Goal: Task Accomplishment & Management: Manage account settings

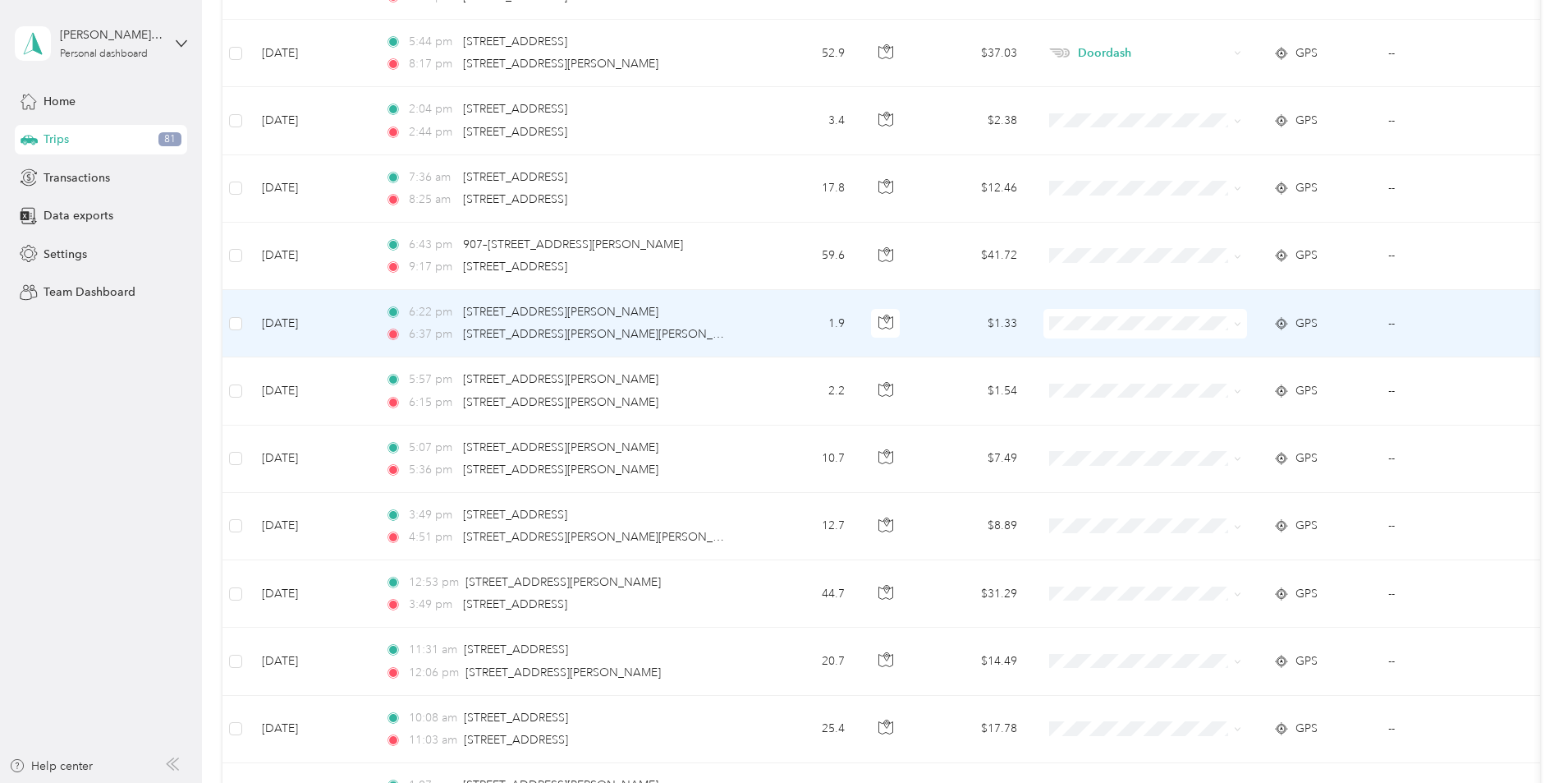
scroll to position [14872, 0]
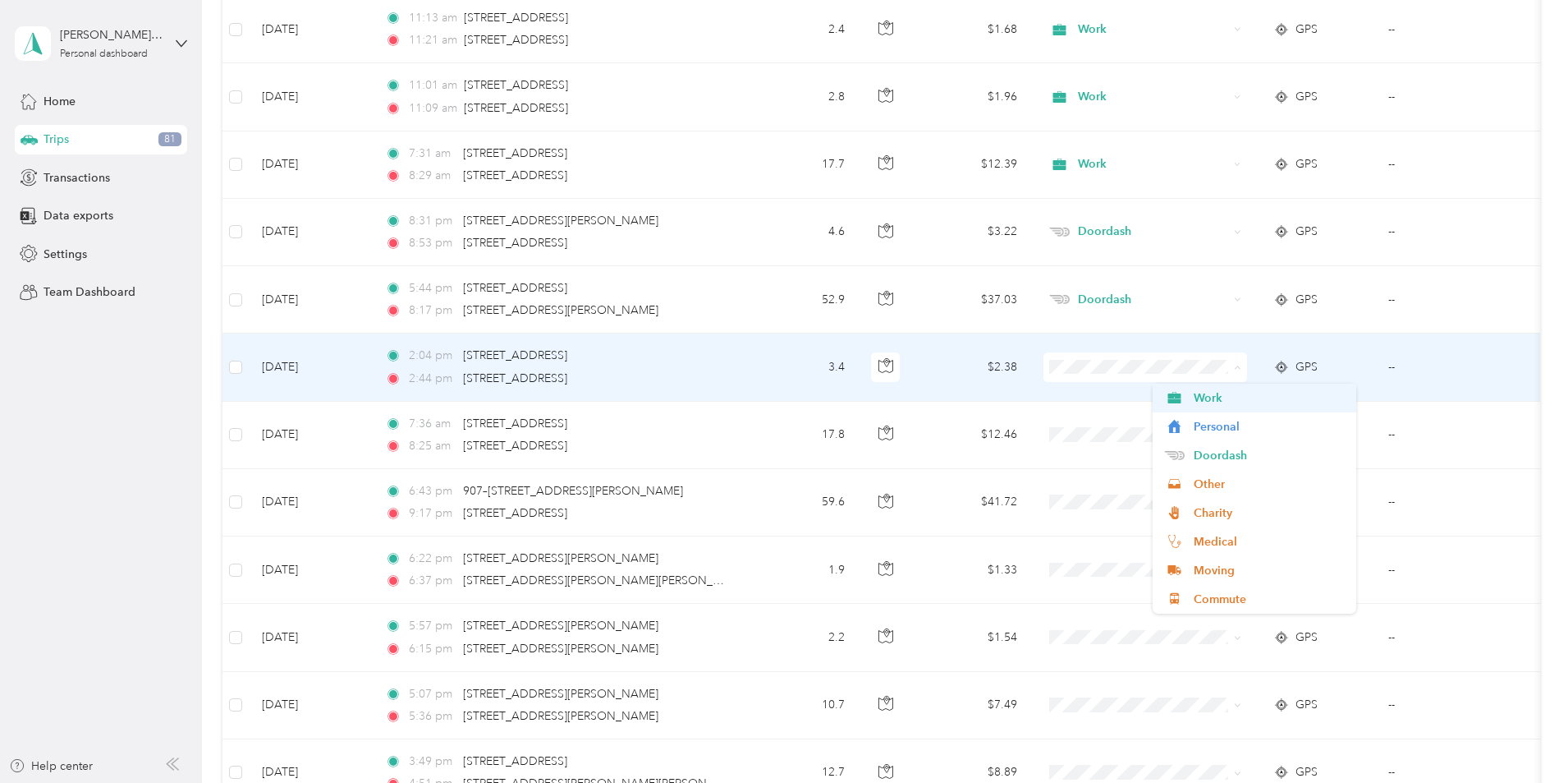
click at [1213, 402] on span "Work" at bounding box center [1269, 398] width 151 height 17
drag, startPoint x: 1213, startPoint y: 402, endPoint x: 1200, endPoint y: 412, distance: 16.4
click at [1213, 402] on span "Work" at bounding box center [1269, 398] width 151 height 17
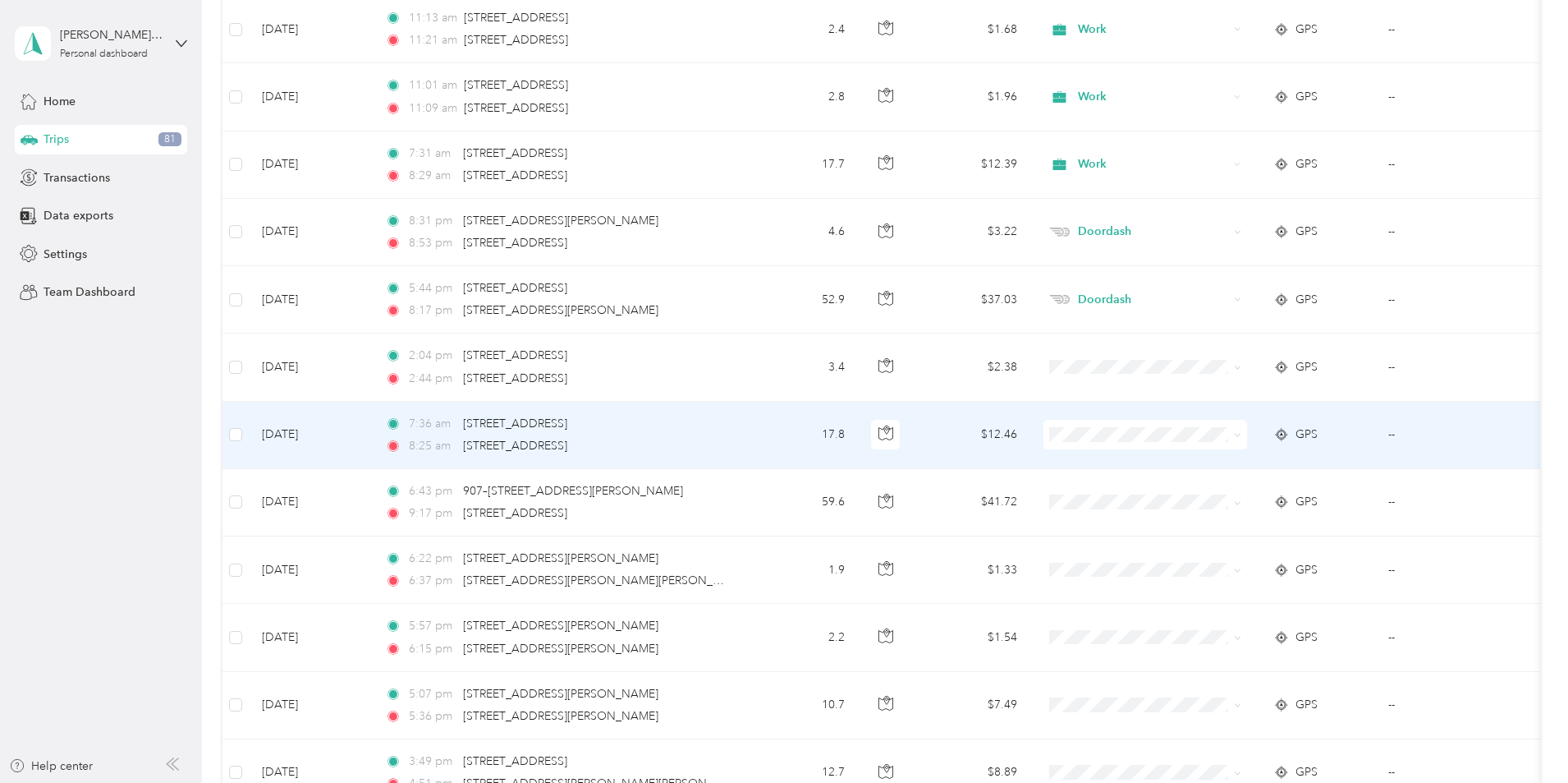
click at [1210, 468] on li "Work" at bounding box center [1254, 464] width 204 height 29
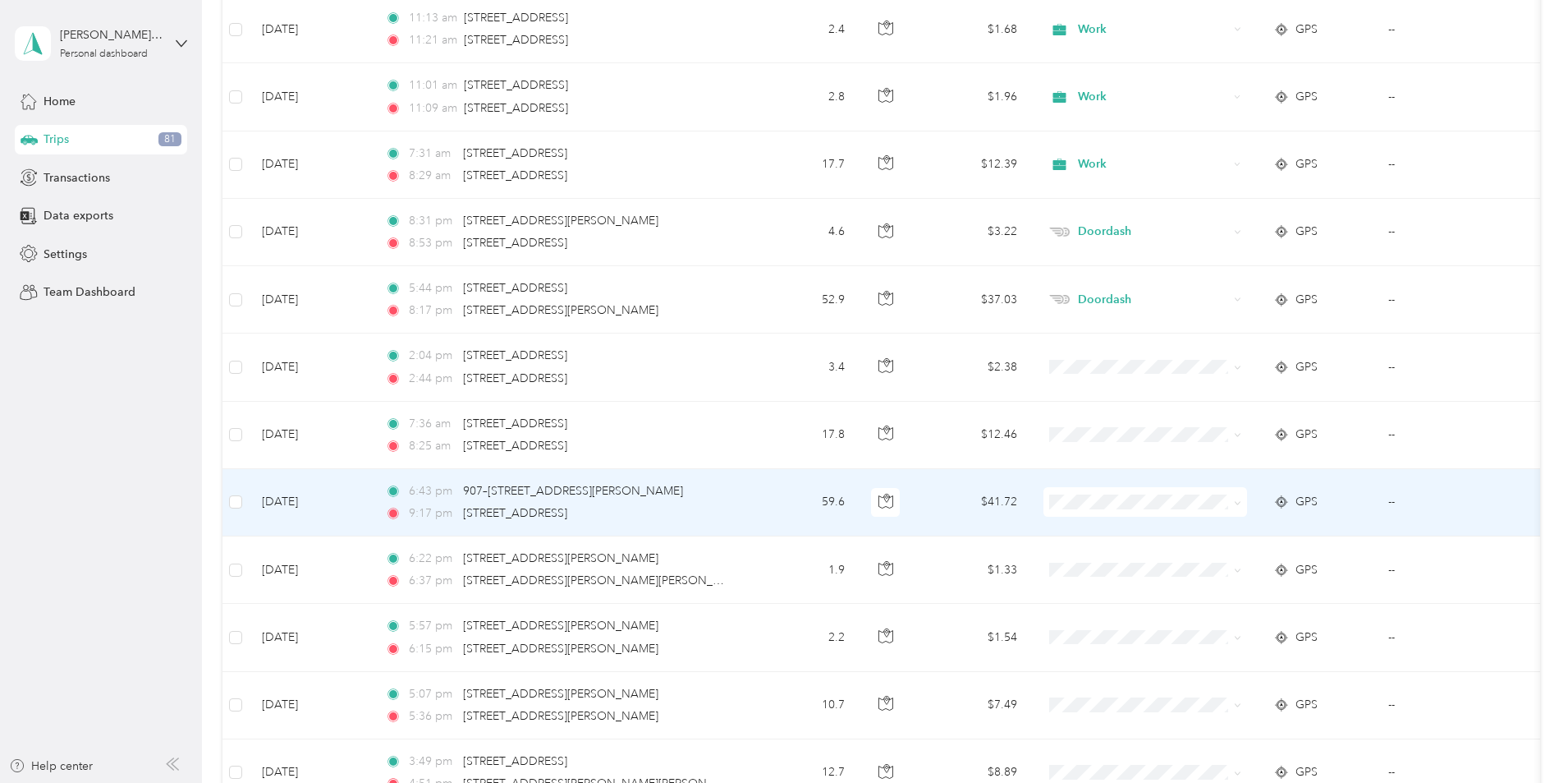
click at [1224, 587] on span "Doordash" at bounding box center [1269, 588] width 151 height 17
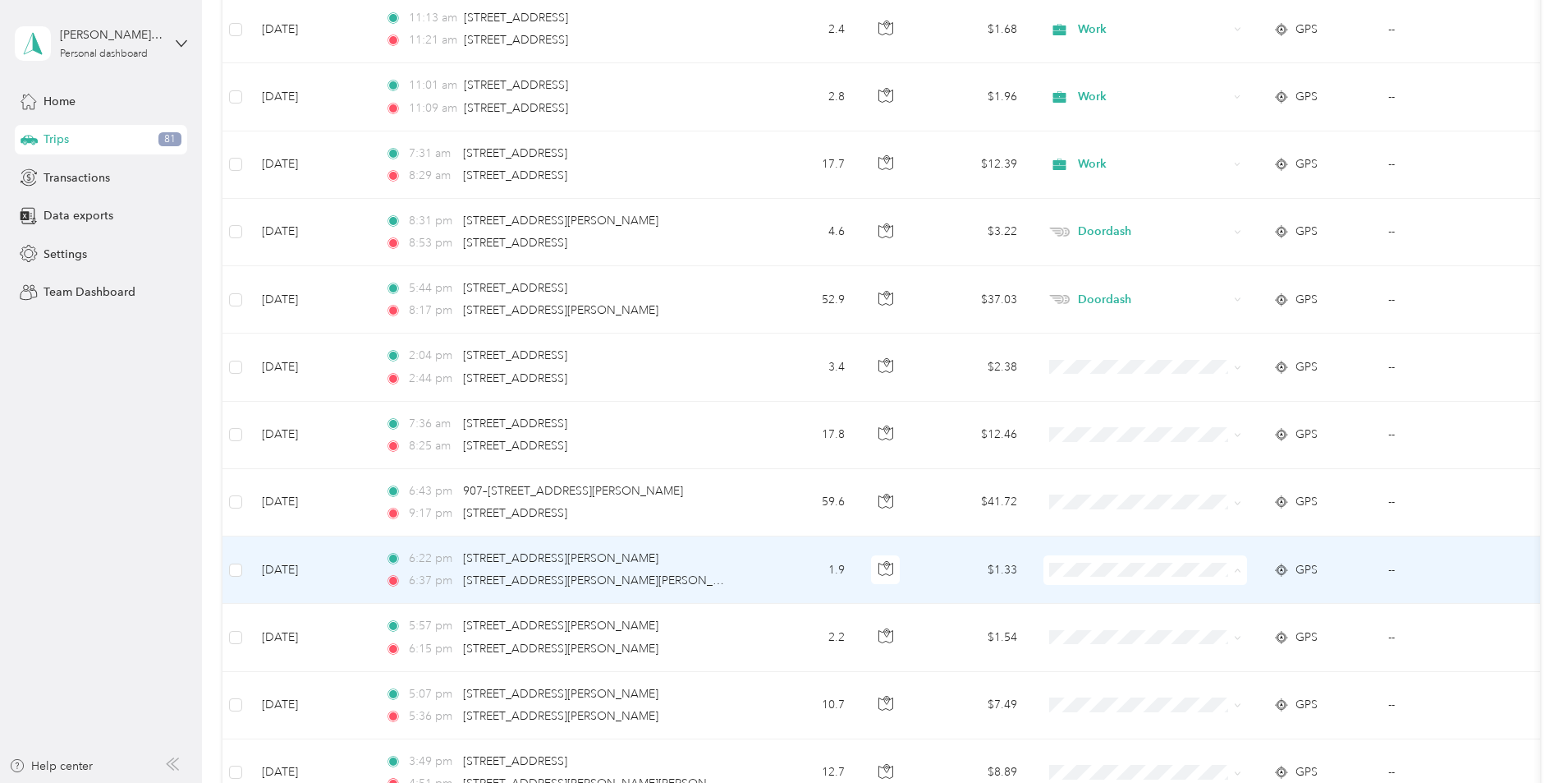
click at [1224, 396] on span "Doordash" at bounding box center [1269, 395] width 151 height 17
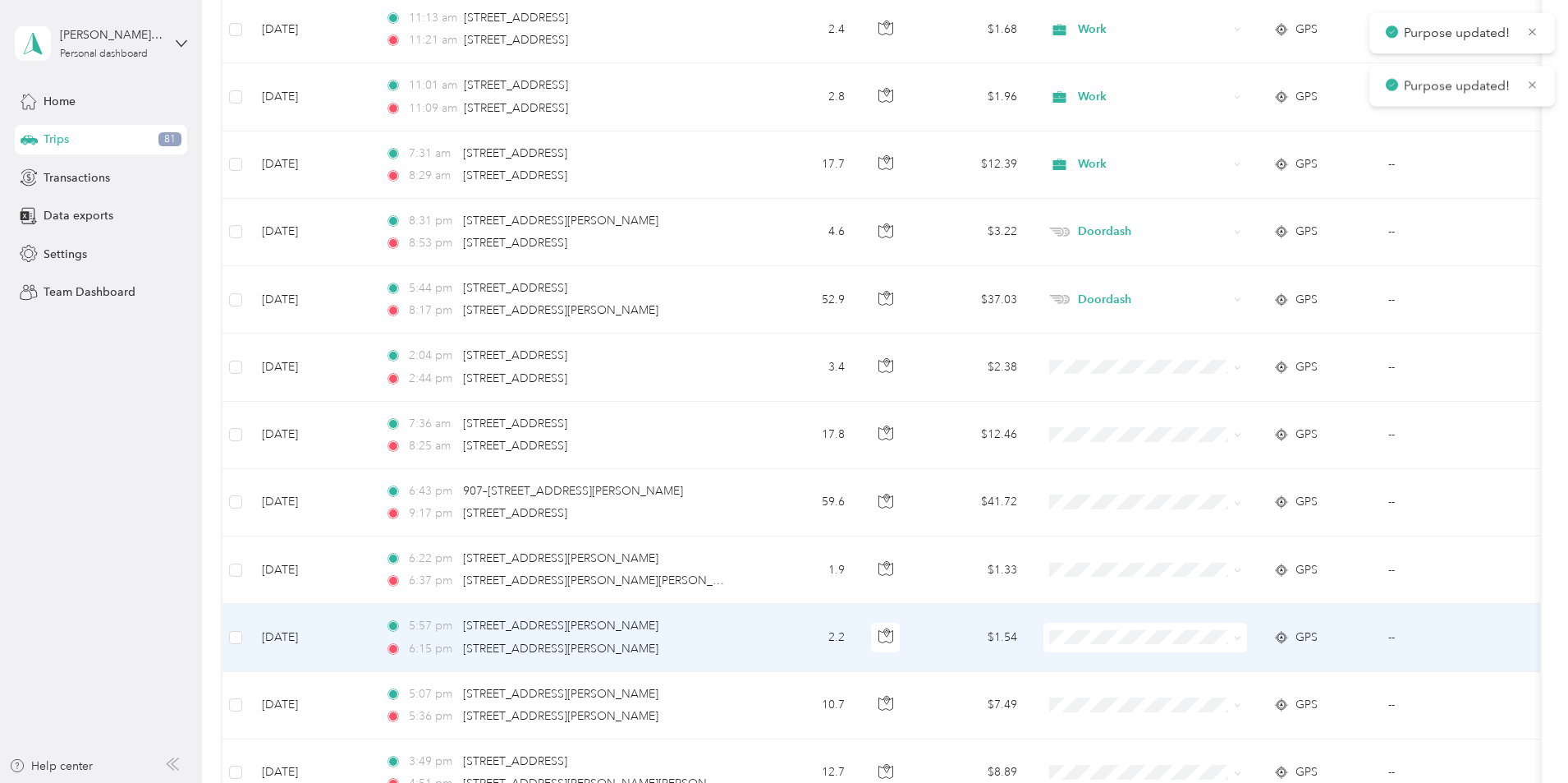
scroll to position [15036, 0]
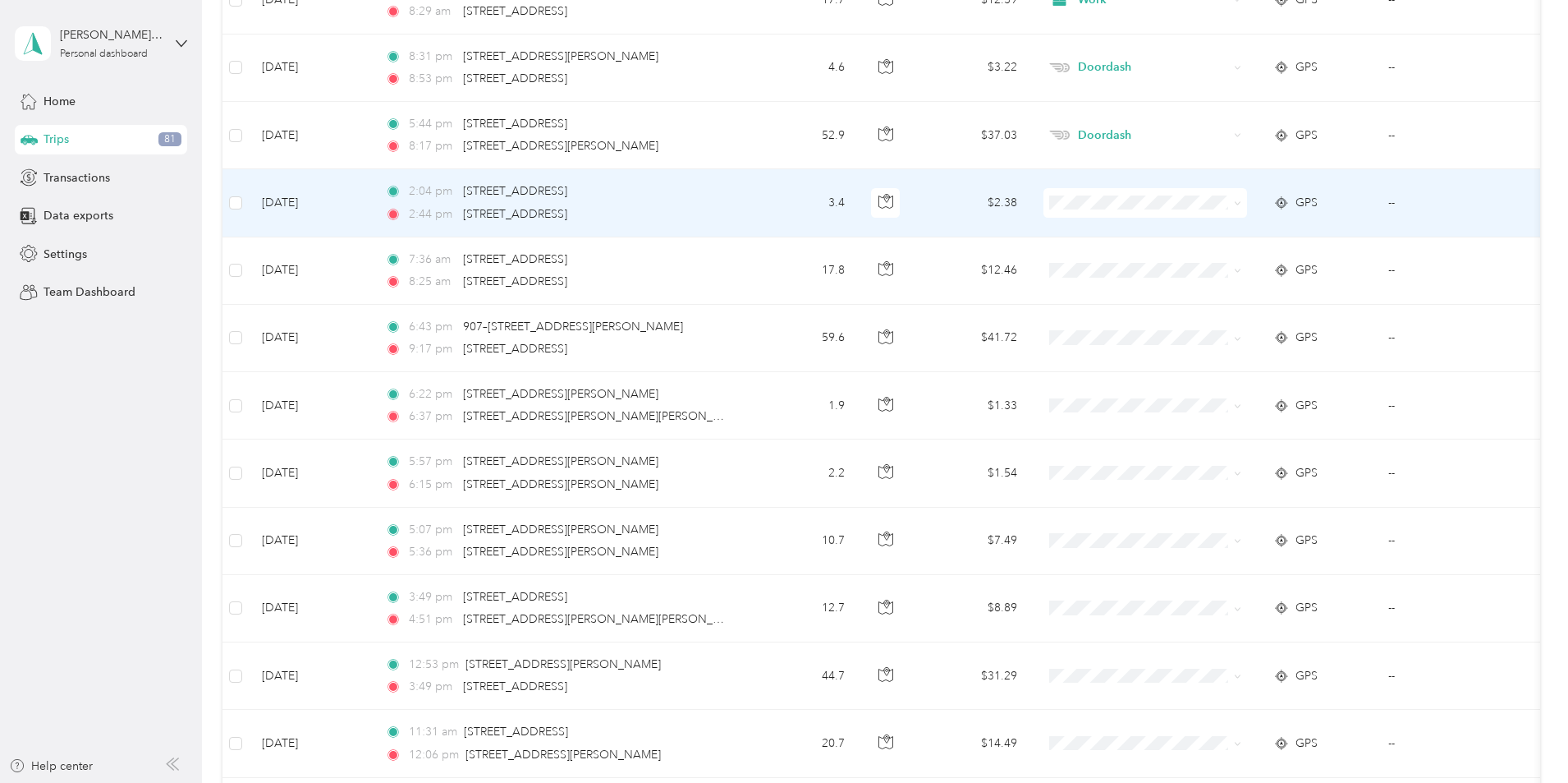
click at [1192, 211] on span at bounding box center [1145, 202] width 204 height 30
click at [1204, 237] on li "Work" at bounding box center [1254, 234] width 204 height 29
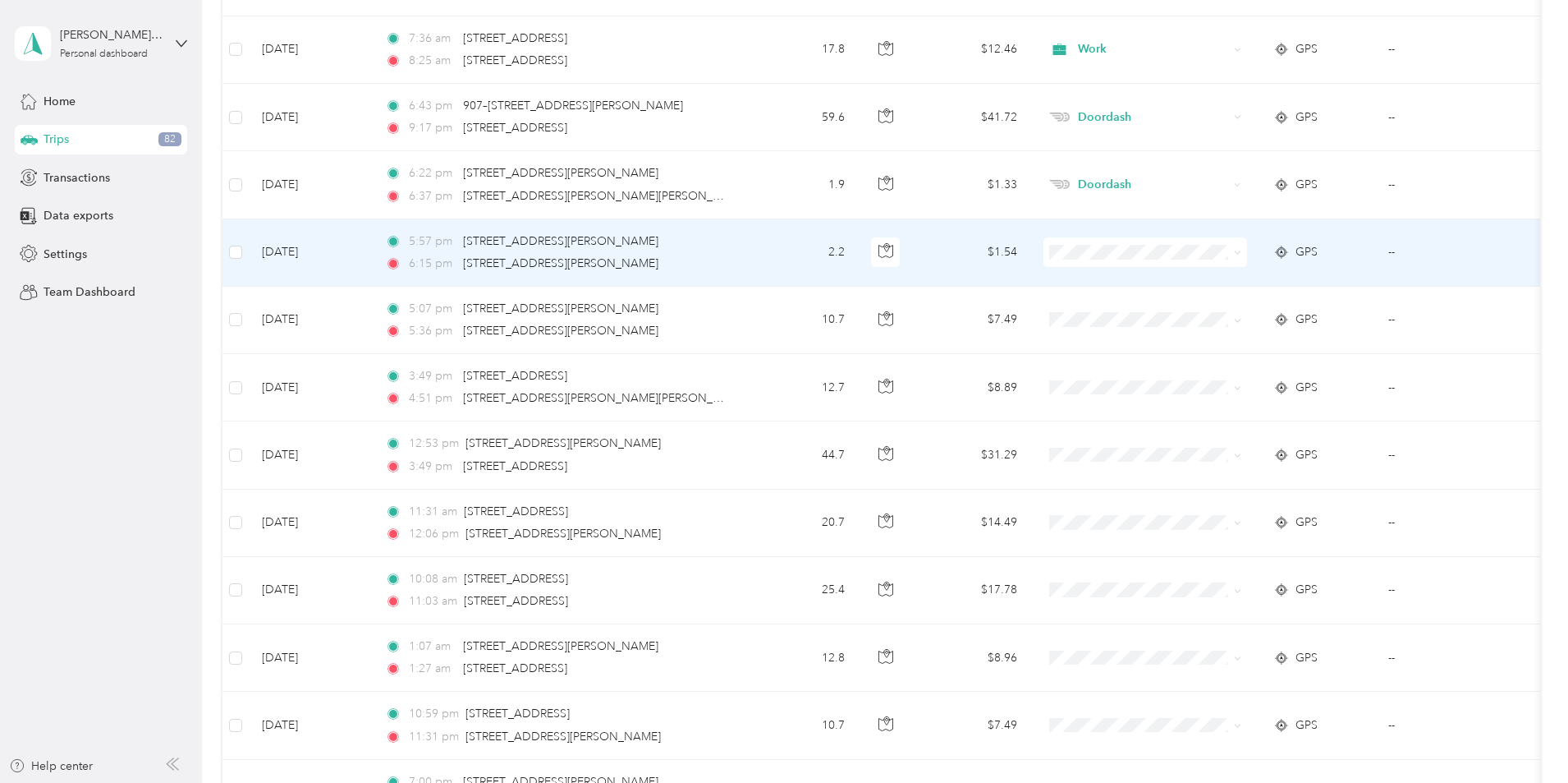
scroll to position [15365, 0]
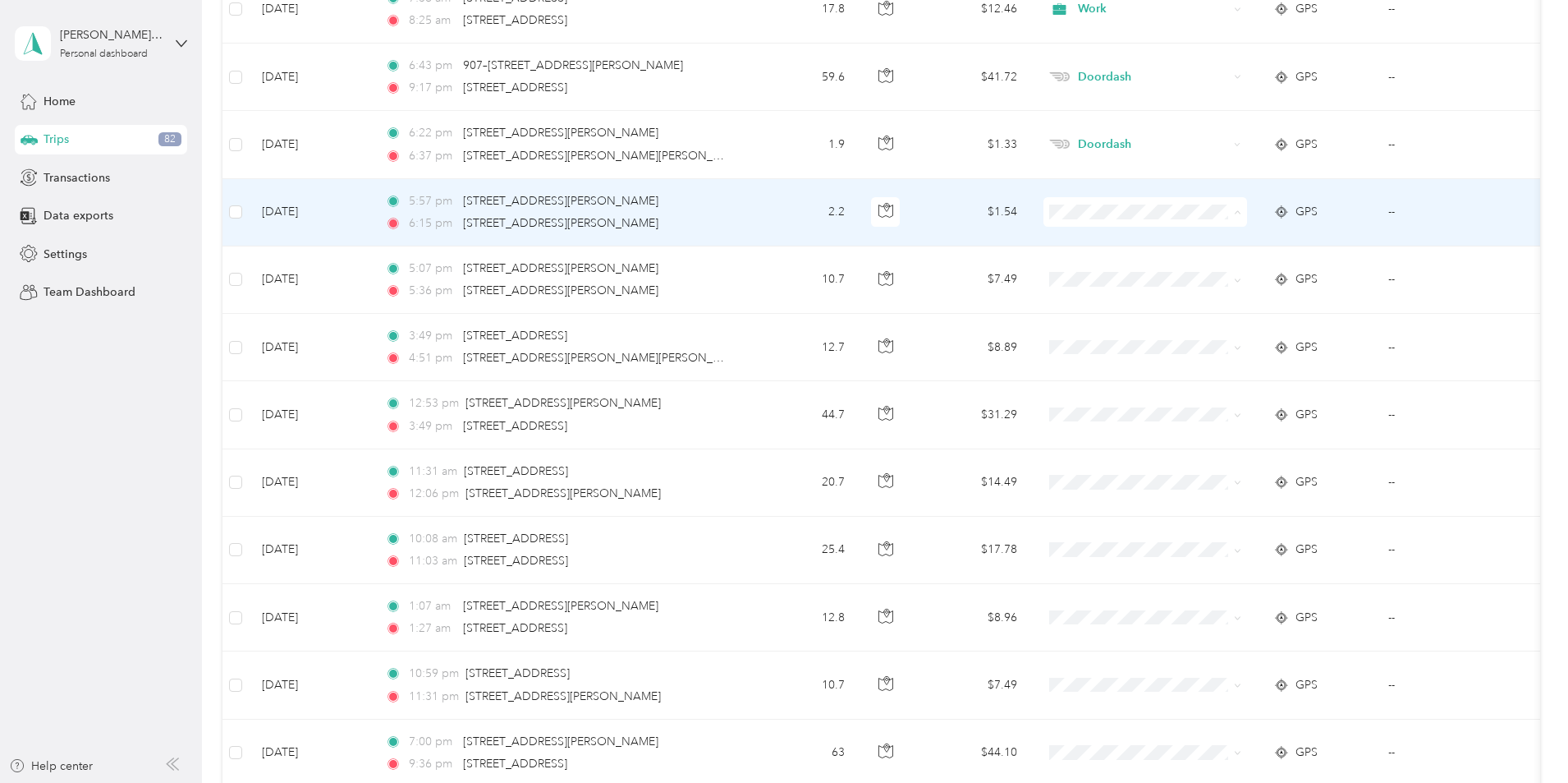
click at [1199, 300] on span "Doordash" at bounding box center [1269, 300] width 151 height 17
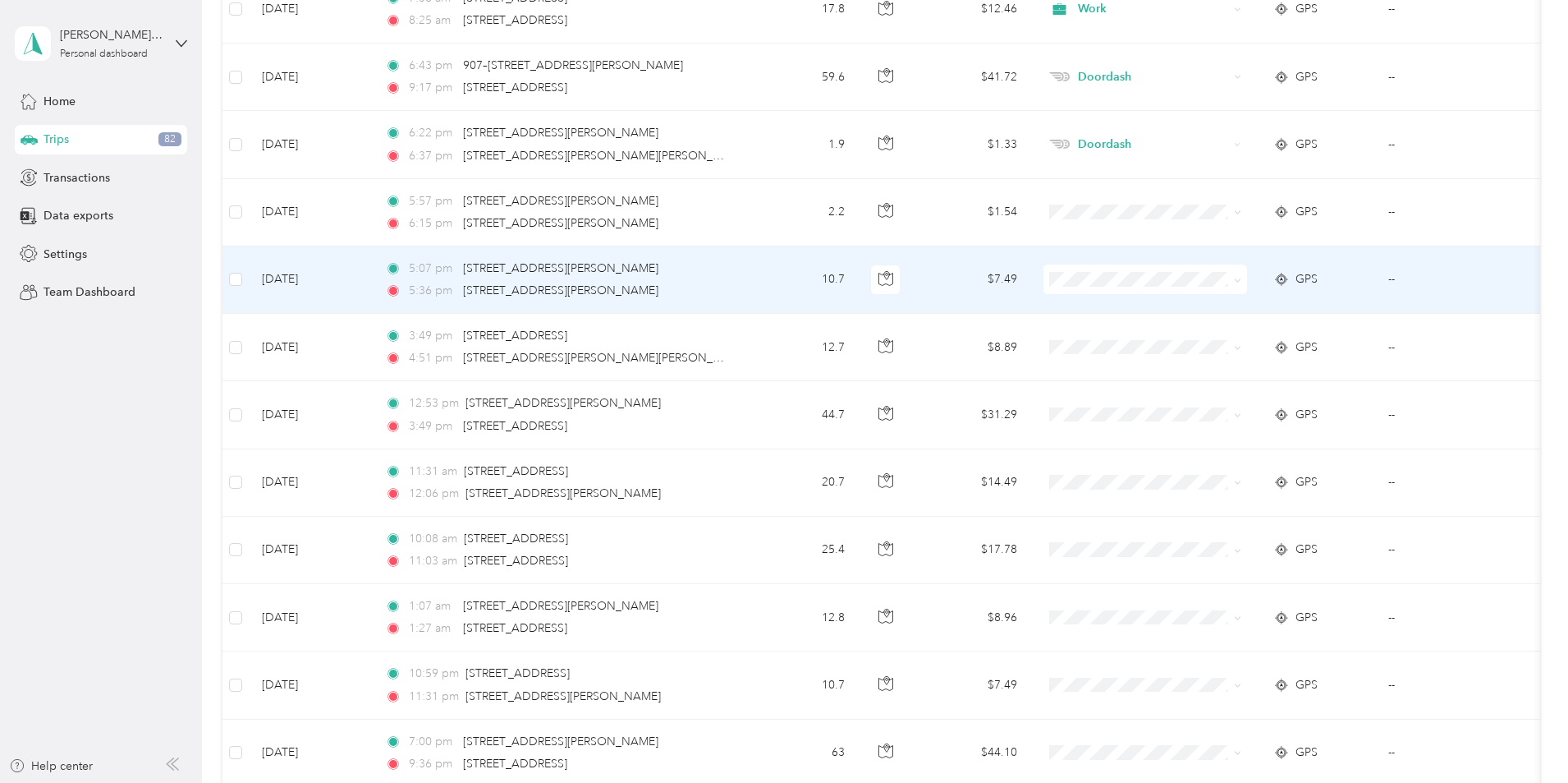
click at [1214, 367] on span "Doordash" at bounding box center [1269, 366] width 151 height 17
click at [1205, 365] on span "Doordash" at bounding box center [1269, 363] width 151 height 17
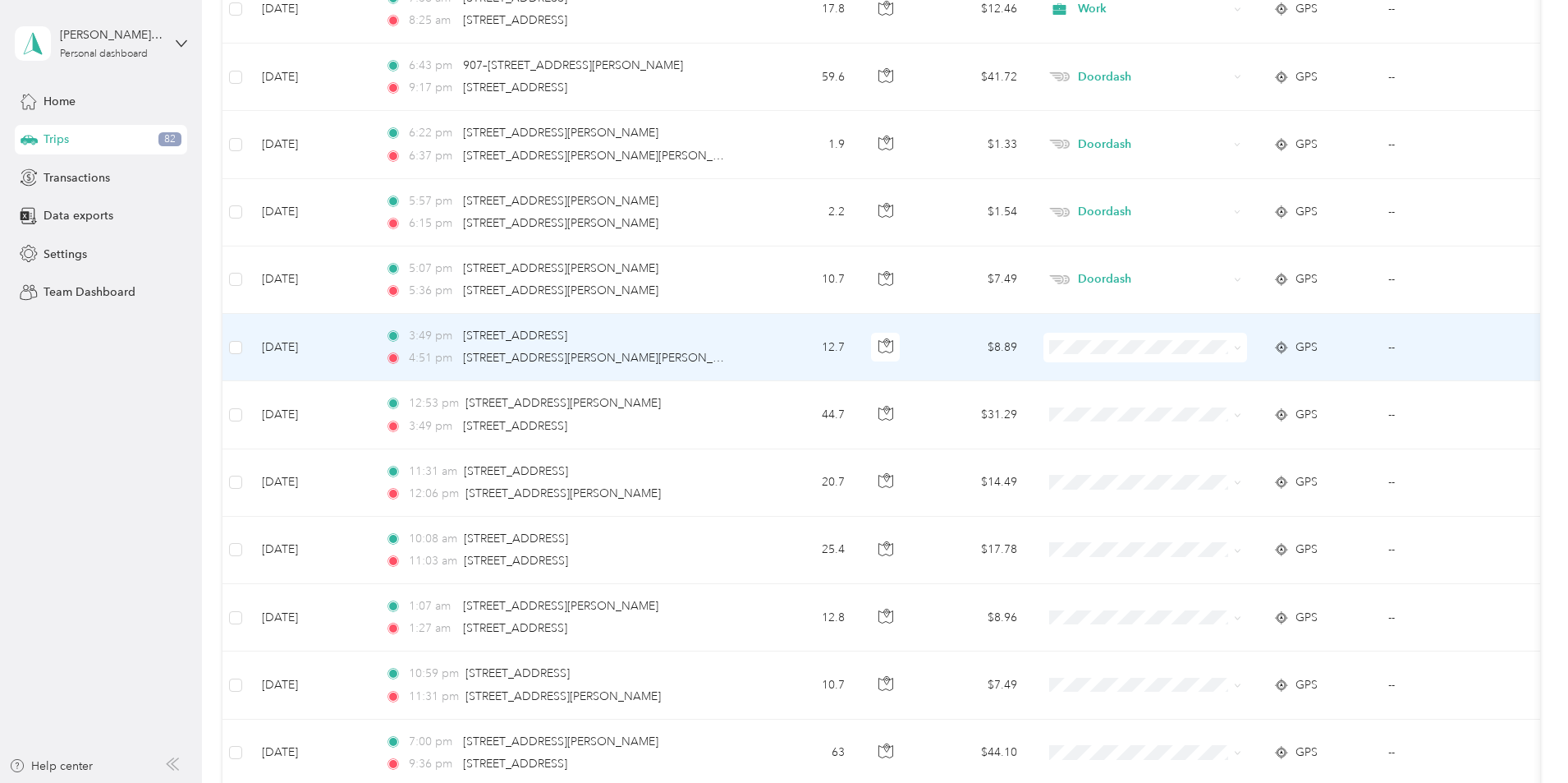
click at [1200, 431] on span "Doordash" at bounding box center [1269, 433] width 151 height 17
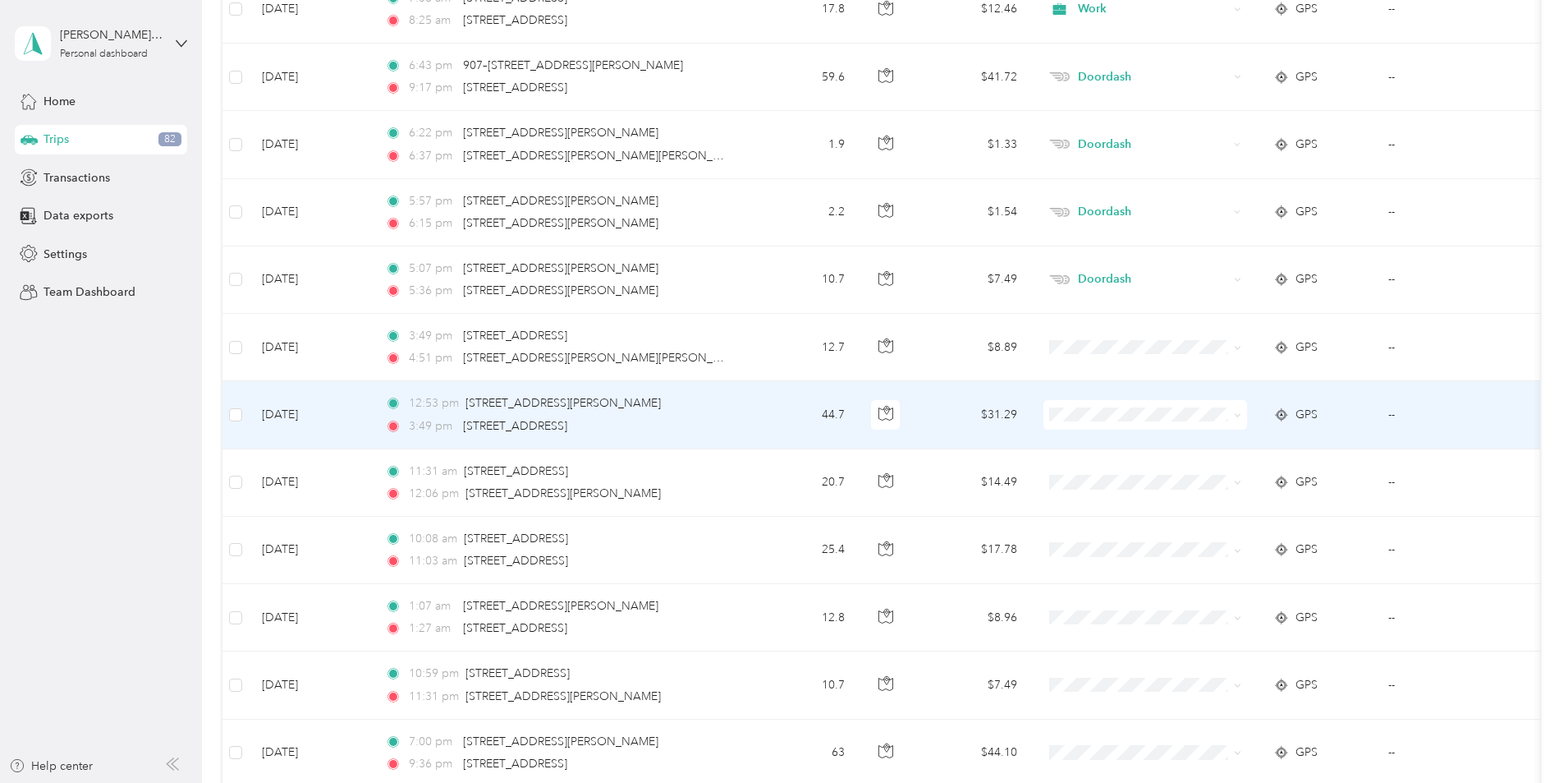
click at [1217, 507] on li "Doordash" at bounding box center [1254, 497] width 204 height 29
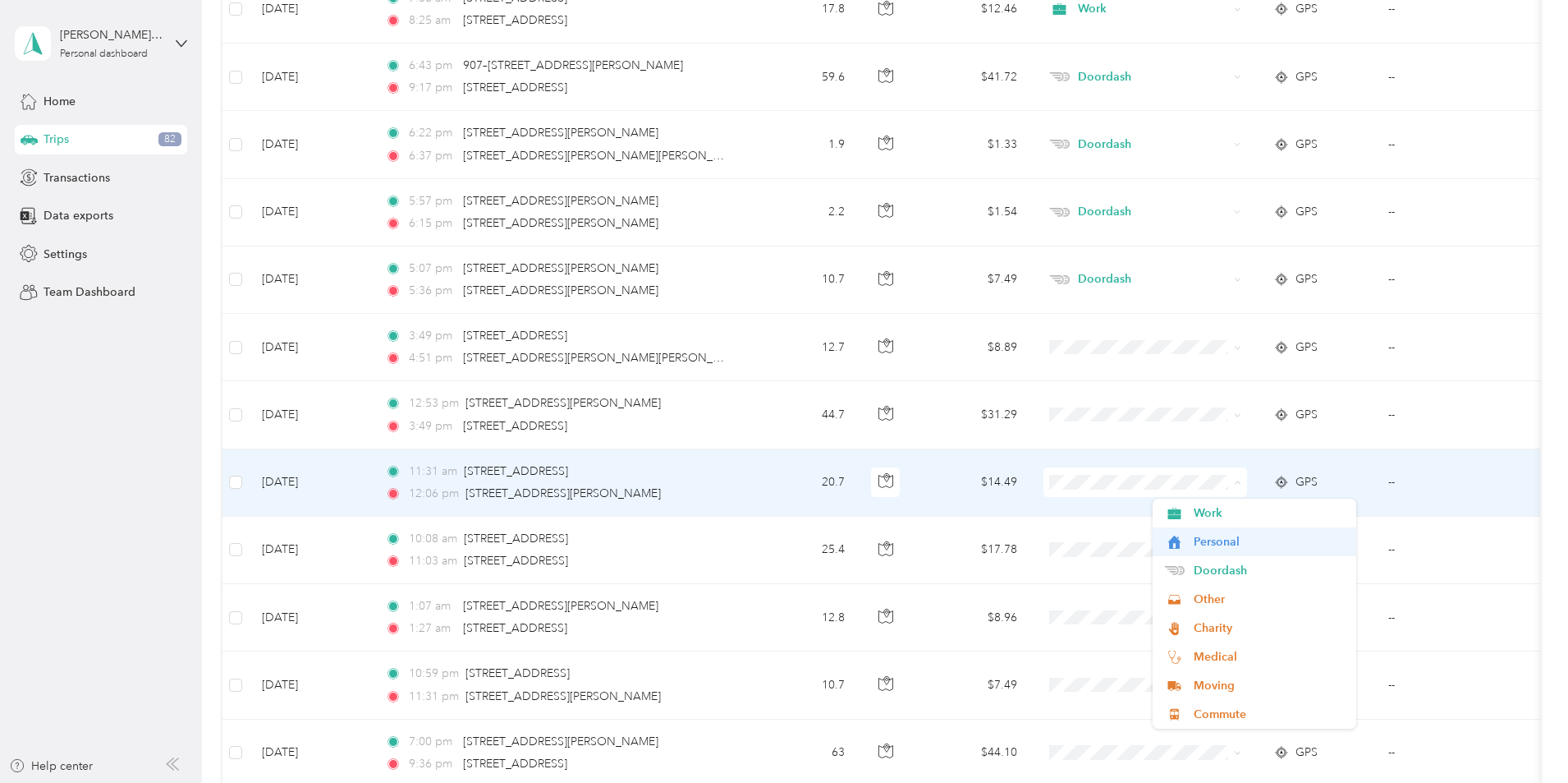
click at [1226, 541] on span "Personal" at bounding box center [1269, 542] width 151 height 17
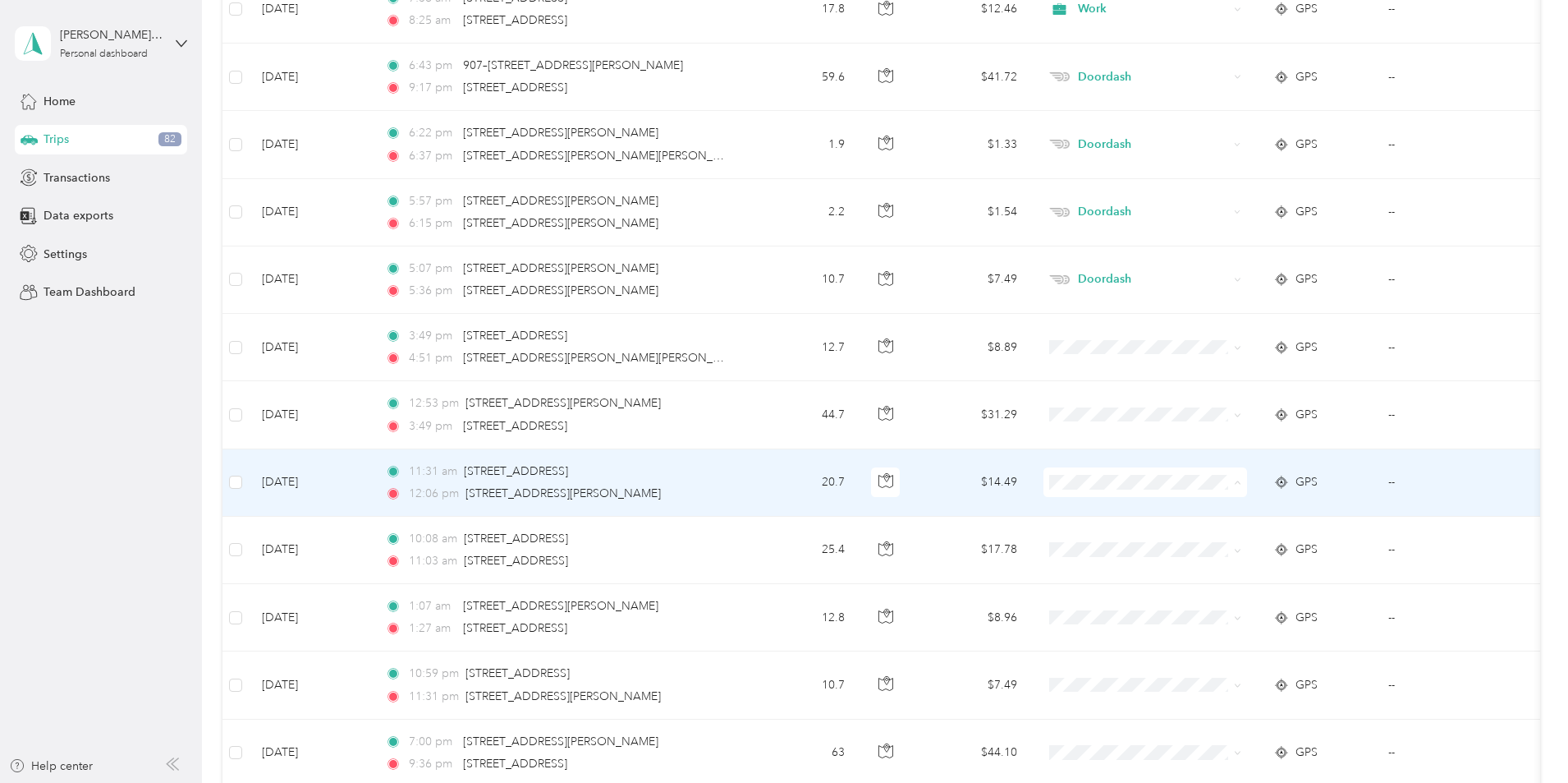
click at [1226, 541] on span "Personal" at bounding box center [1269, 542] width 151 height 17
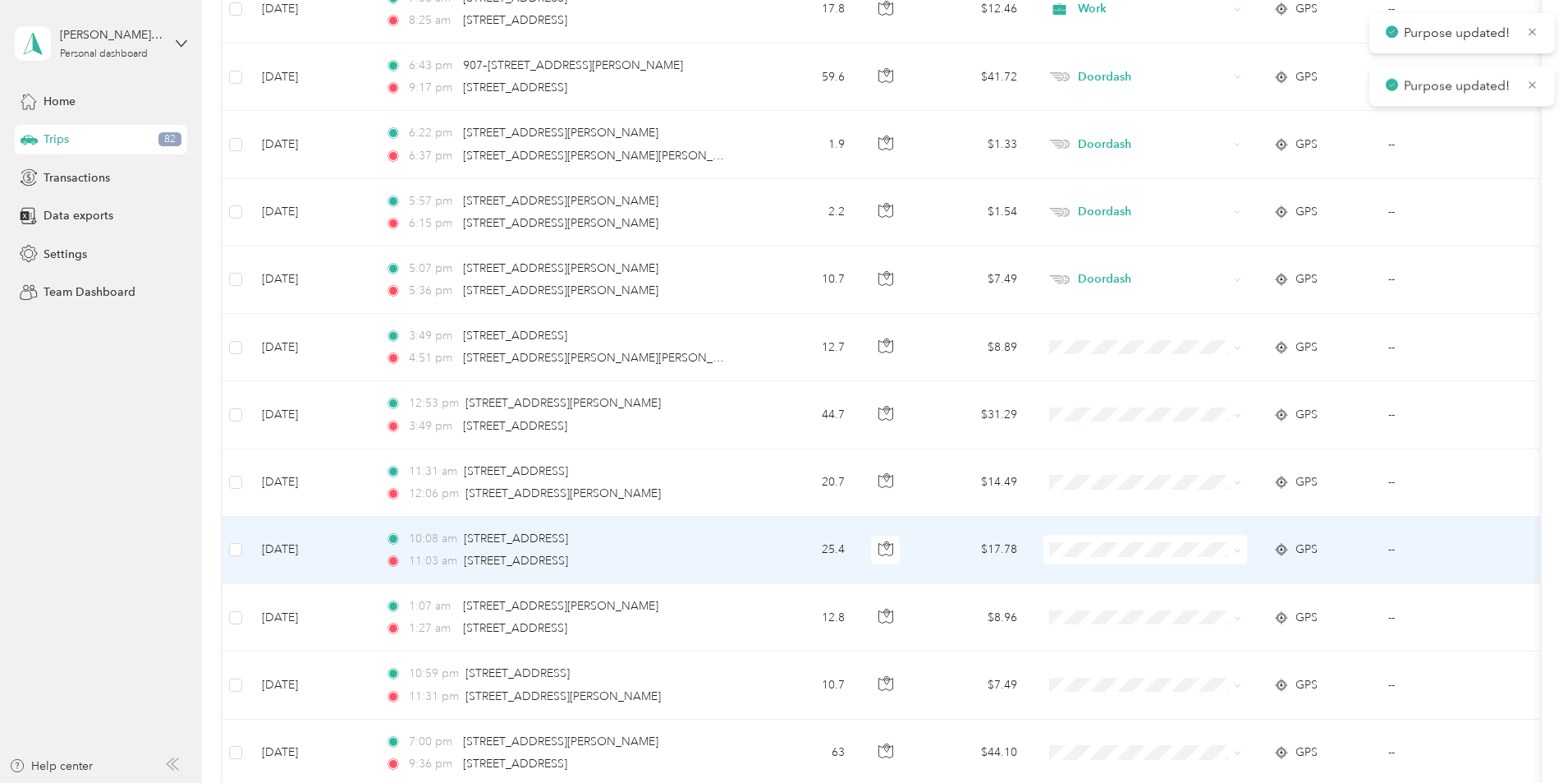
click at [1225, 540] on span at bounding box center [1145, 549] width 204 height 30
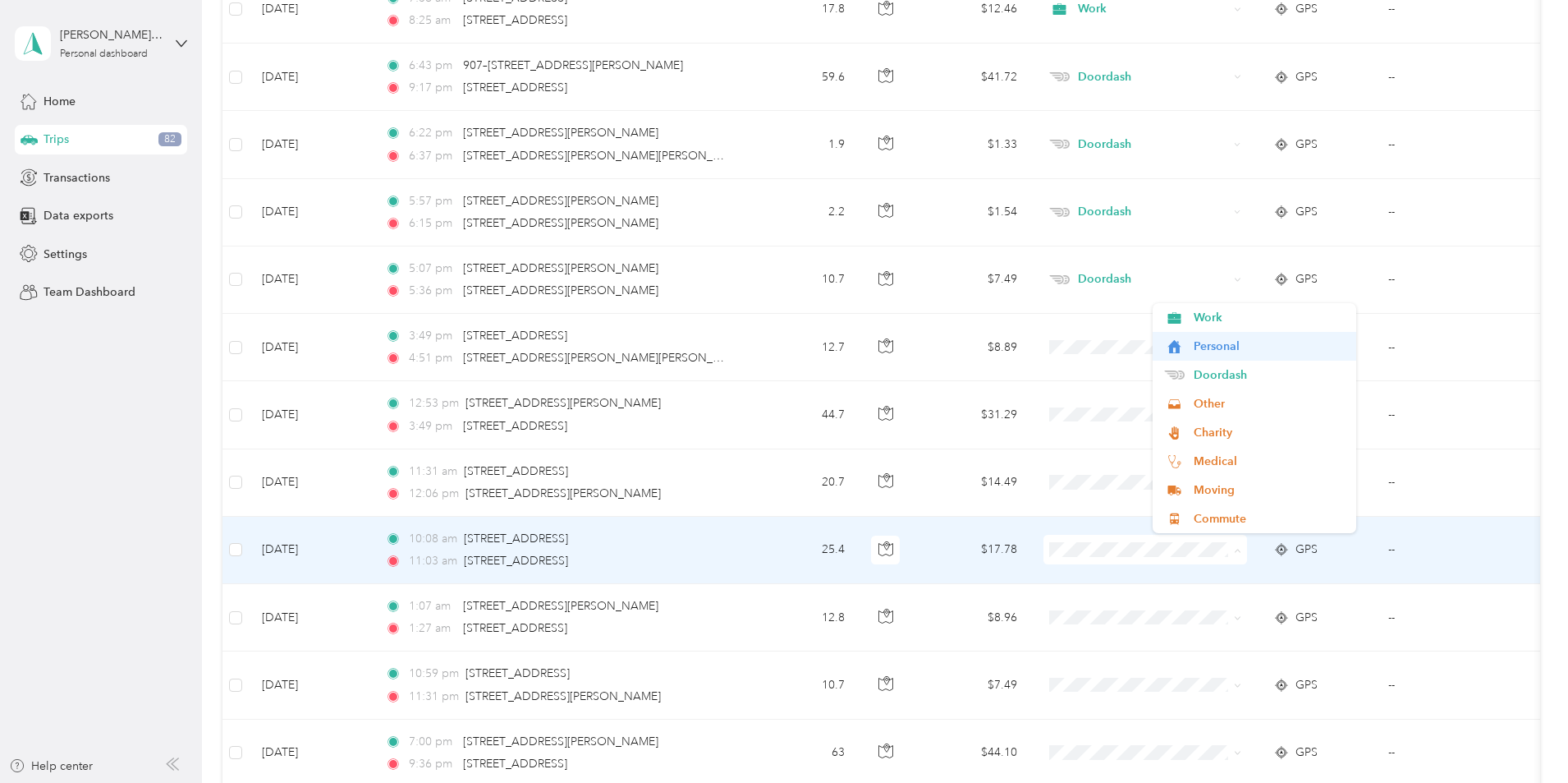
click at [1218, 350] on span "Personal" at bounding box center [1269, 346] width 151 height 17
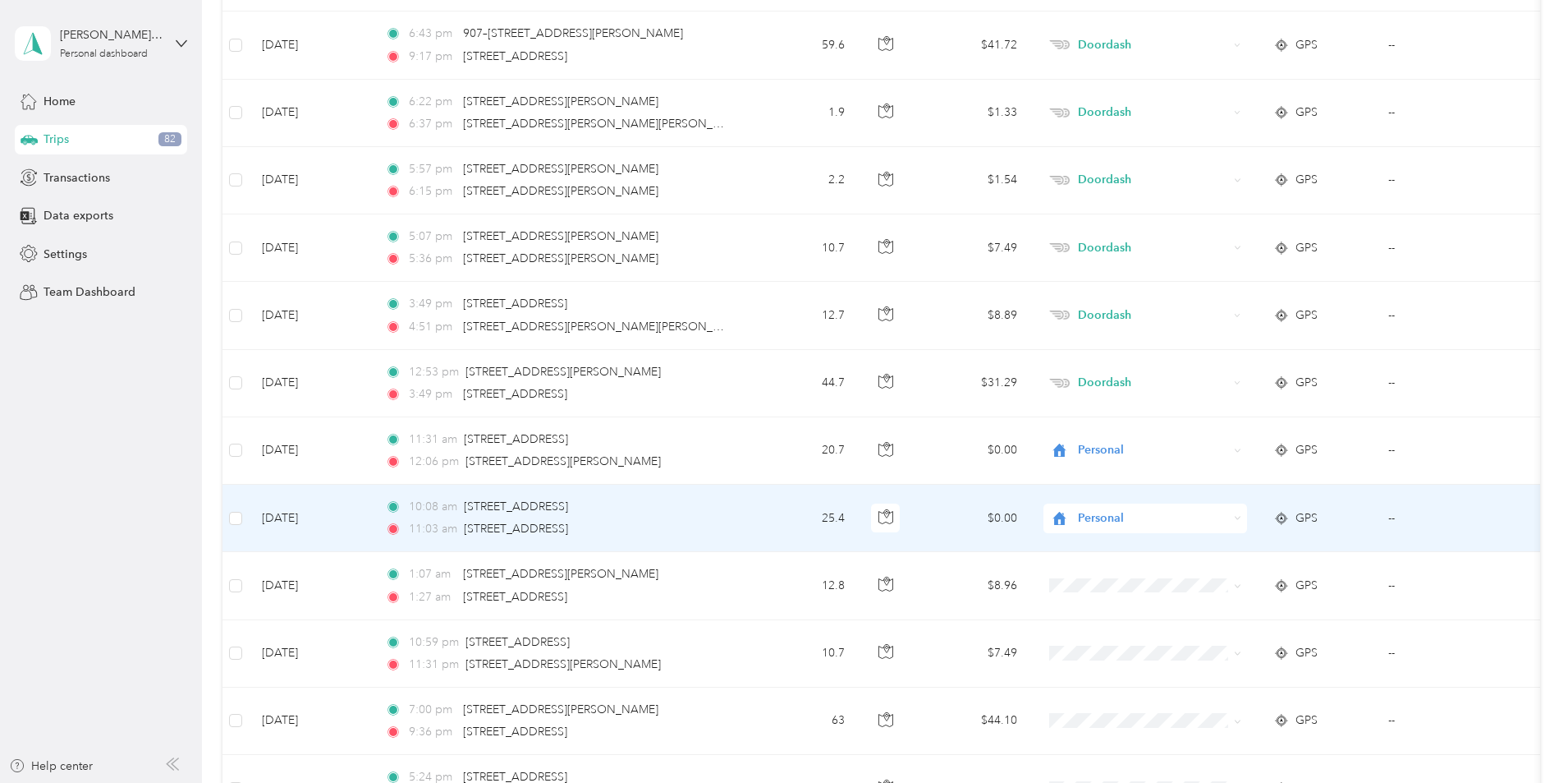
scroll to position [15529, 0]
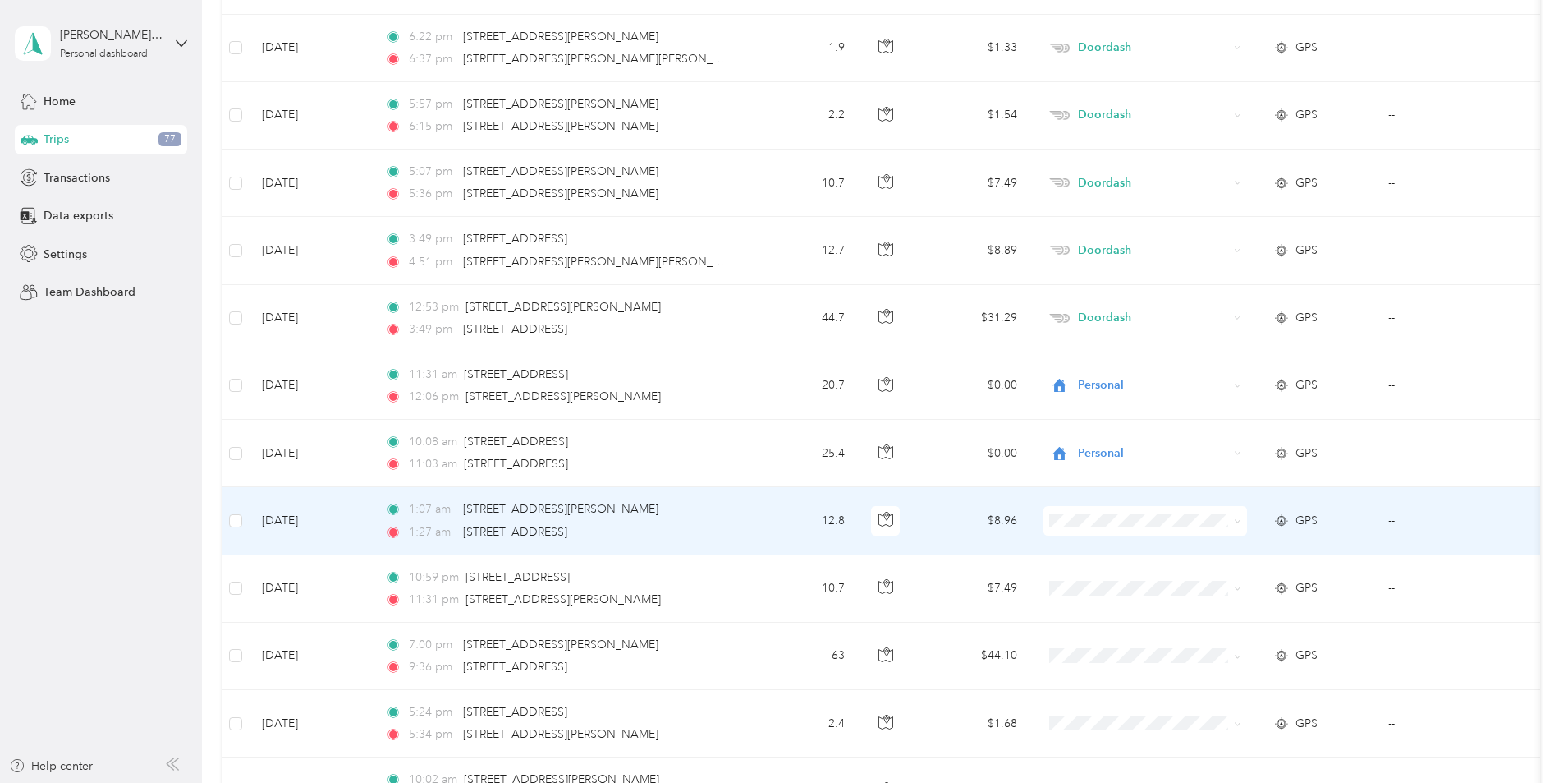
click at [1202, 528] on span at bounding box center [1145, 521] width 204 height 30
click at [1228, 584] on li "Personal" at bounding box center [1254, 571] width 204 height 29
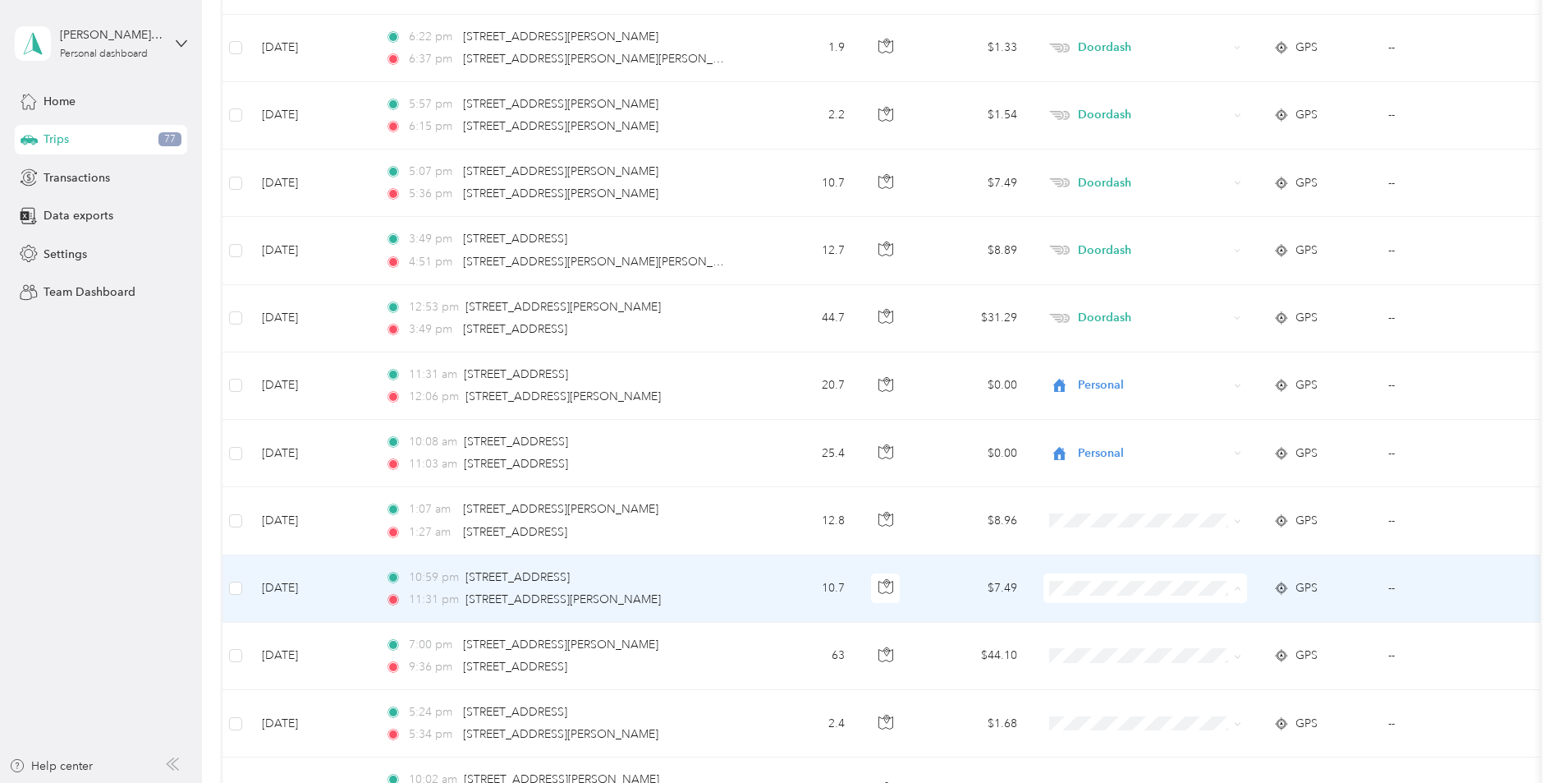
click at [1219, 383] on span "Personal" at bounding box center [1269, 384] width 151 height 17
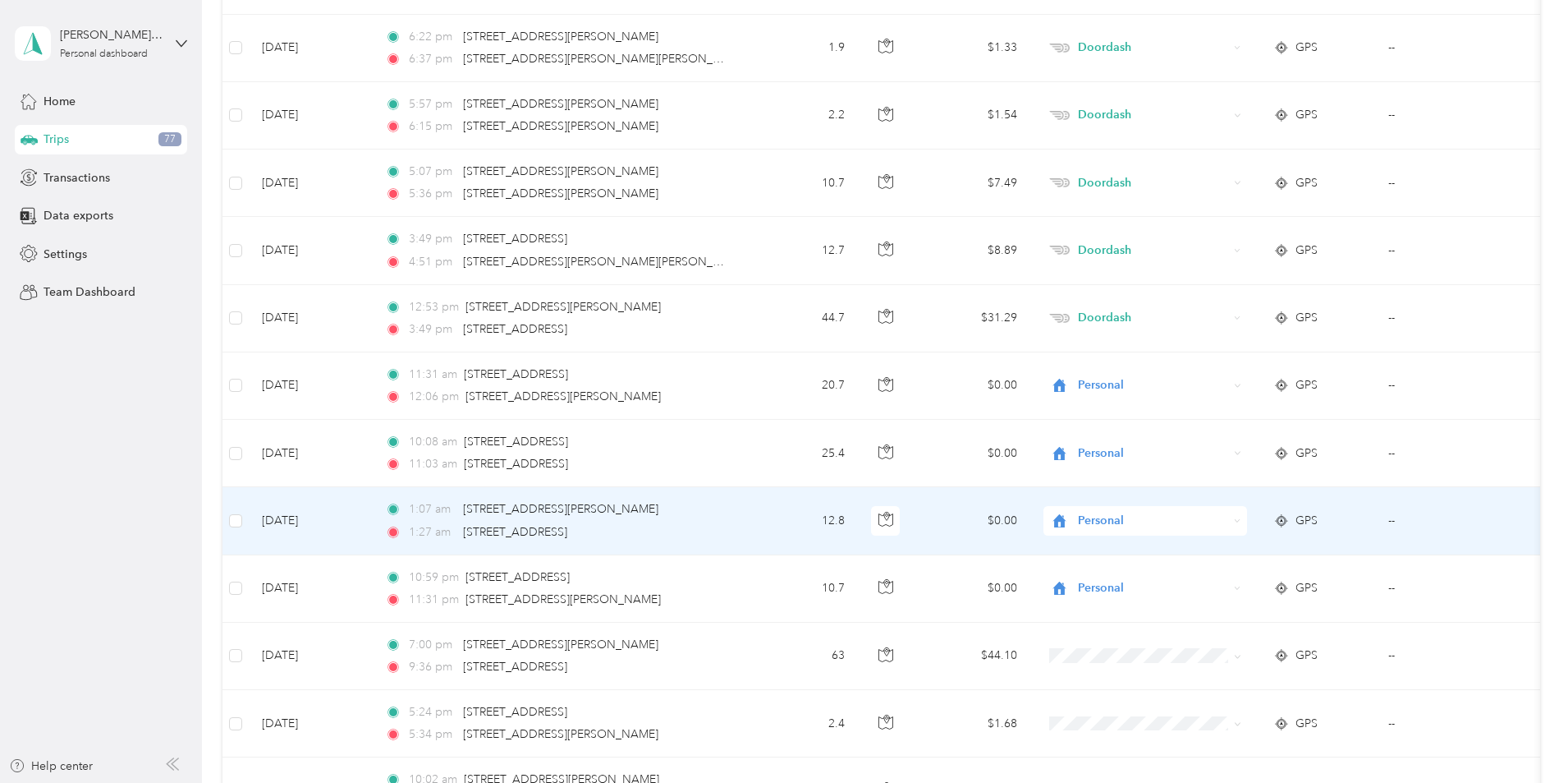
click at [1213, 531] on div "Personal" at bounding box center [1145, 521] width 204 height 30
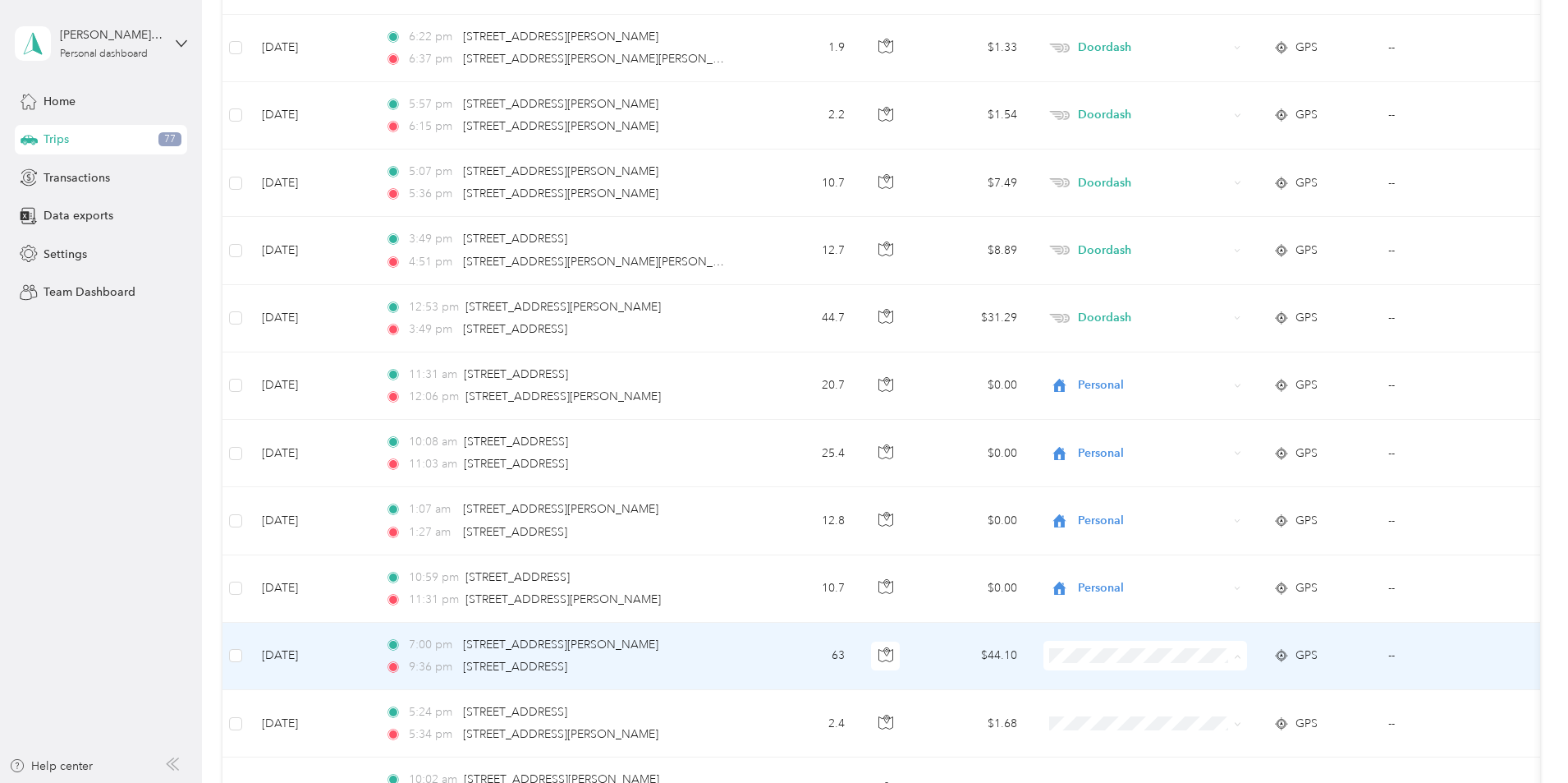
click at [1233, 485] on li "Doordash" at bounding box center [1254, 481] width 204 height 29
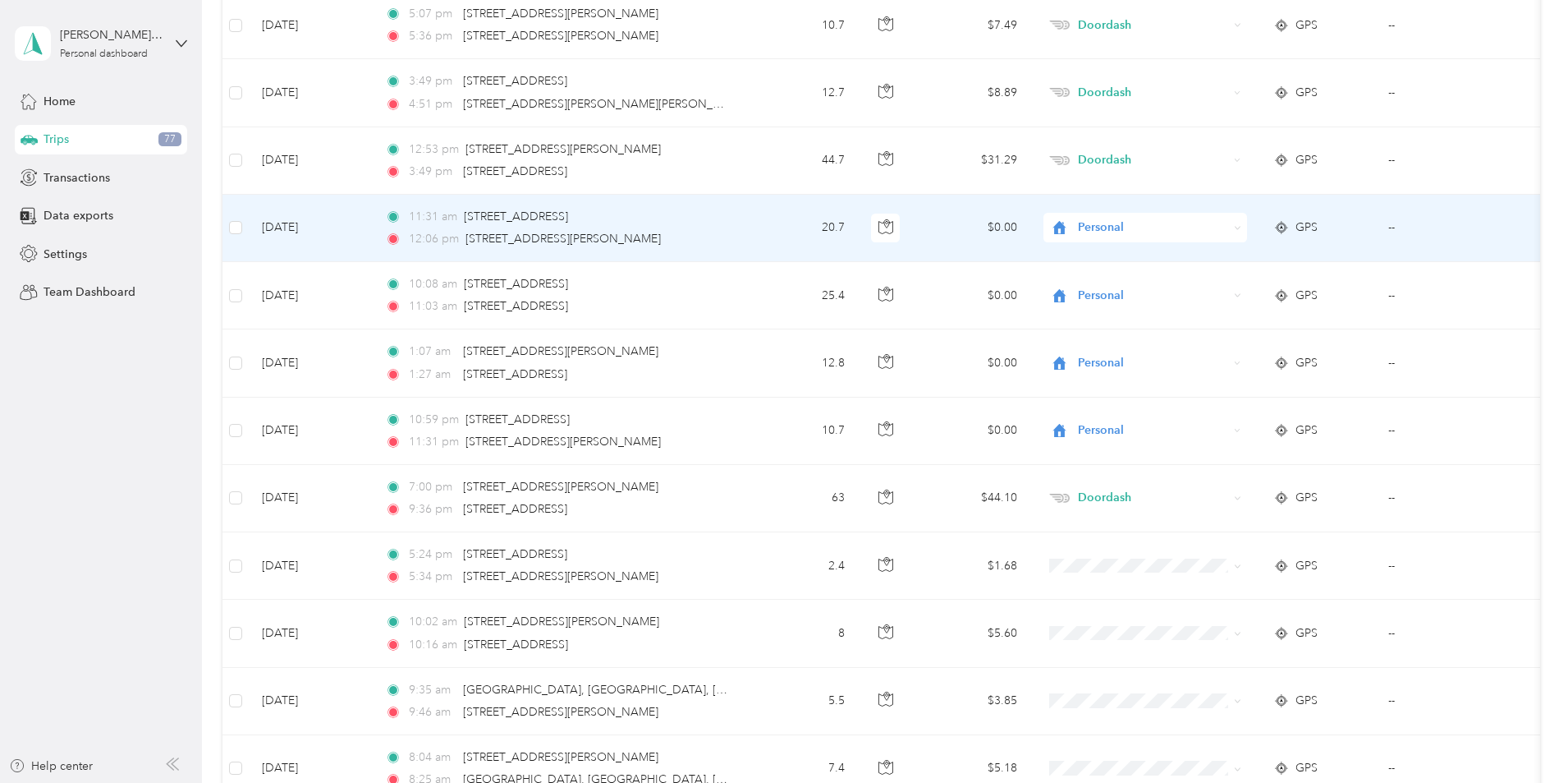
scroll to position [15775, 0]
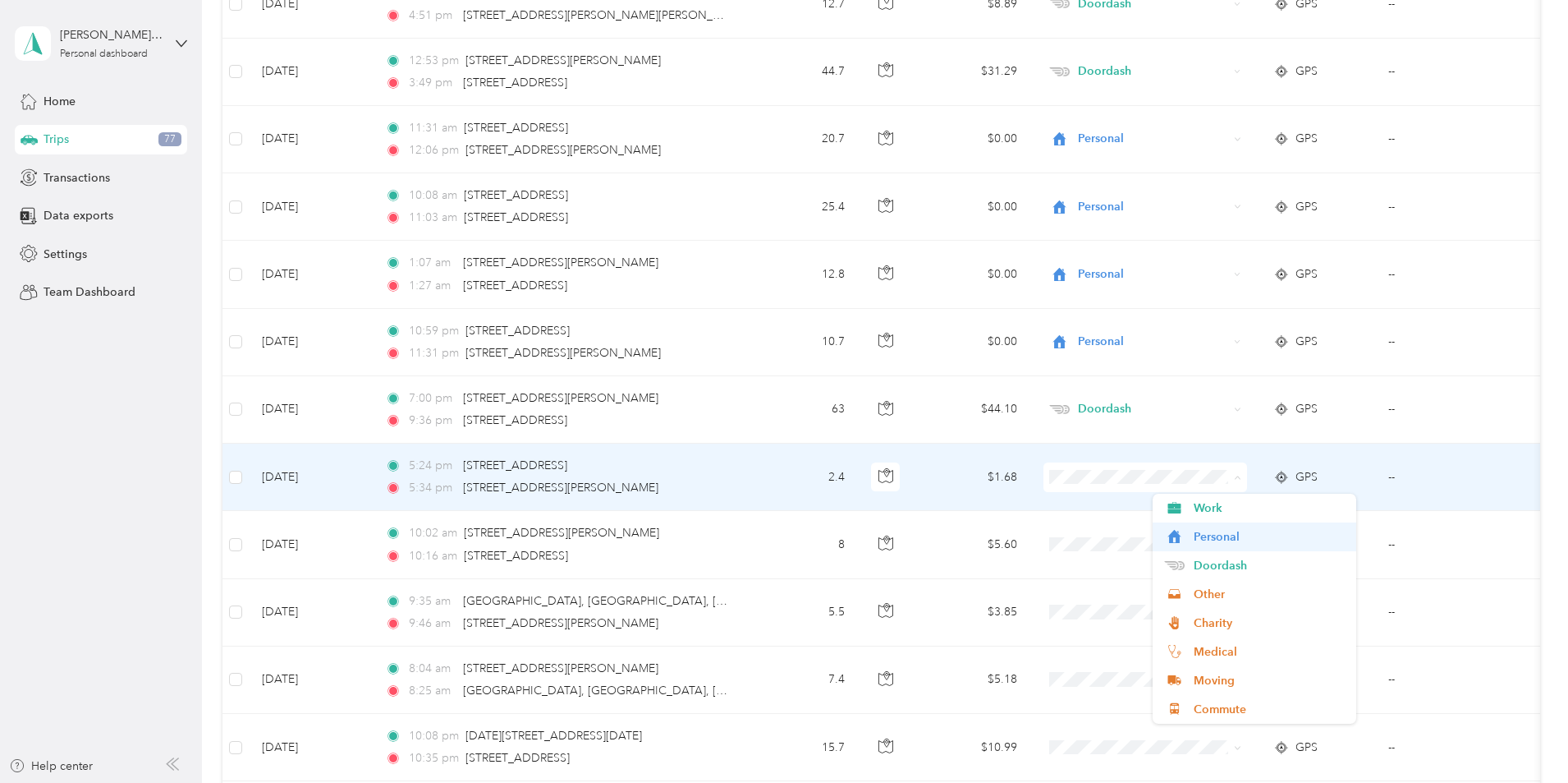
click at [1220, 537] on span "Personal" at bounding box center [1269, 537] width 151 height 17
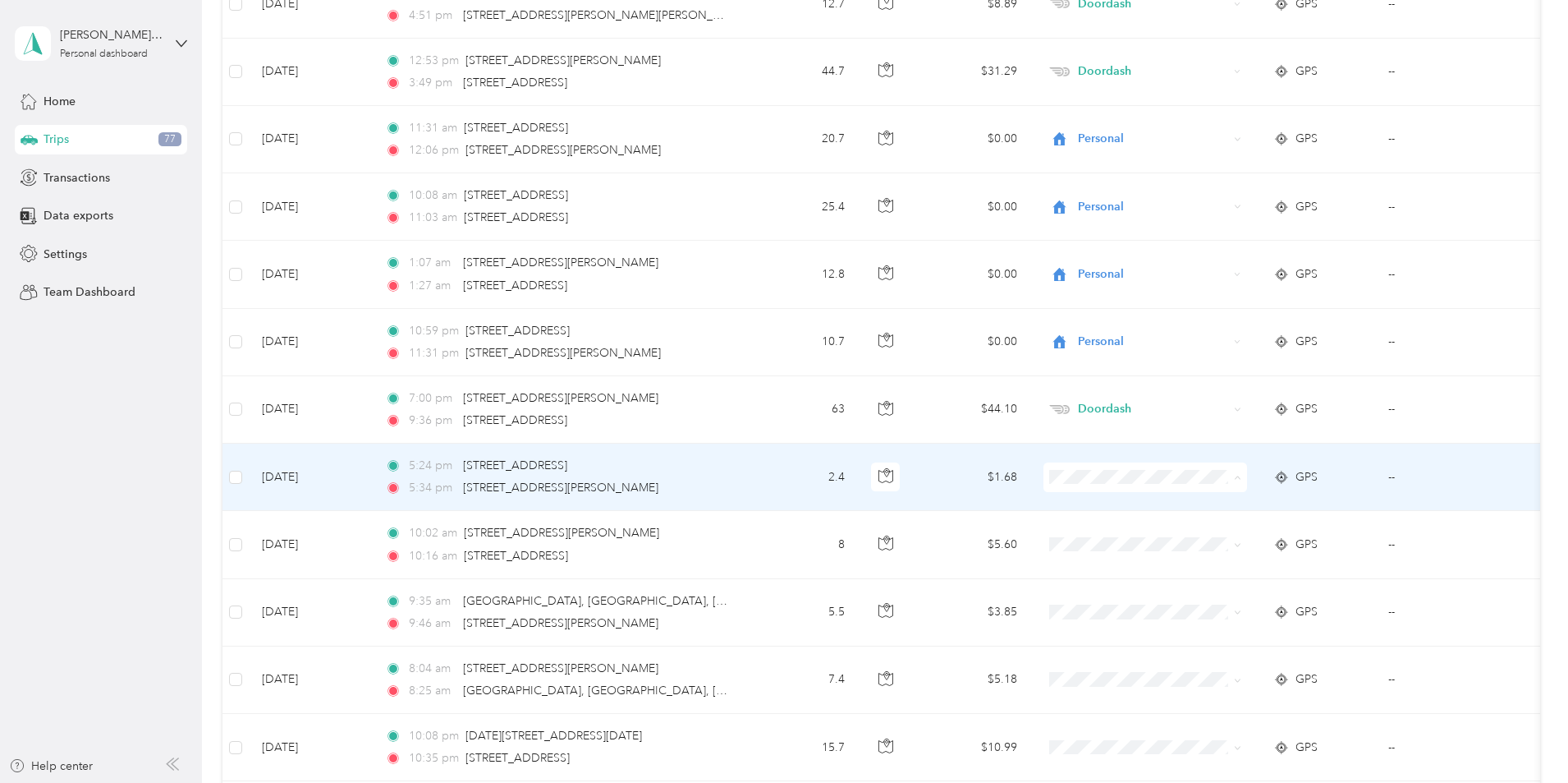
click at [1220, 537] on span "Personal" at bounding box center [1269, 537] width 151 height 17
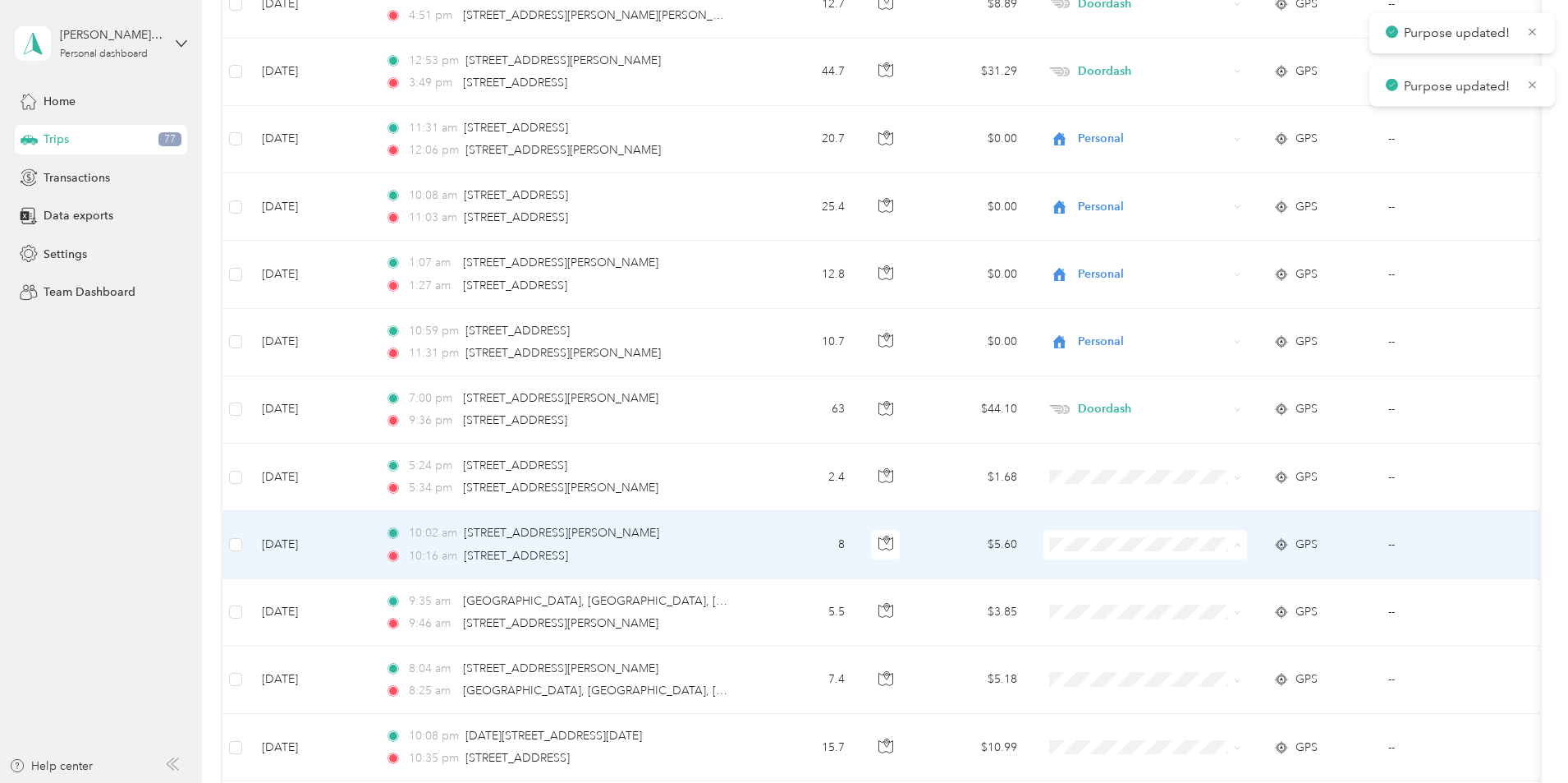
click at [1241, 345] on span "Personal" at bounding box center [1269, 341] width 151 height 17
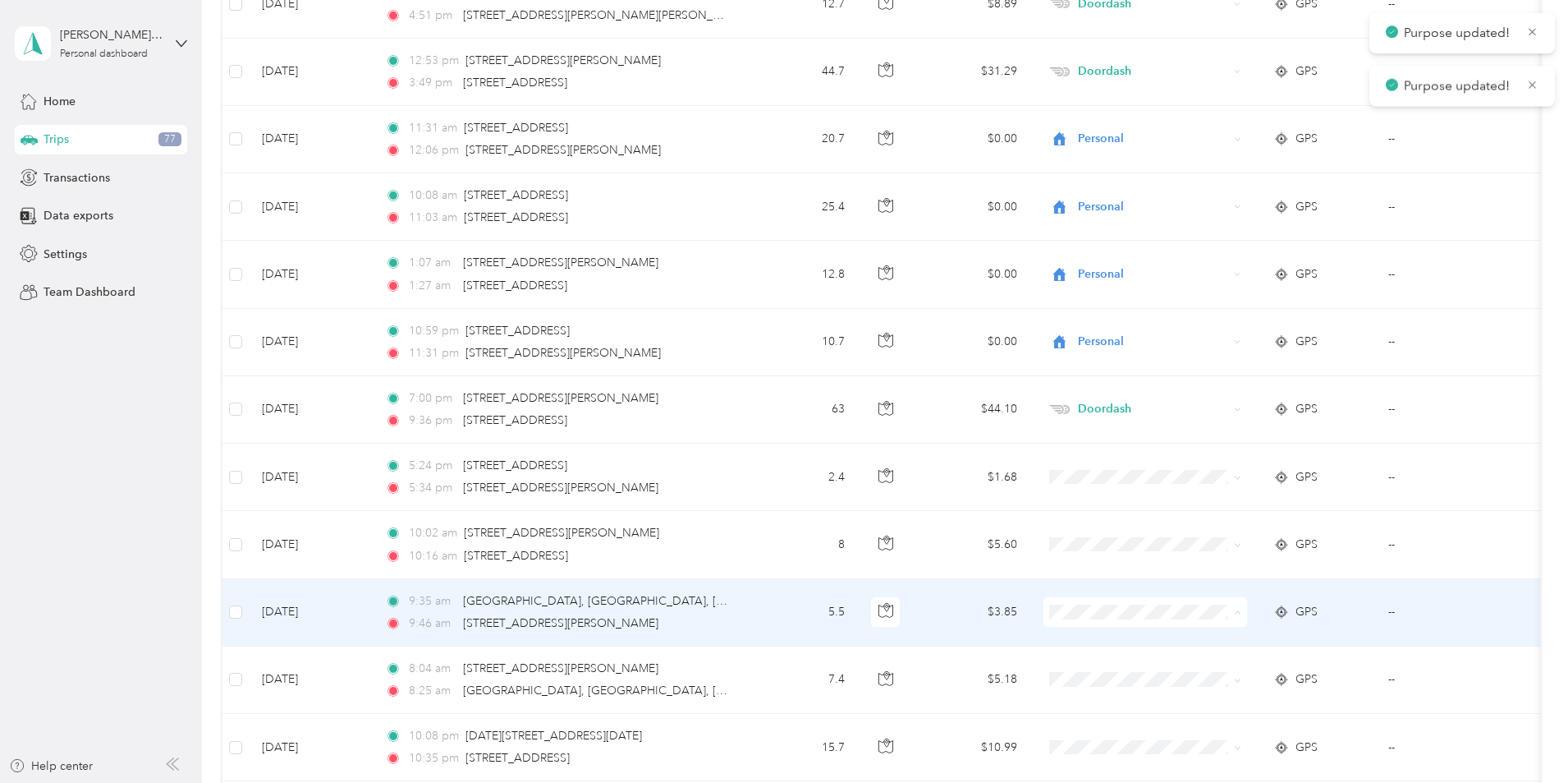
click at [1222, 409] on span "Personal" at bounding box center [1269, 409] width 151 height 17
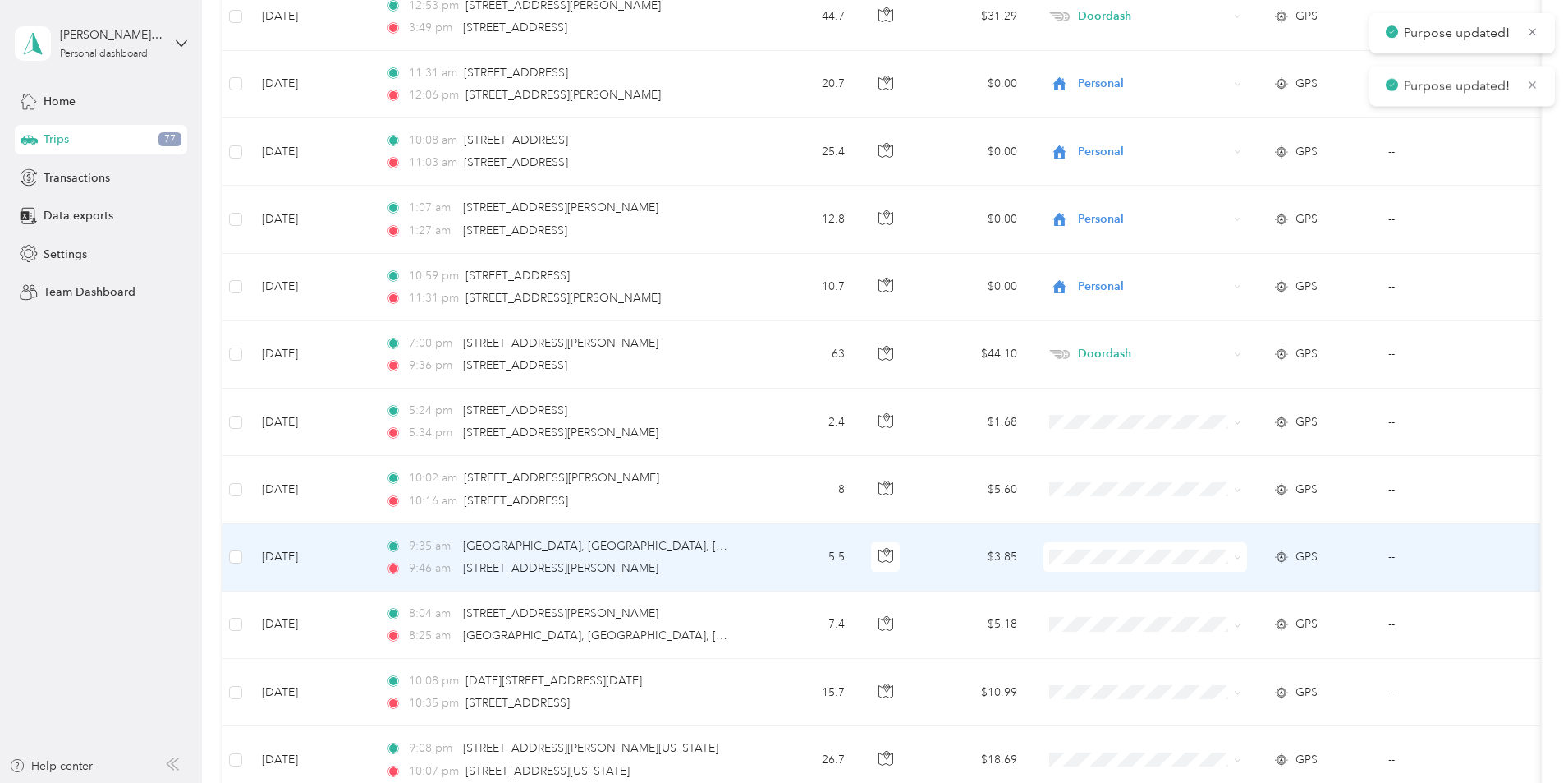
scroll to position [15939, 0]
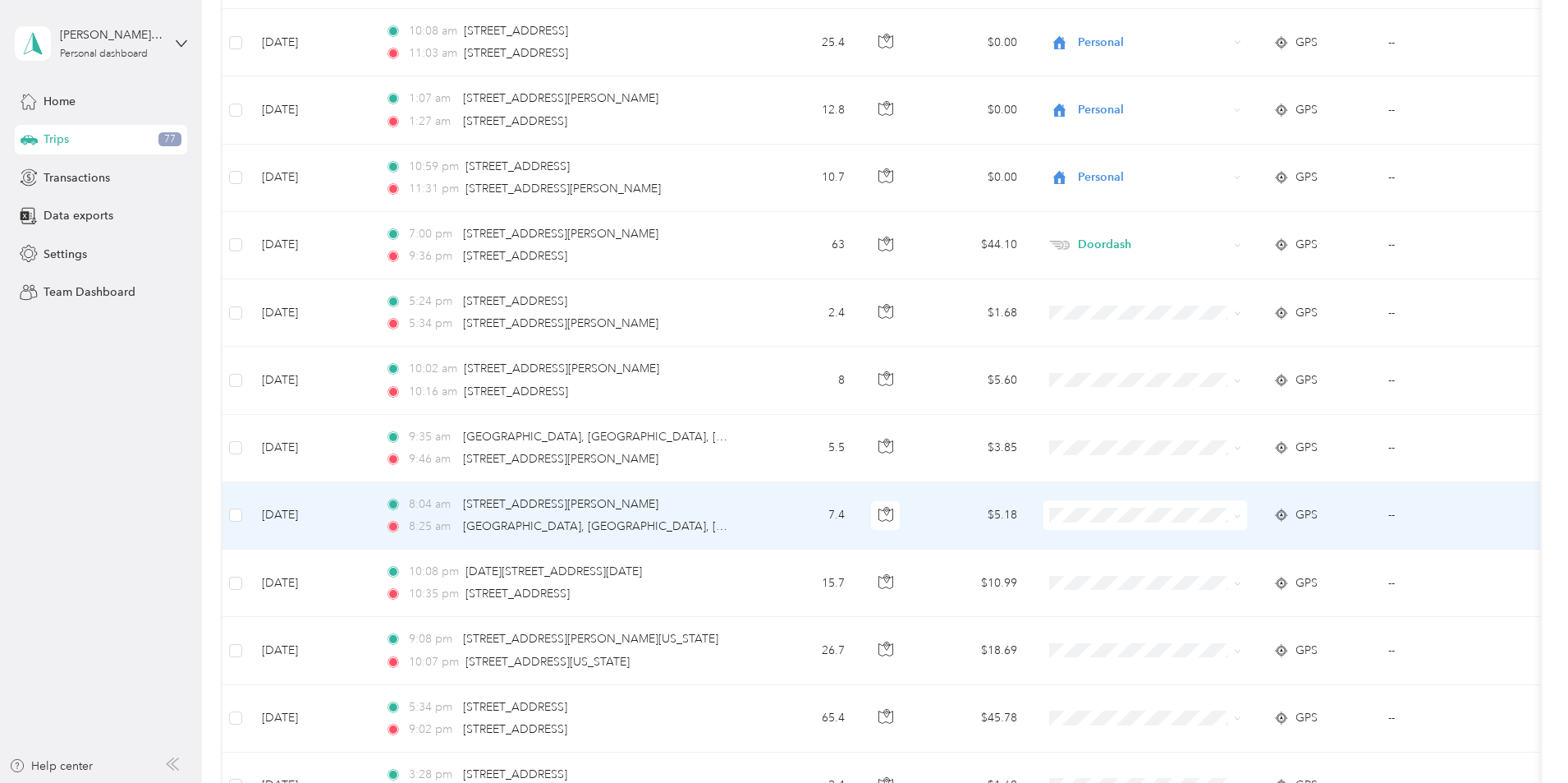
click at [1226, 577] on li "Personal" at bounding box center [1254, 573] width 204 height 29
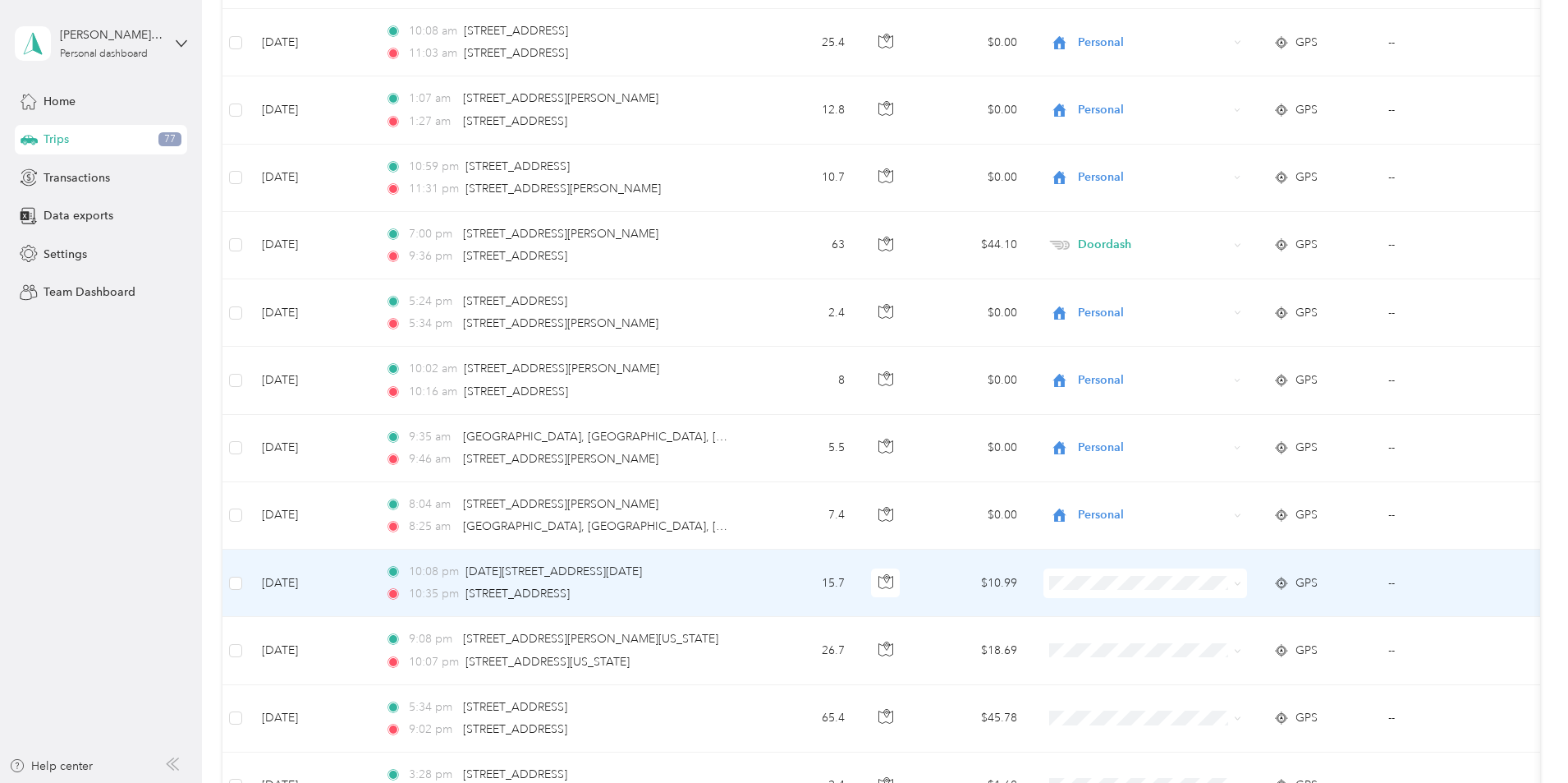
click at [1229, 409] on span "Doordash" at bounding box center [1269, 401] width 151 height 17
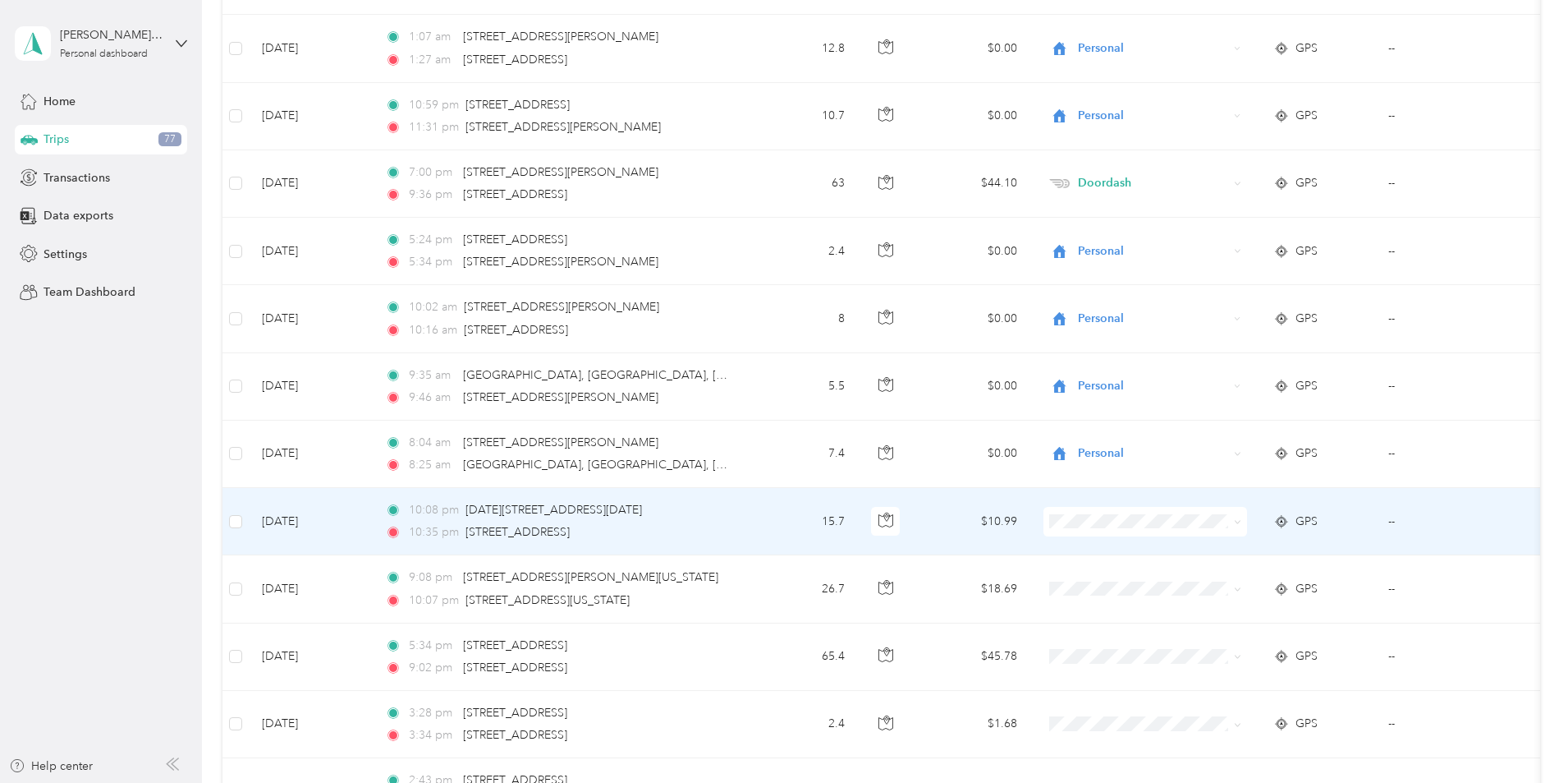
scroll to position [16186, 0]
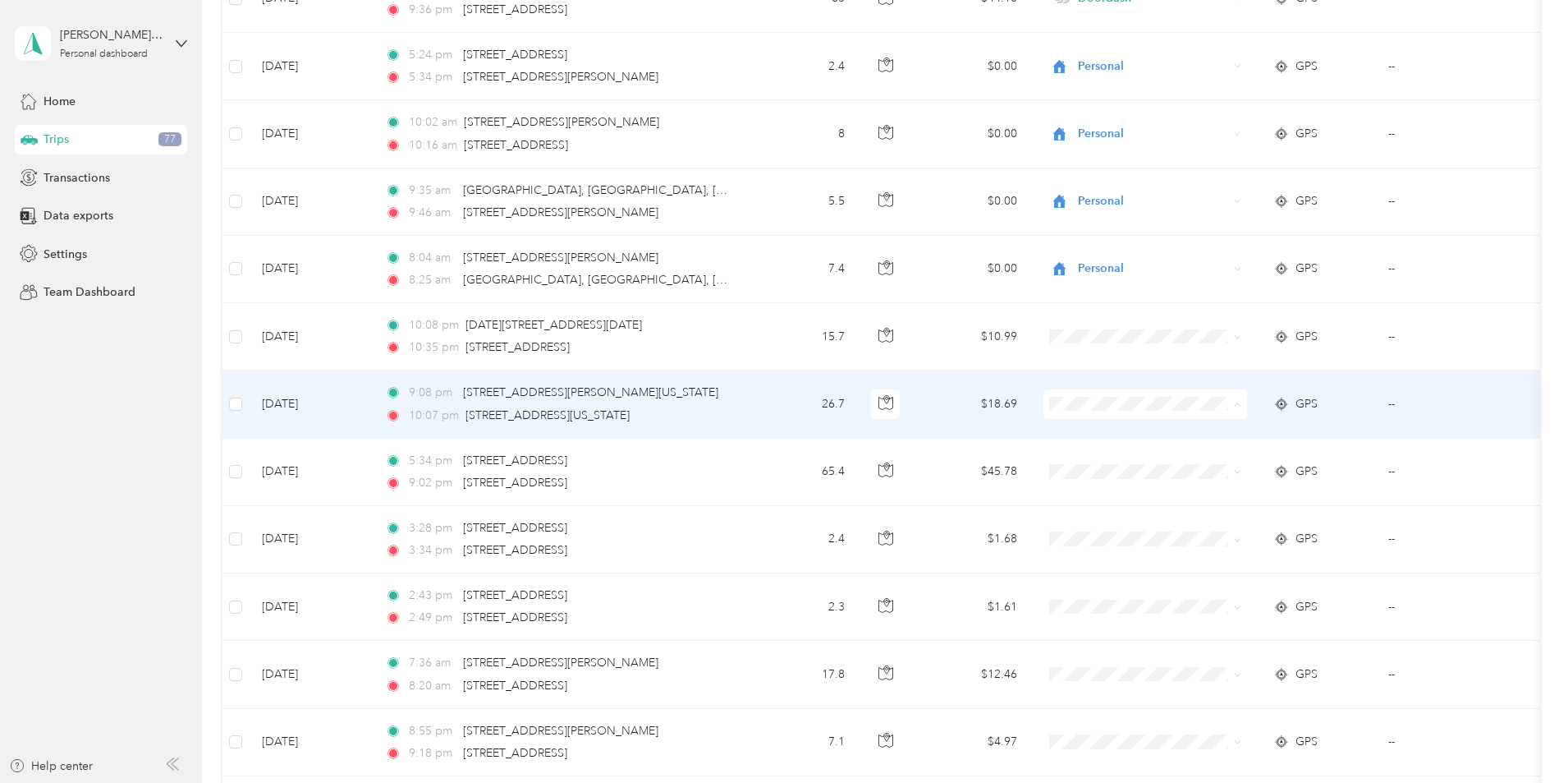
click at [1212, 488] on span "Doordash" at bounding box center [1269, 492] width 151 height 17
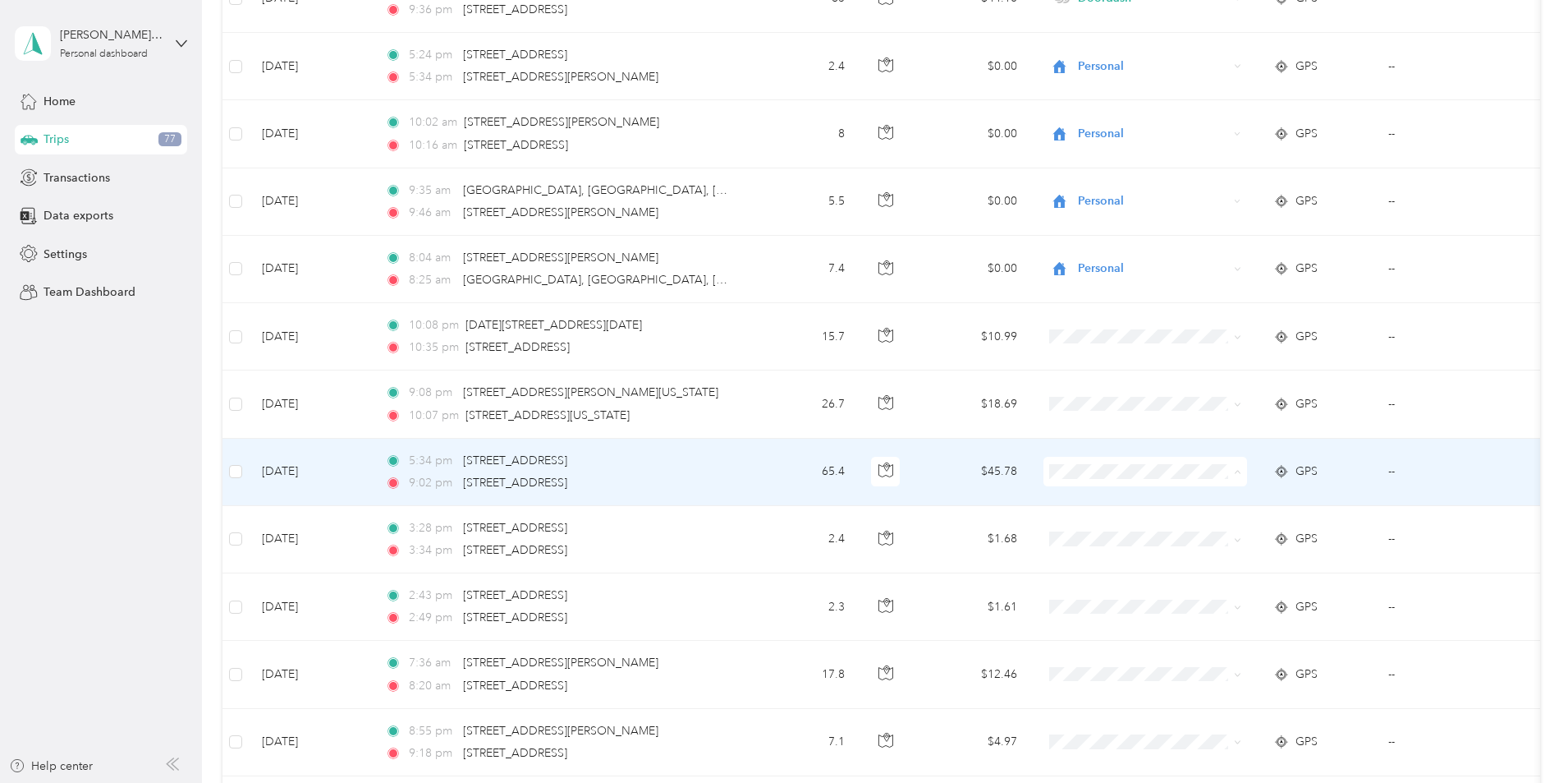
click at [1217, 555] on span "Doordash" at bounding box center [1269, 560] width 151 height 17
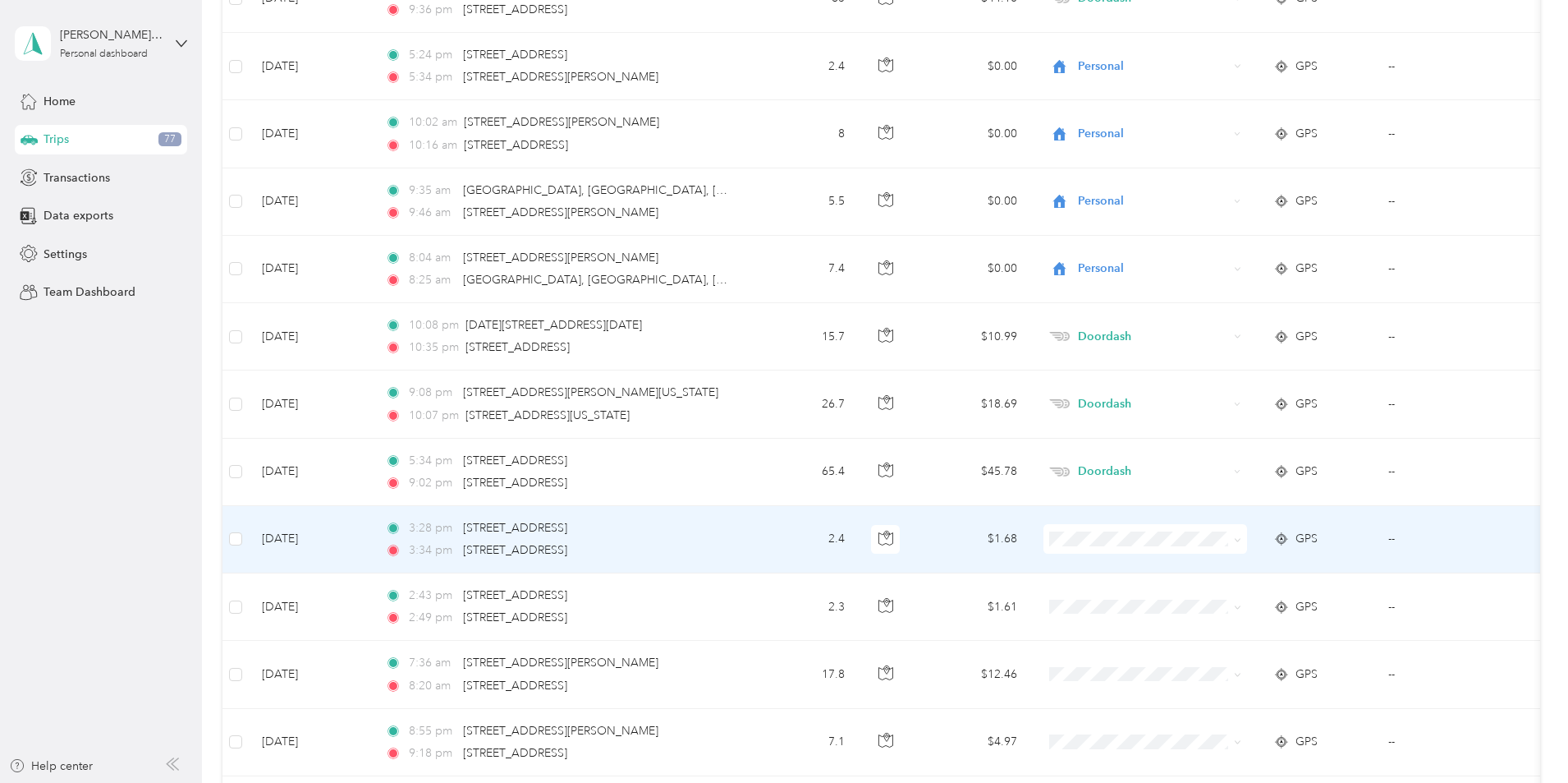
click at [1215, 311] on li "Work" at bounding box center [1254, 305] width 204 height 29
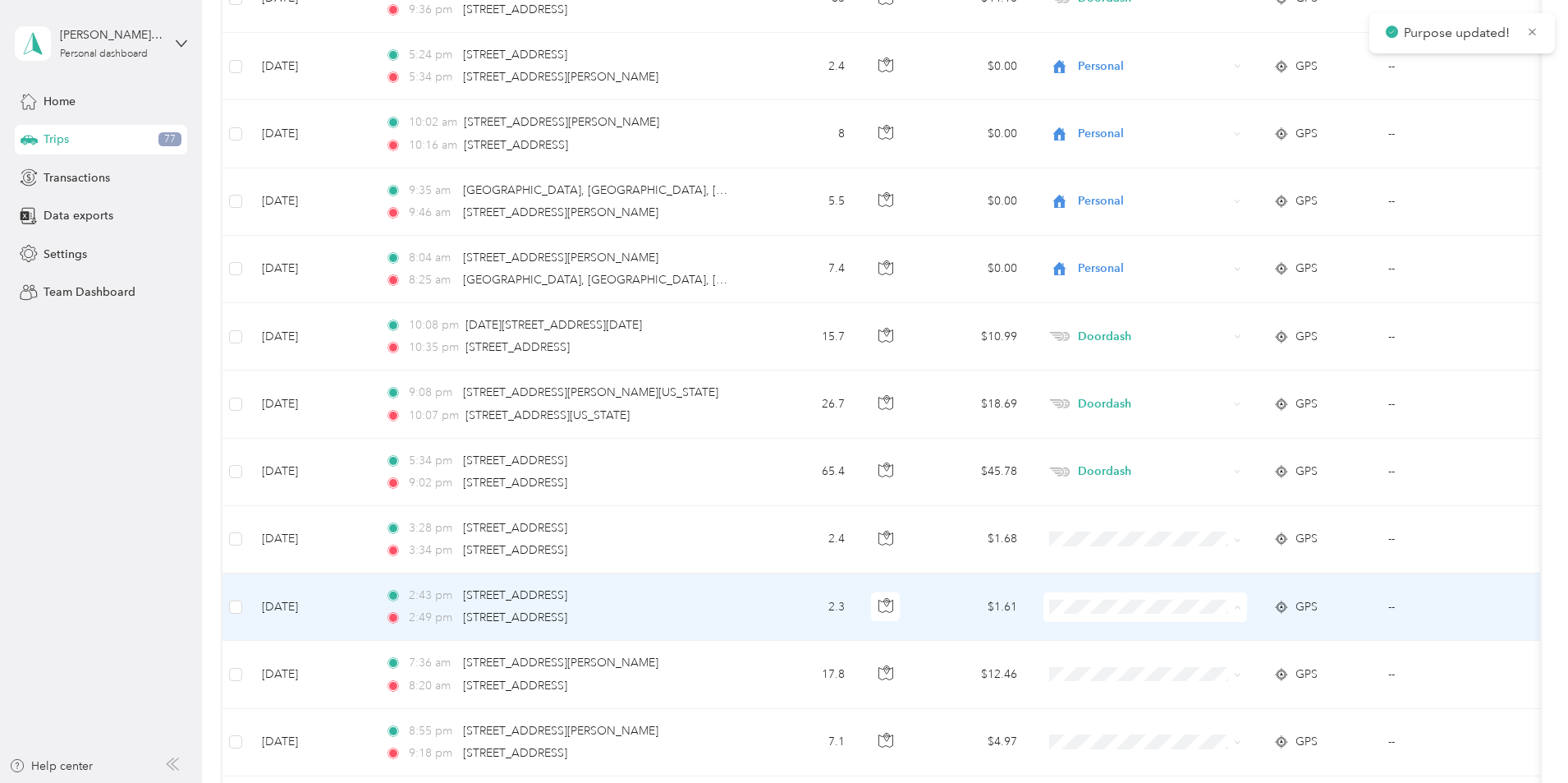
click at [1235, 371] on span "Work" at bounding box center [1269, 375] width 151 height 17
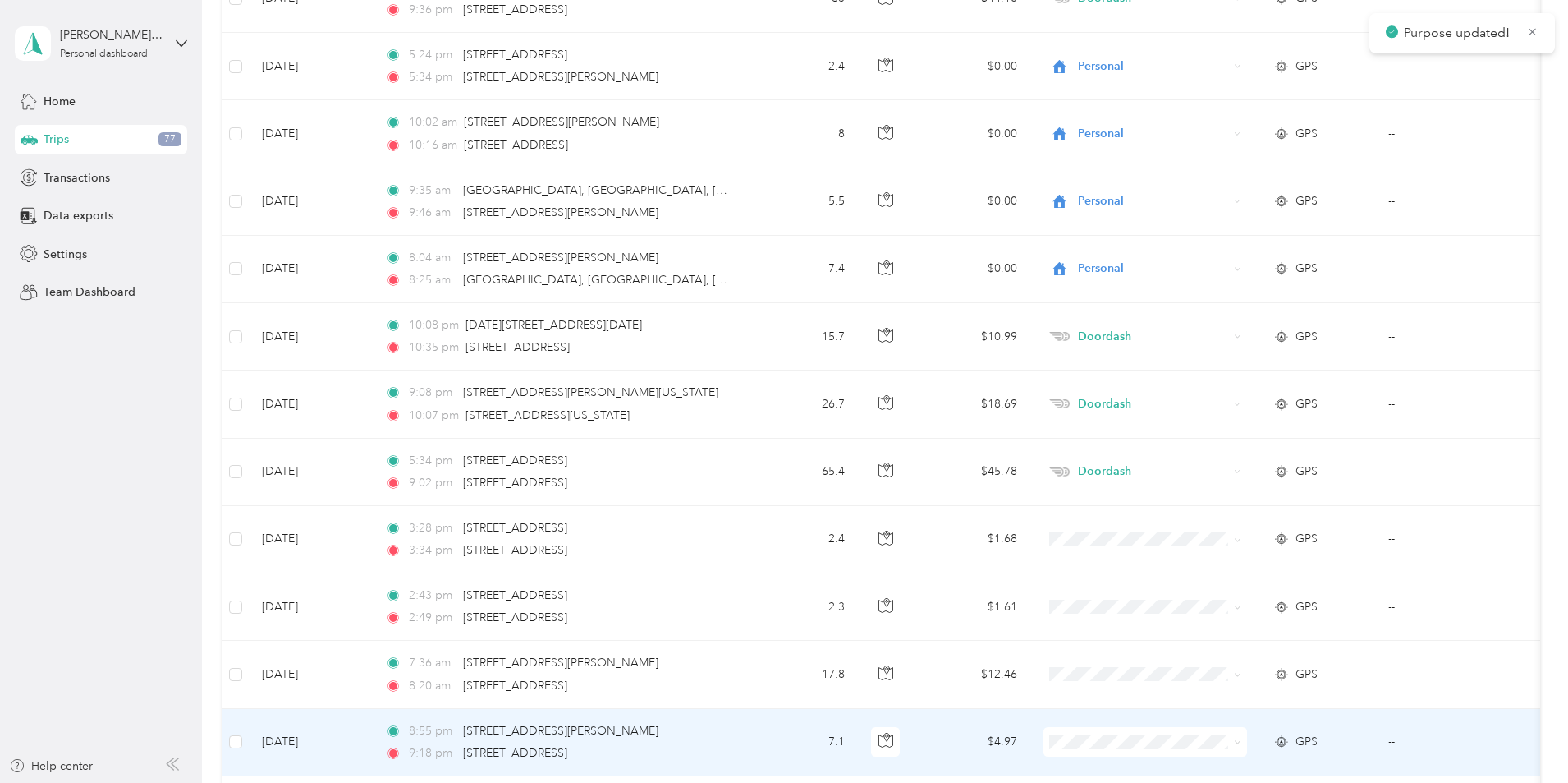
scroll to position [16351, 0]
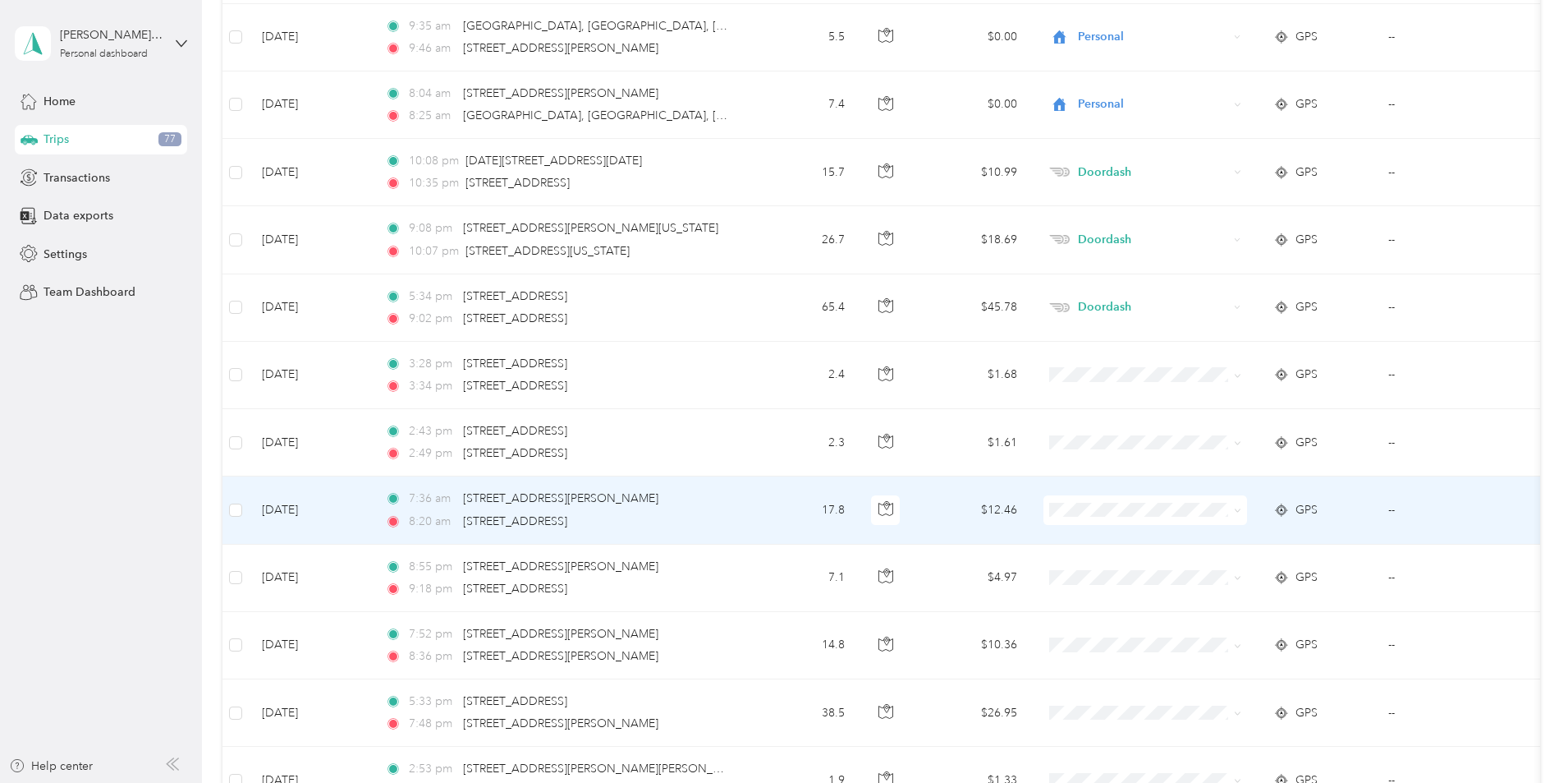
click at [1218, 546] on li "Work" at bounding box center [1254, 533] width 204 height 29
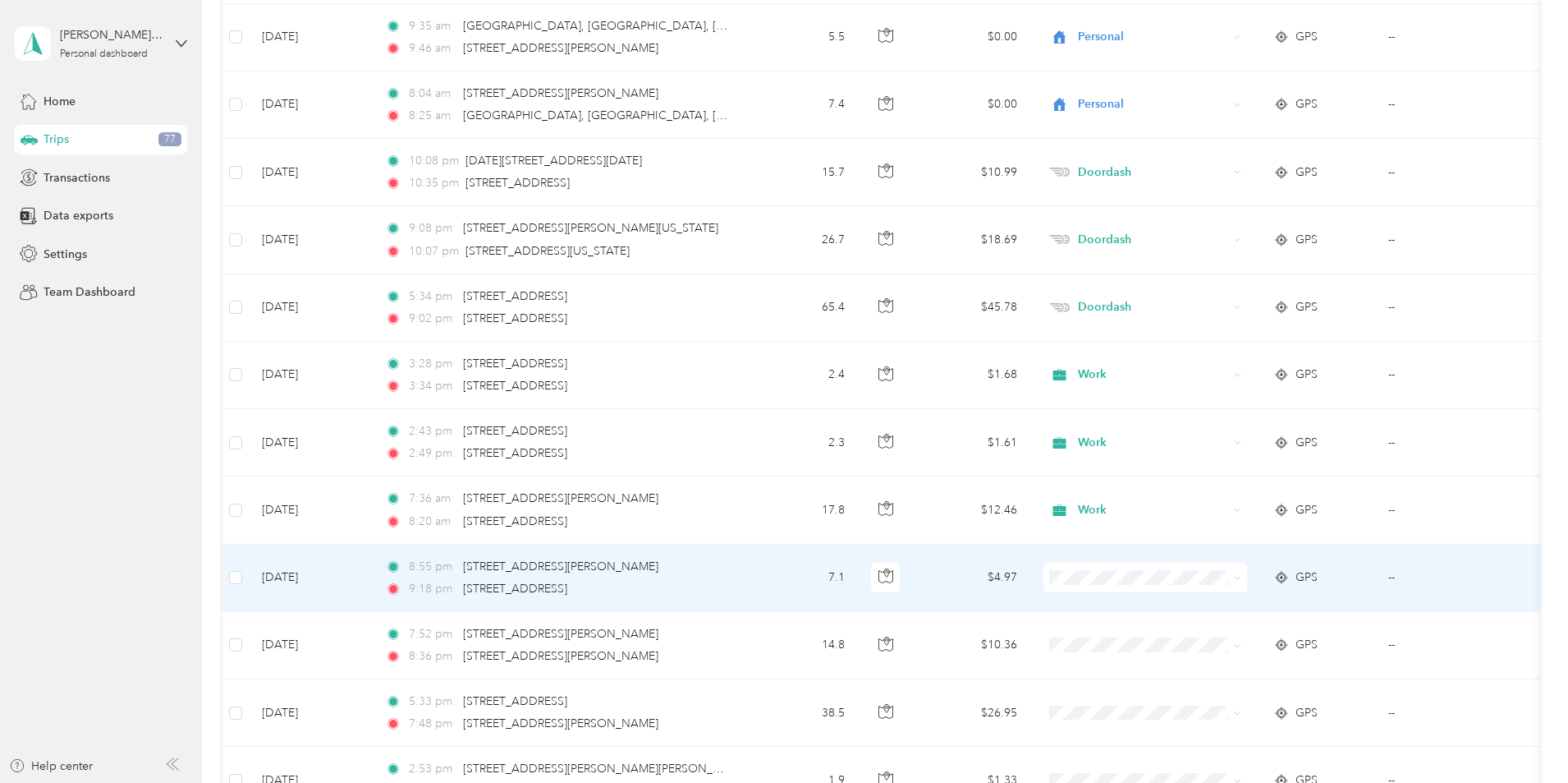
click at [1229, 401] on span "Doordash" at bounding box center [1269, 401] width 151 height 17
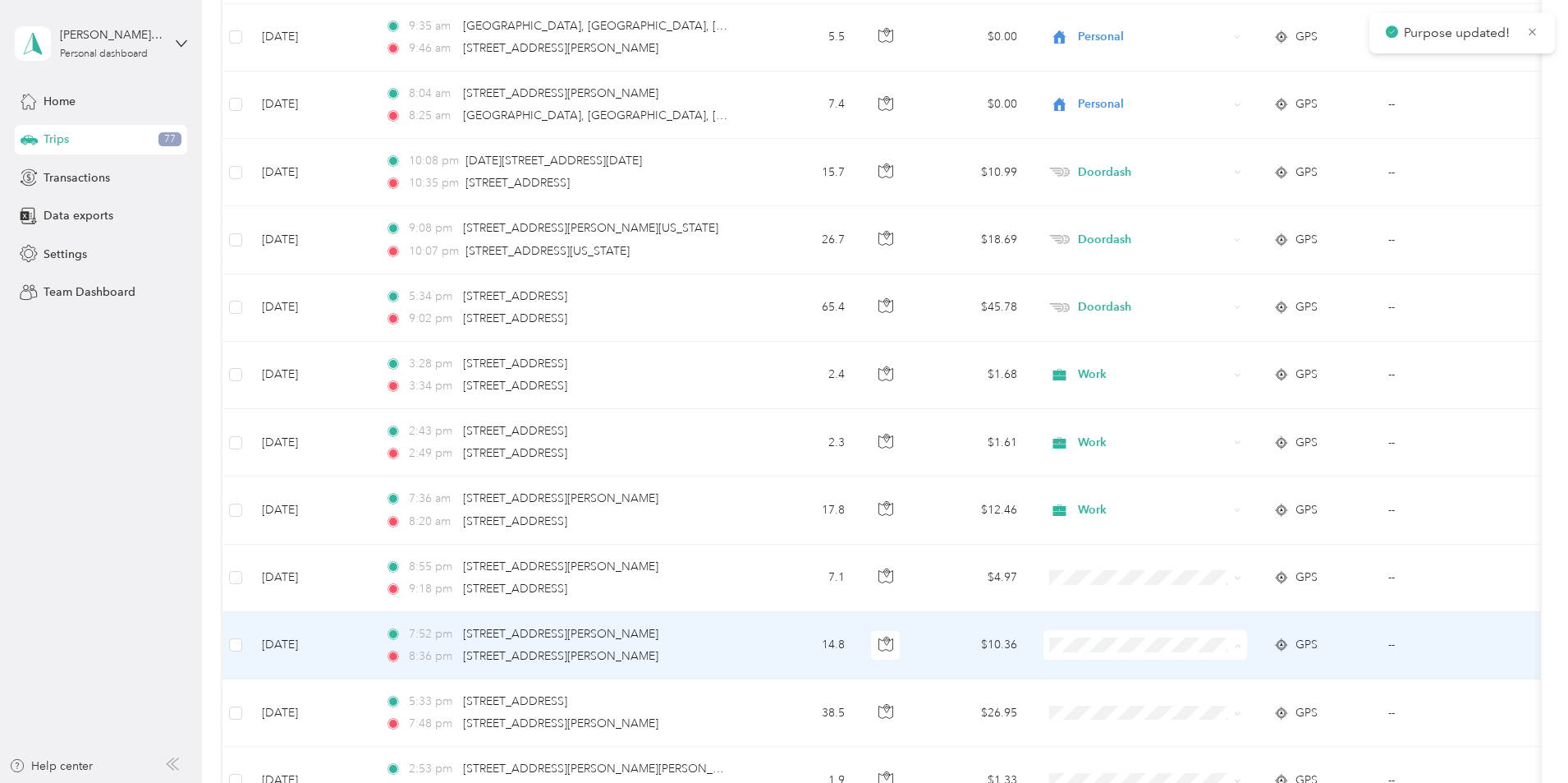
click at [1239, 472] on li "Doordash" at bounding box center [1254, 470] width 204 height 29
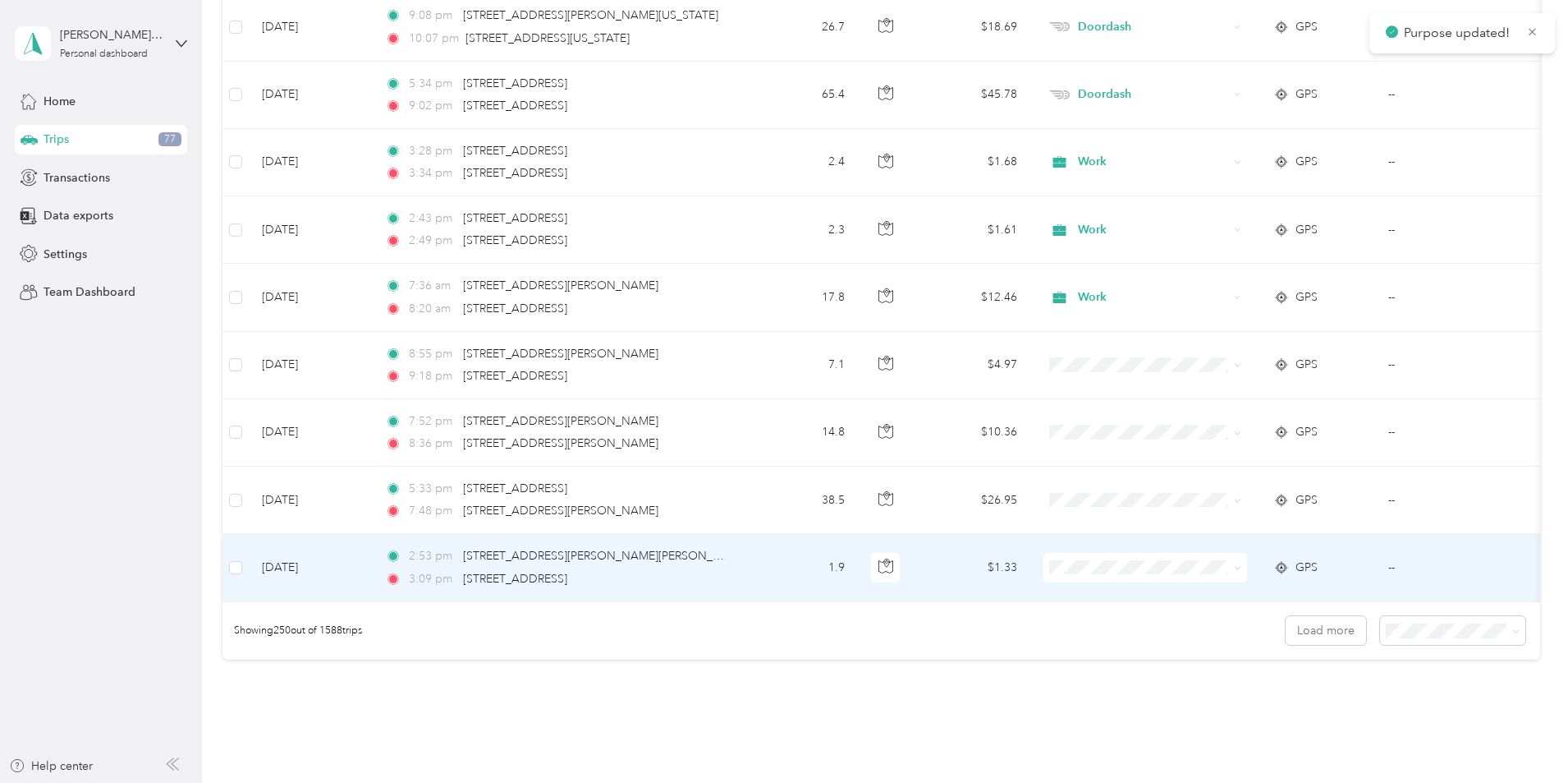
scroll to position [16679, 0]
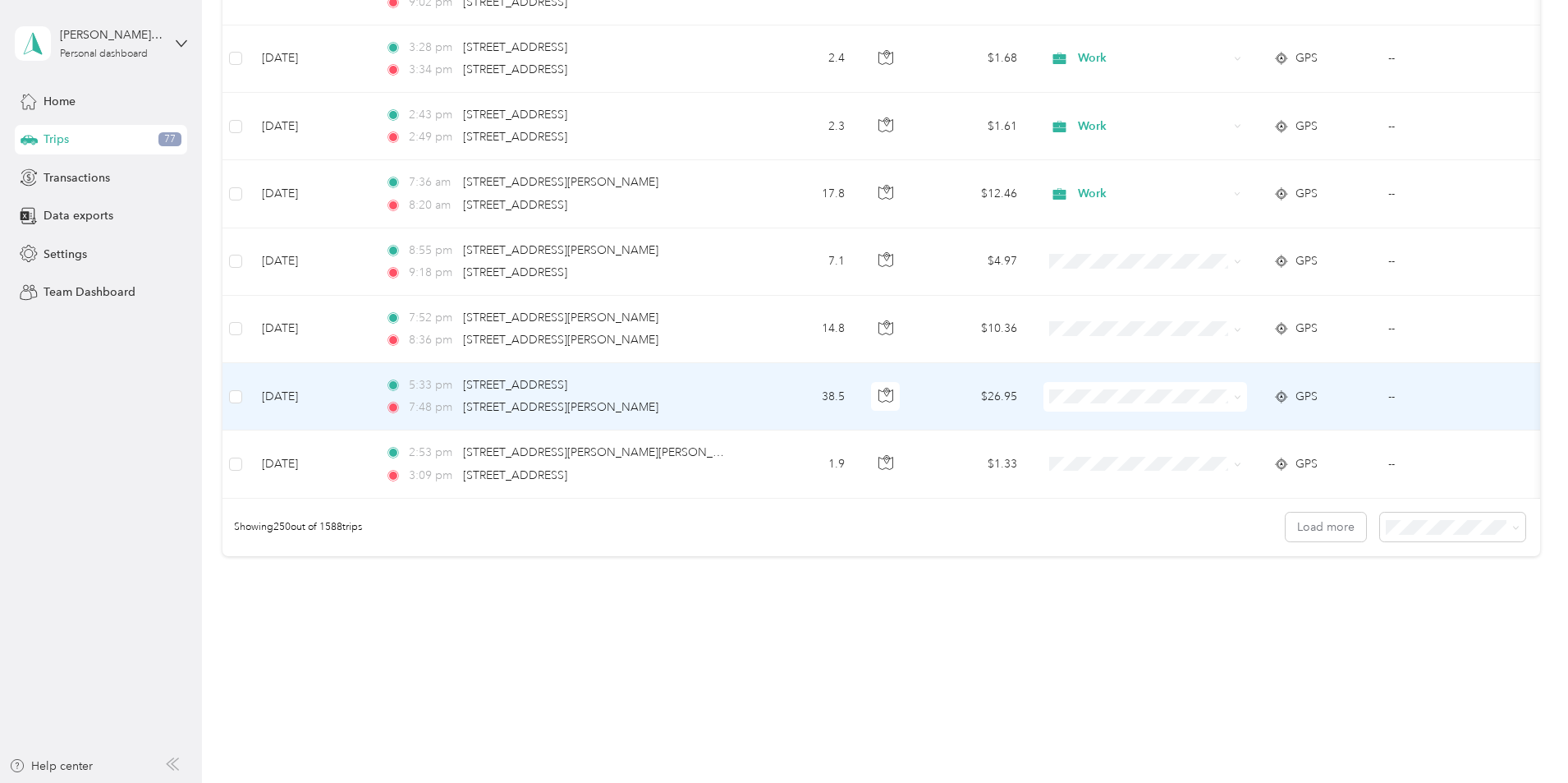
click at [1213, 402] on td at bounding box center [1146, 397] width 230 height 68
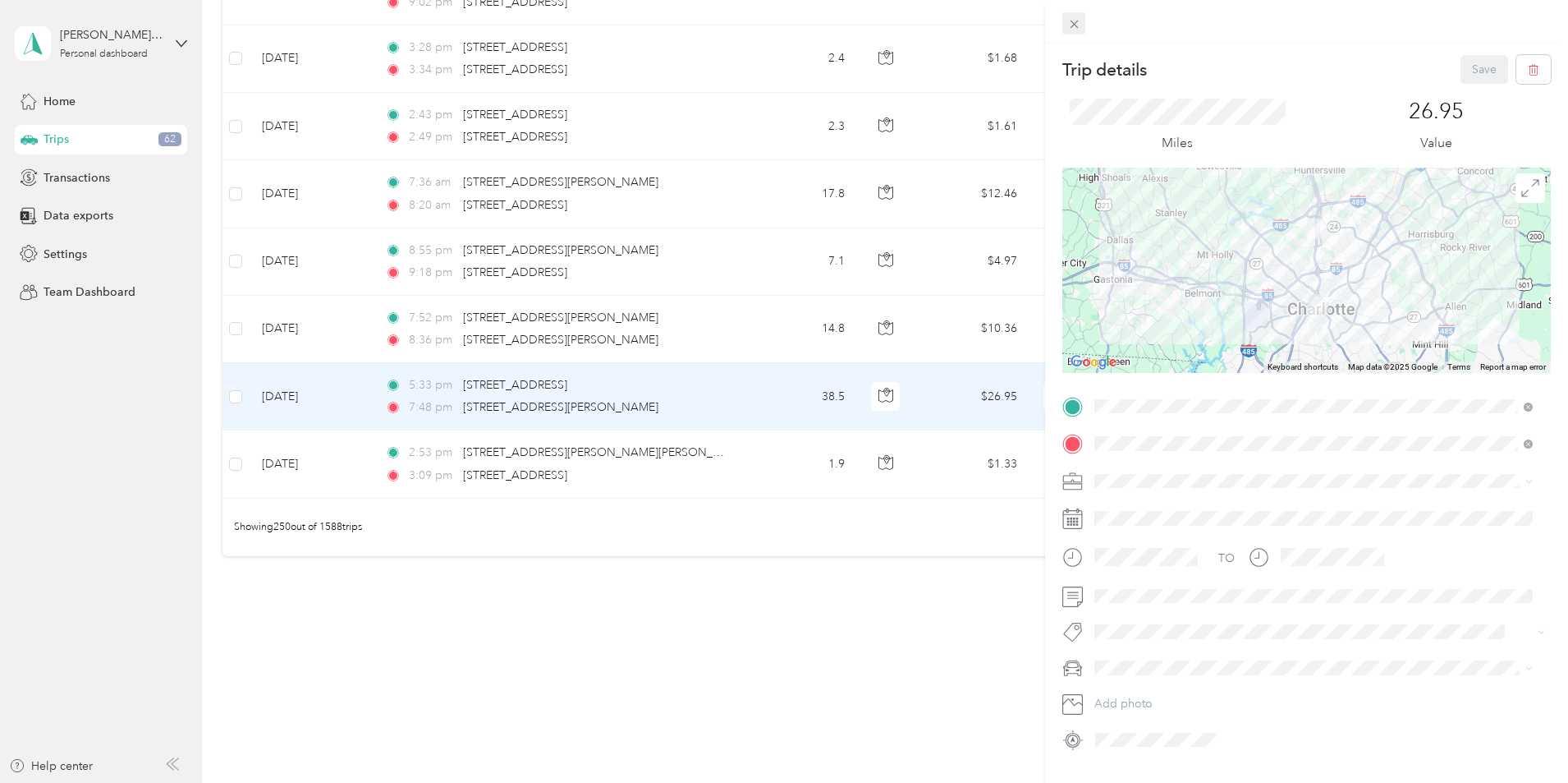
click at [1079, 782] on div "Trip details Save This trip cannot be edited because it is either under review,…" at bounding box center [779, 783] width 1560 height 0
click at [1076, 23] on icon at bounding box center [1074, 25] width 8 height 8
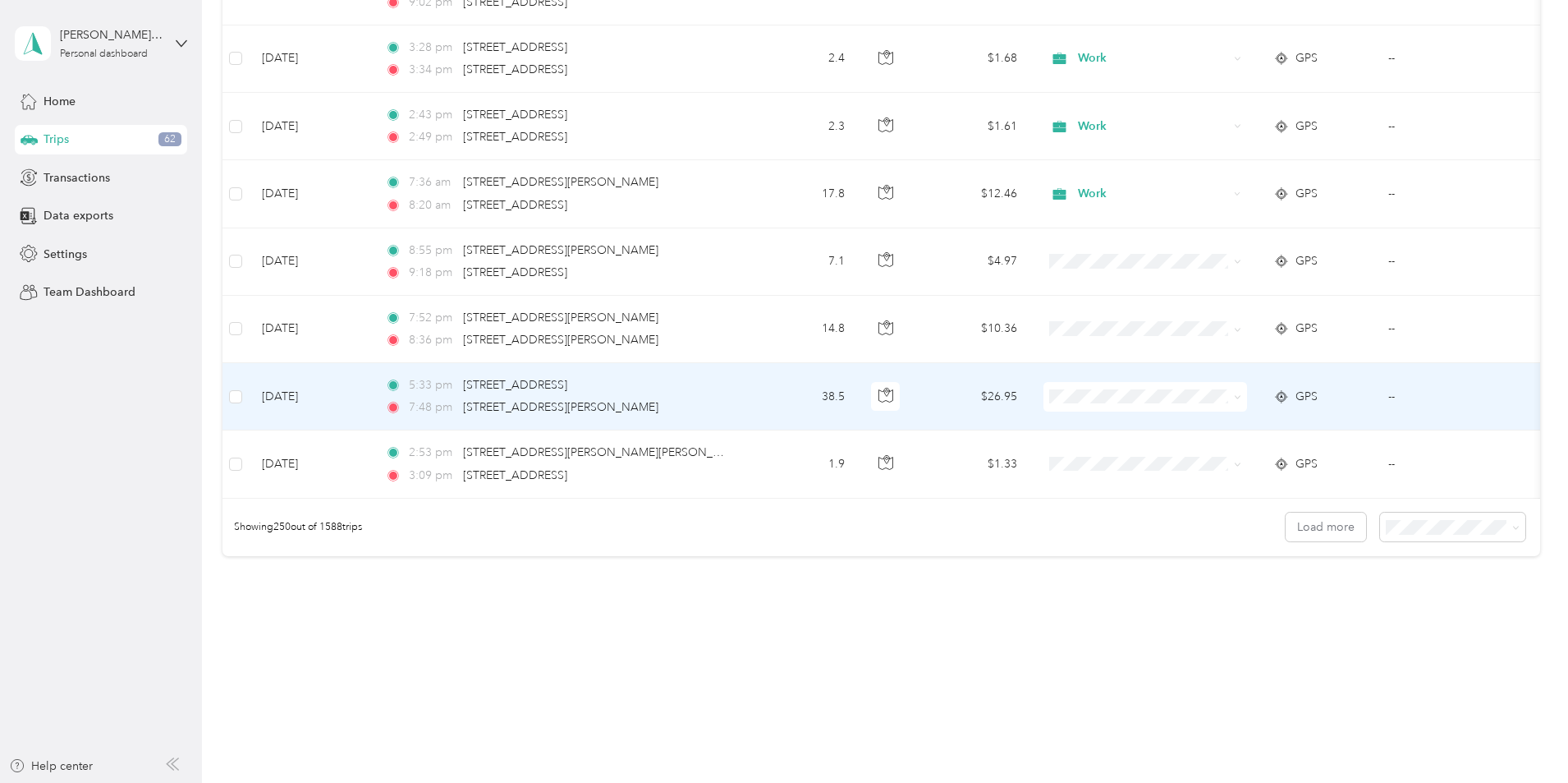
click at [1202, 392] on span at bounding box center [1145, 396] width 204 height 30
click at [1217, 470] on span "Doordash" at bounding box center [1269, 469] width 151 height 17
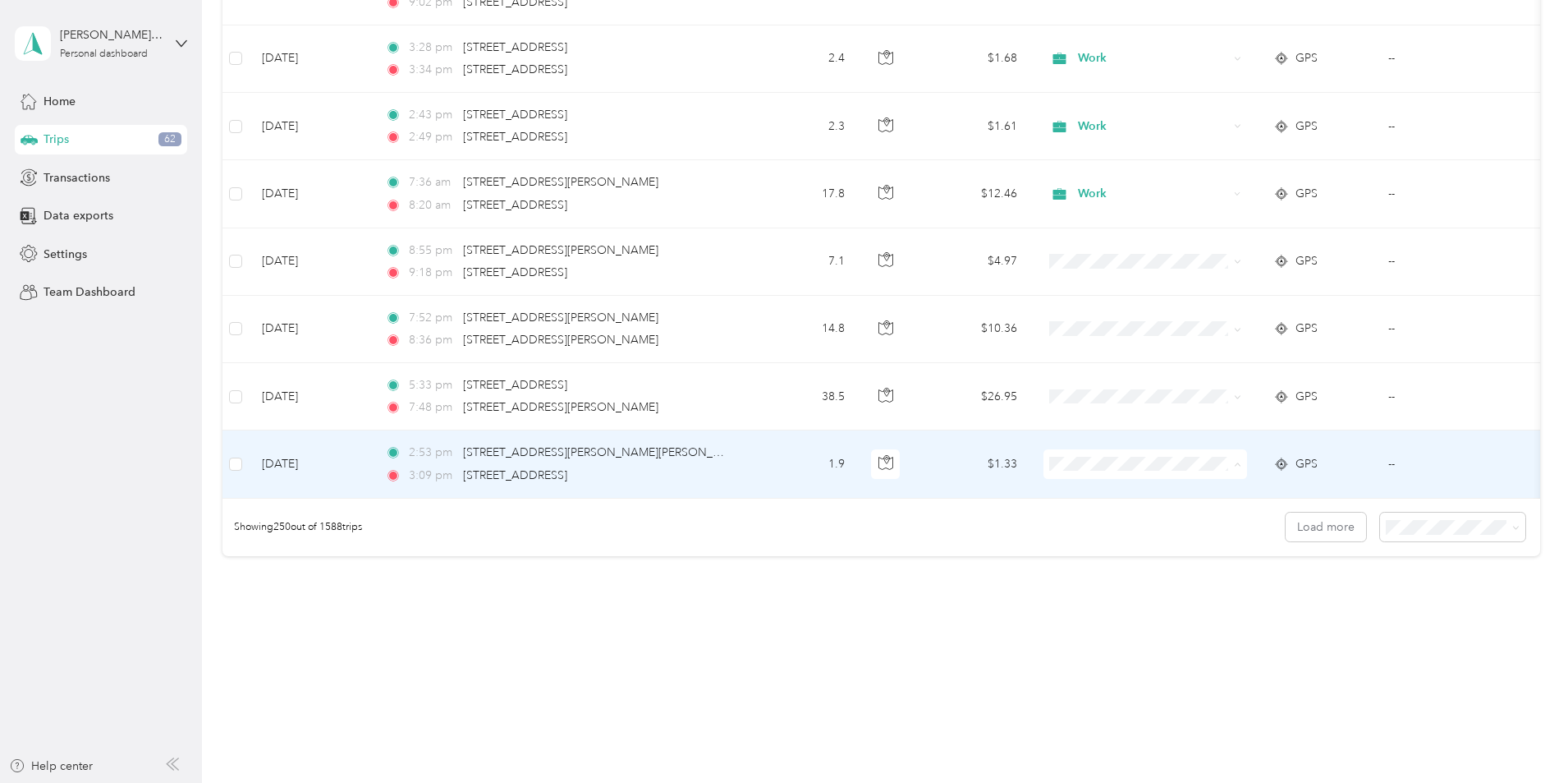
click at [1205, 475] on span "Work" at bounding box center [1269, 482] width 151 height 17
click at [1224, 483] on span "Work" at bounding box center [1269, 482] width 151 height 17
click at [1197, 460] on span at bounding box center [1145, 464] width 204 height 30
drag, startPoint x: 1209, startPoint y: 484, endPoint x: 1197, endPoint y: 513, distance: 31.4
click at [1210, 482] on span "Work" at bounding box center [1269, 482] width 151 height 17
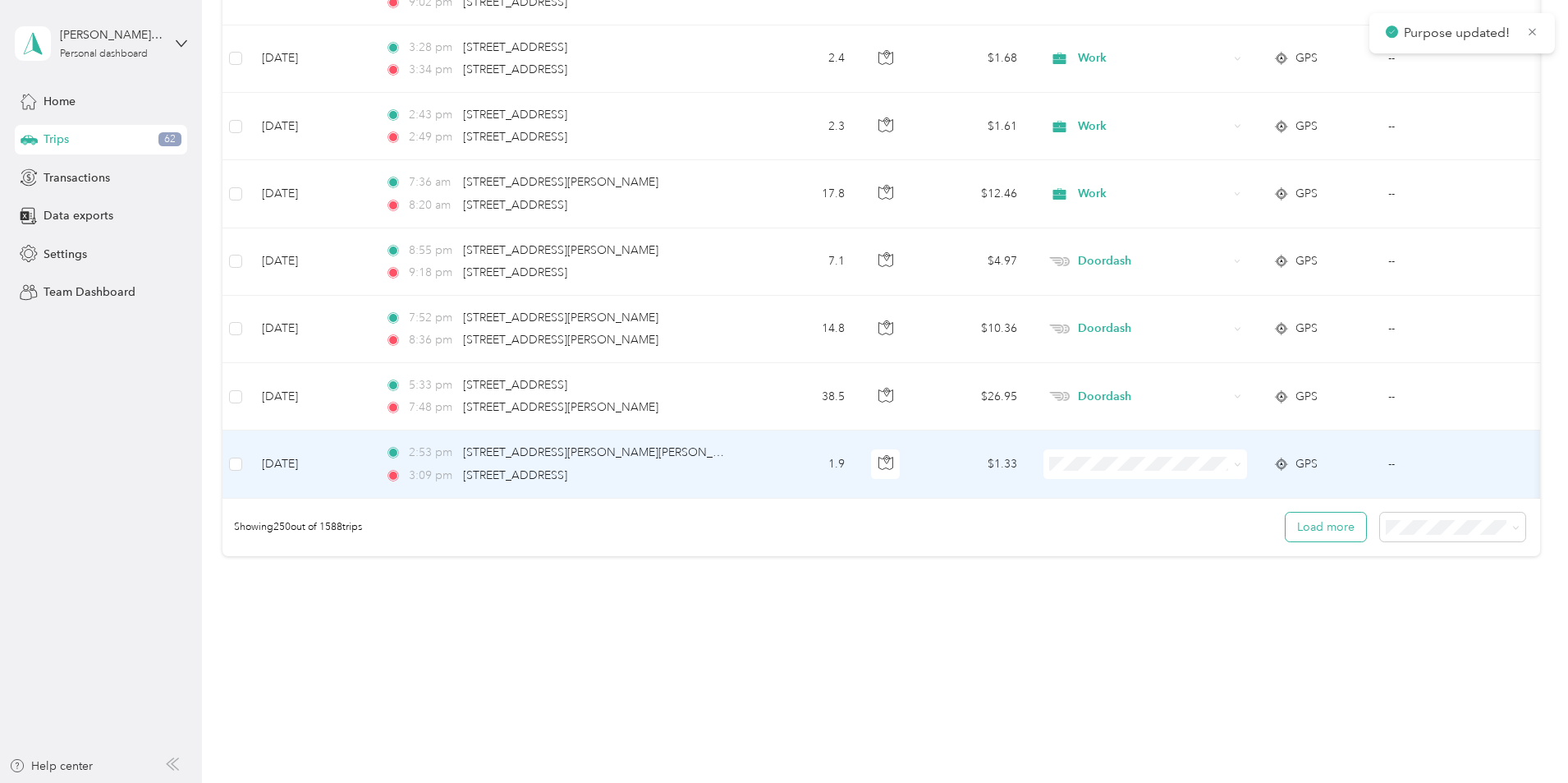
click at [1285, 526] on button "Load more" at bounding box center [1325, 527] width 80 height 29
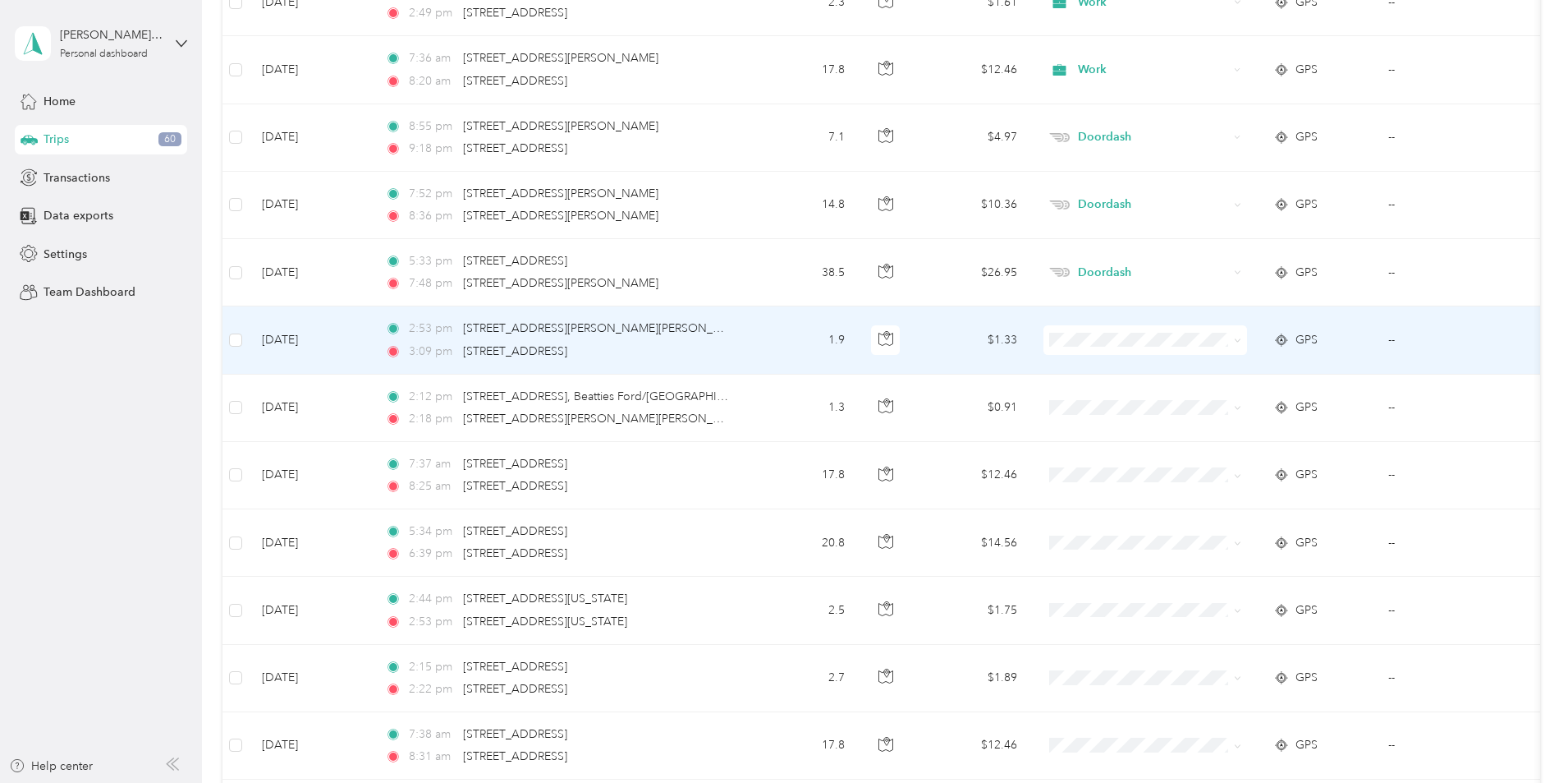
scroll to position [16925, 0]
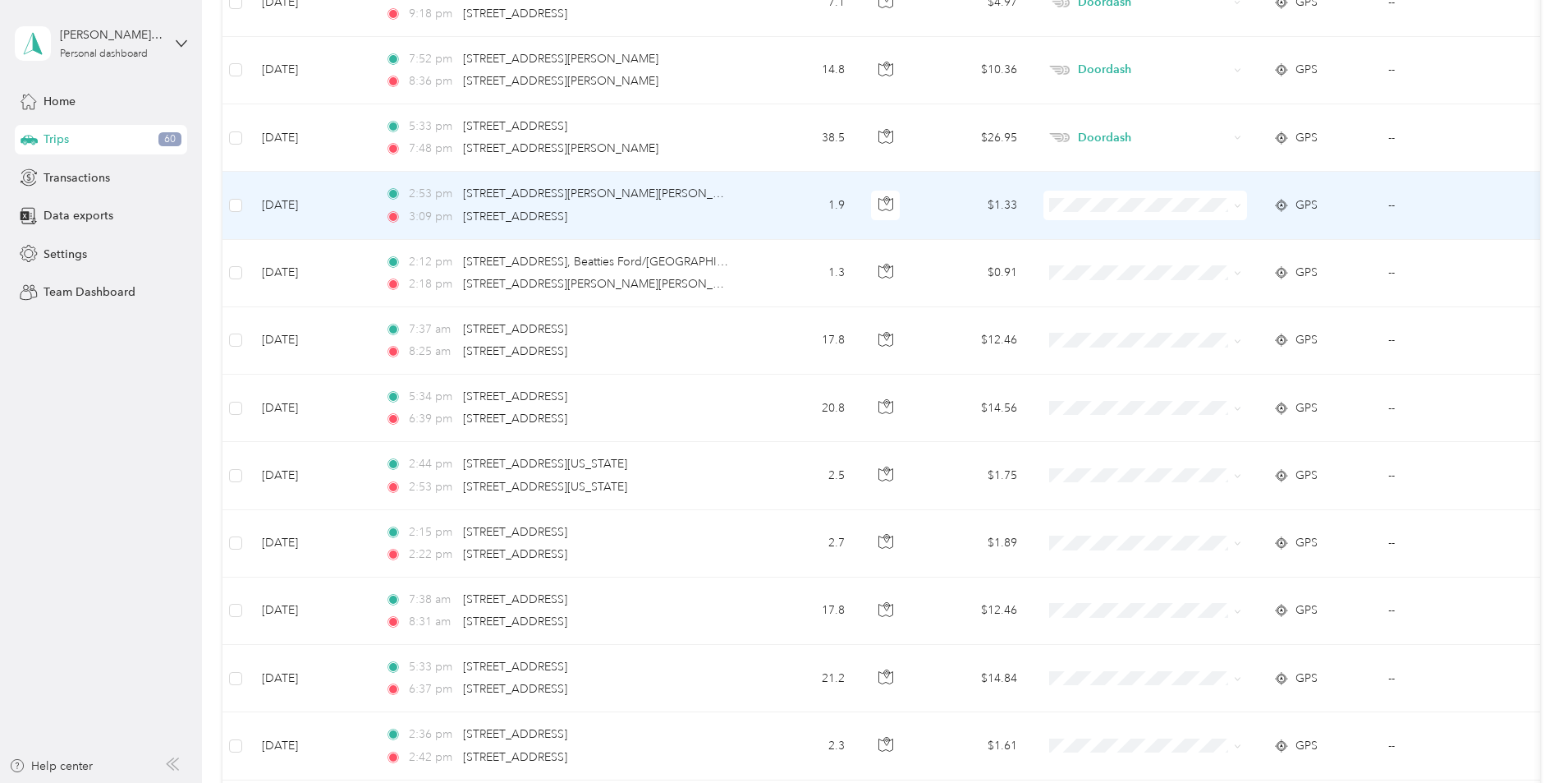
click at [1223, 241] on li "Work" at bounding box center [1254, 234] width 204 height 29
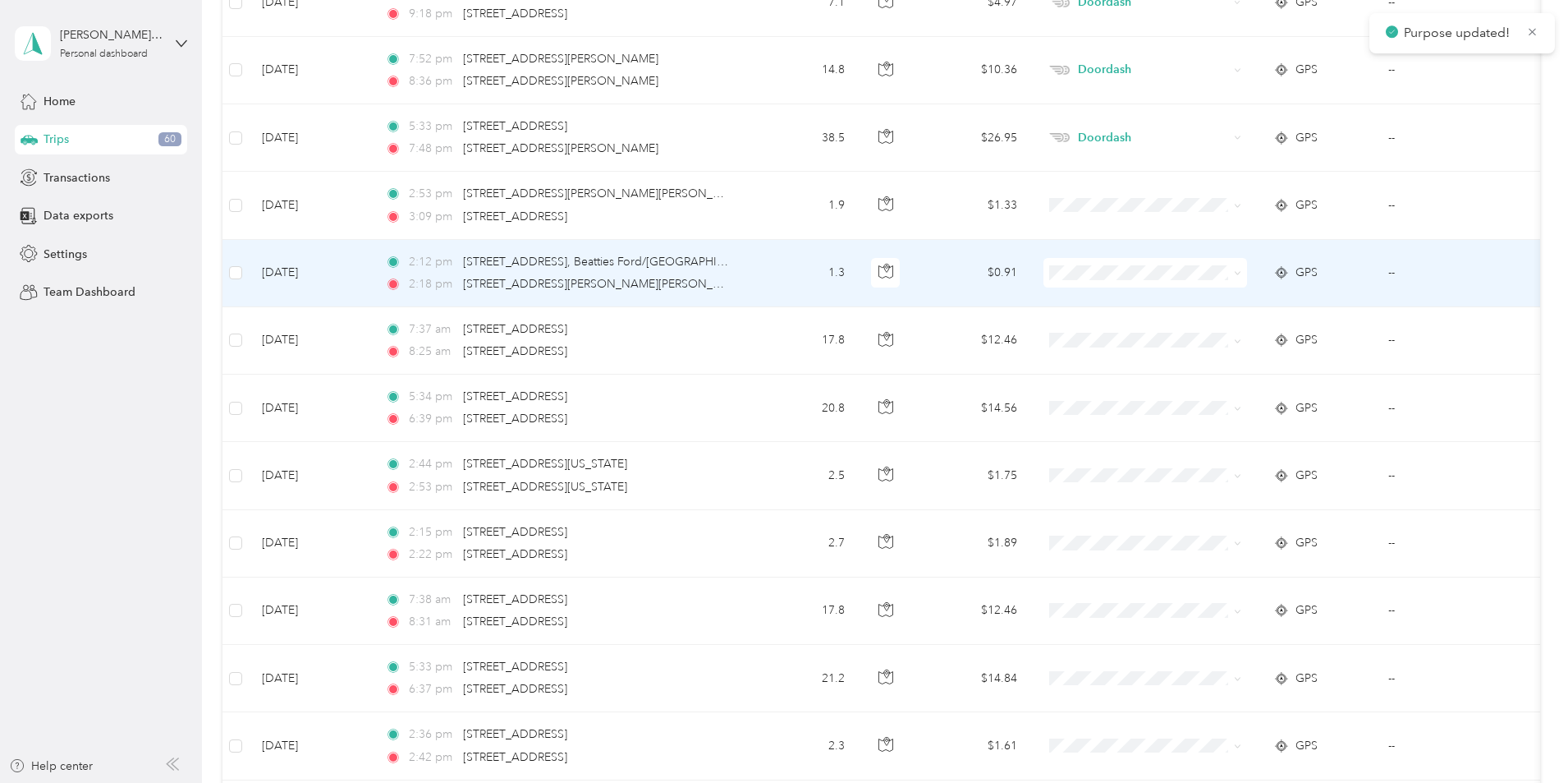
click at [1213, 305] on span "Work" at bounding box center [1269, 300] width 151 height 17
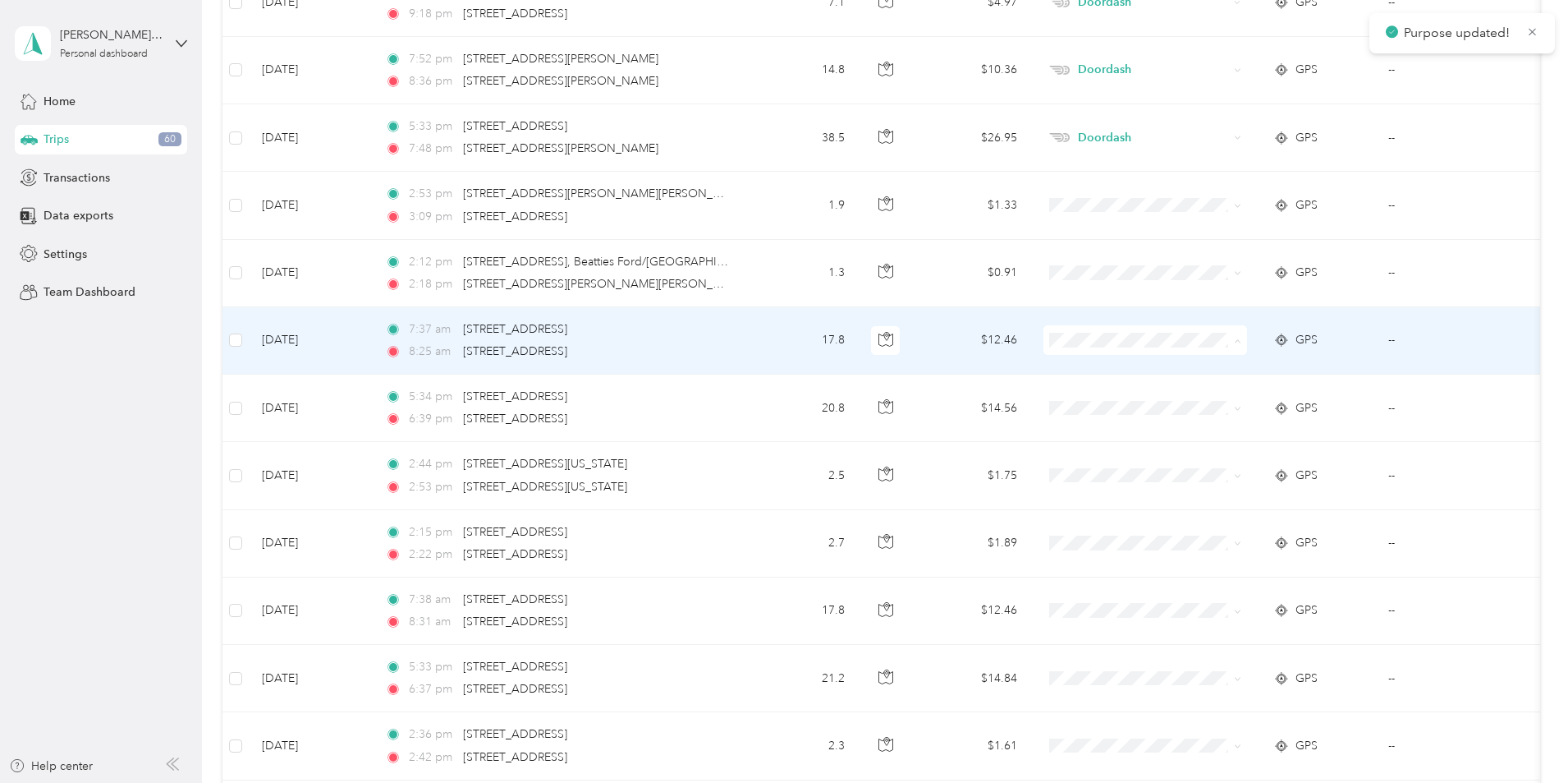
click at [1198, 372] on li "Work" at bounding box center [1254, 371] width 204 height 29
click at [1224, 366] on span "Work" at bounding box center [1269, 368] width 151 height 17
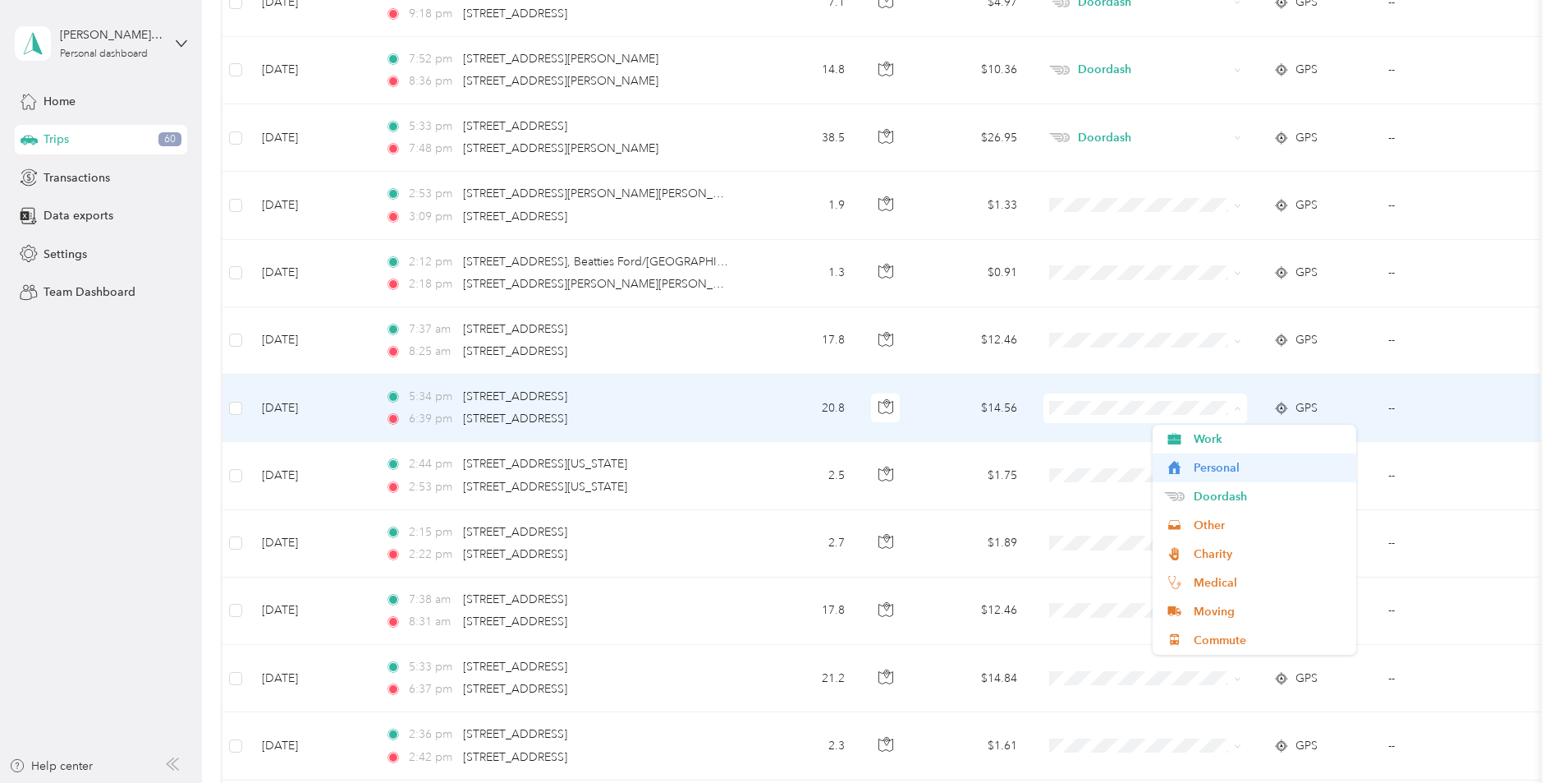
click at [1222, 472] on span "Personal" at bounding box center [1269, 467] width 151 height 17
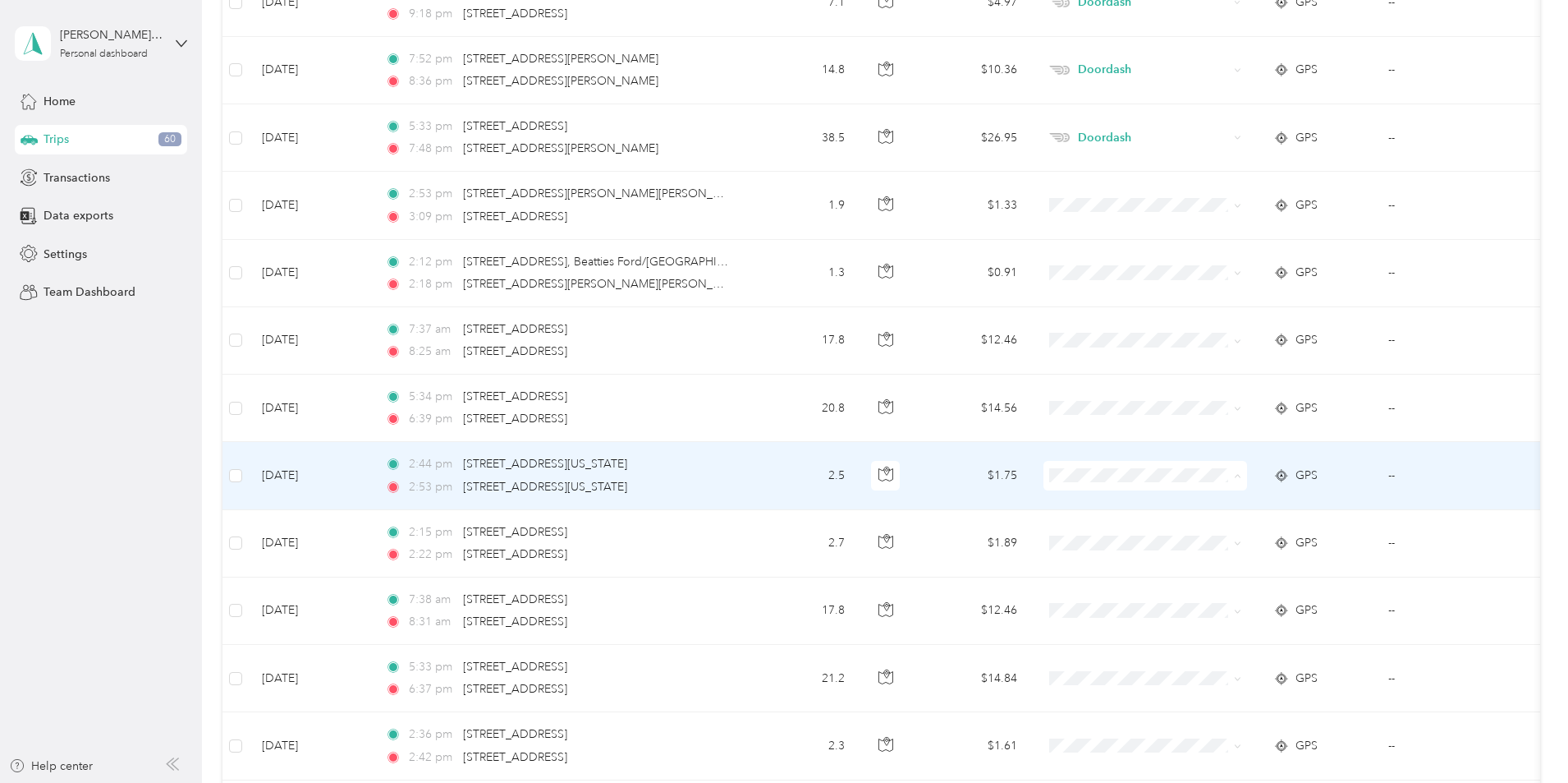
click at [1218, 498] on span "Work" at bounding box center [1269, 506] width 151 height 17
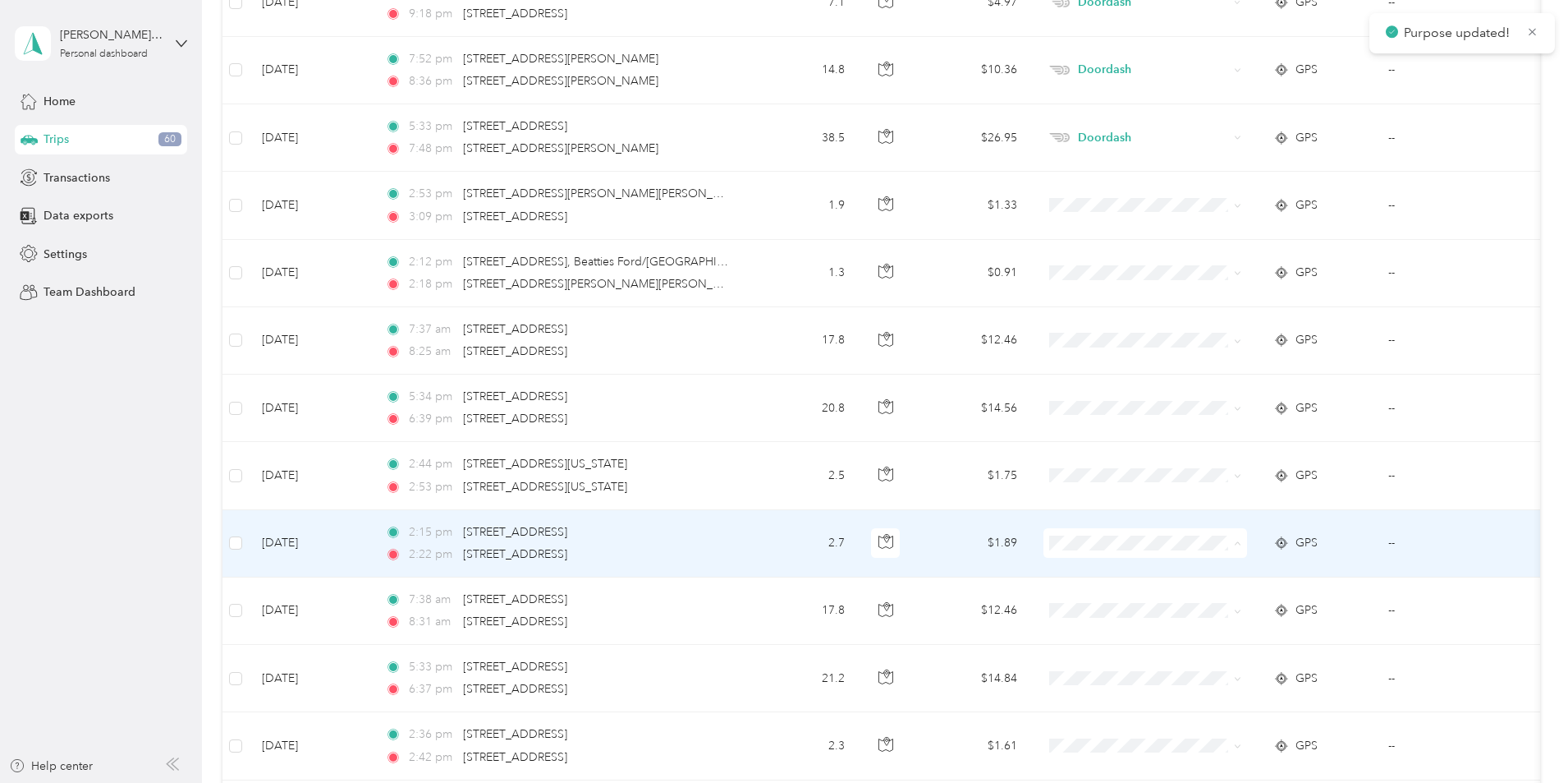
click at [1225, 313] on li "Work" at bounding box center [1254, 311] width 204 height 29
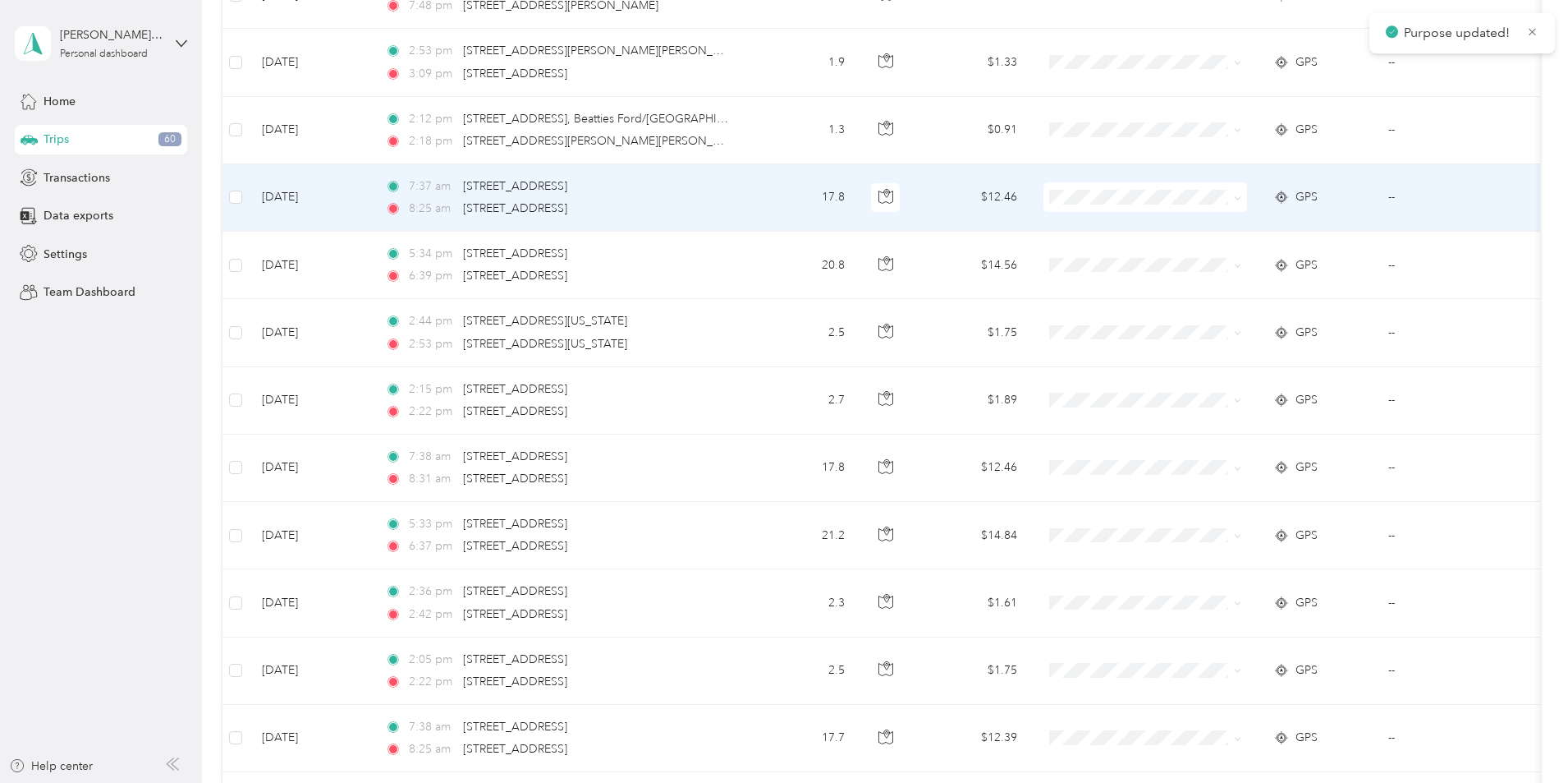
scroll to position [17090, 0]
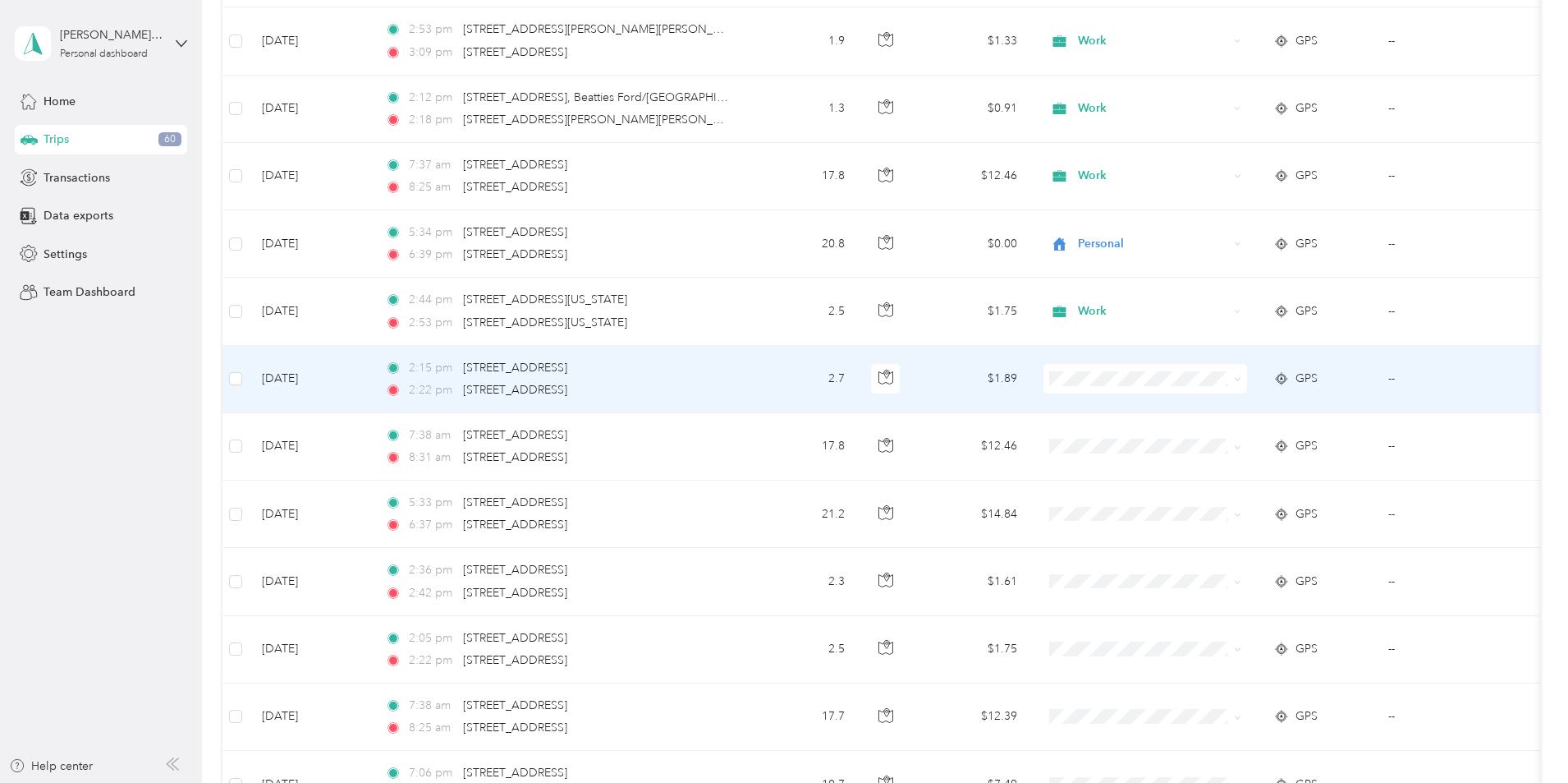
click at [1202, 409] on span "Work" at bounding box center [1269, 409] width 151 height 17
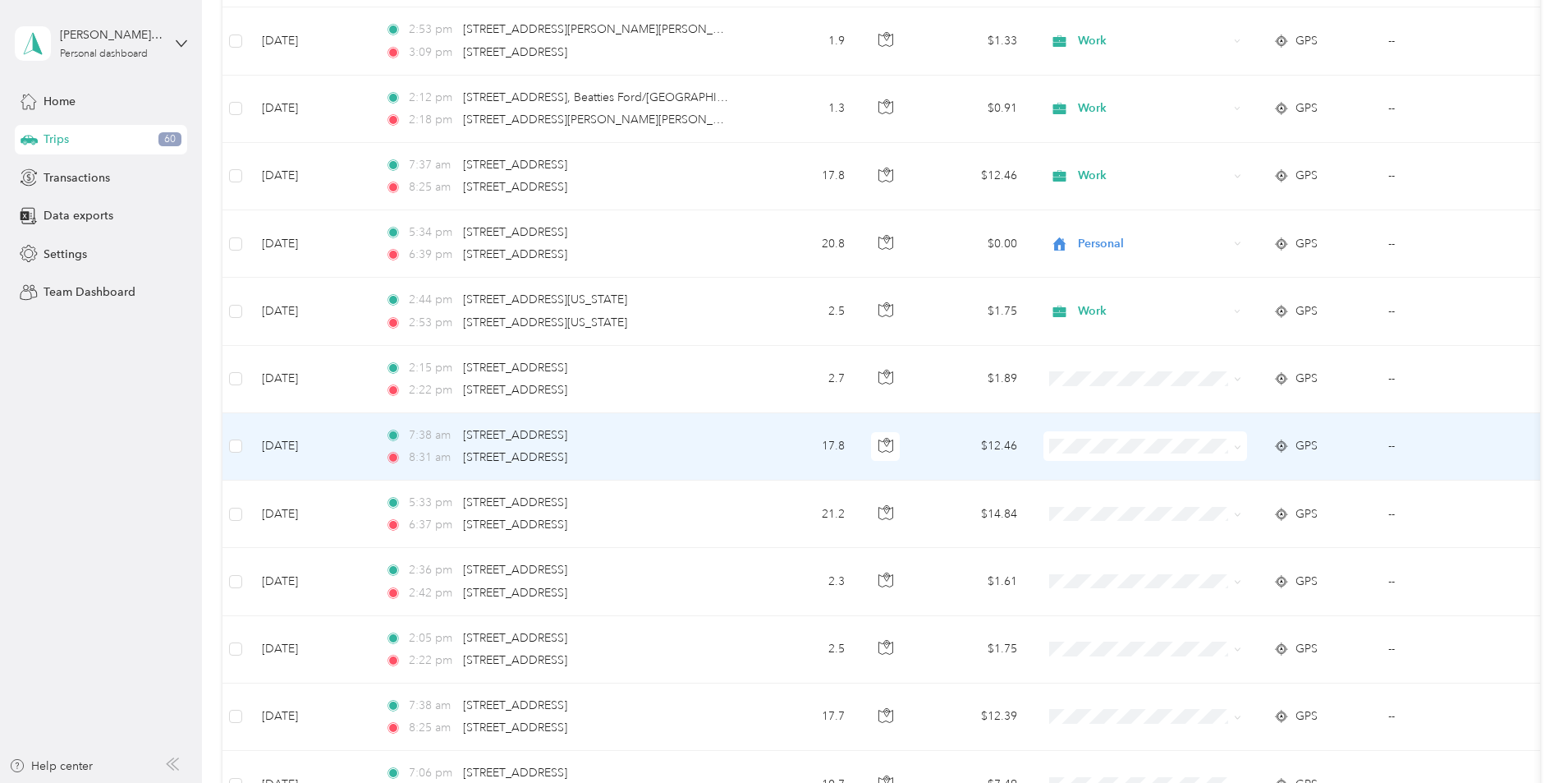
click at [1211, 474] on span "Work" at bounding box center [1269, 473] width 151 height 17
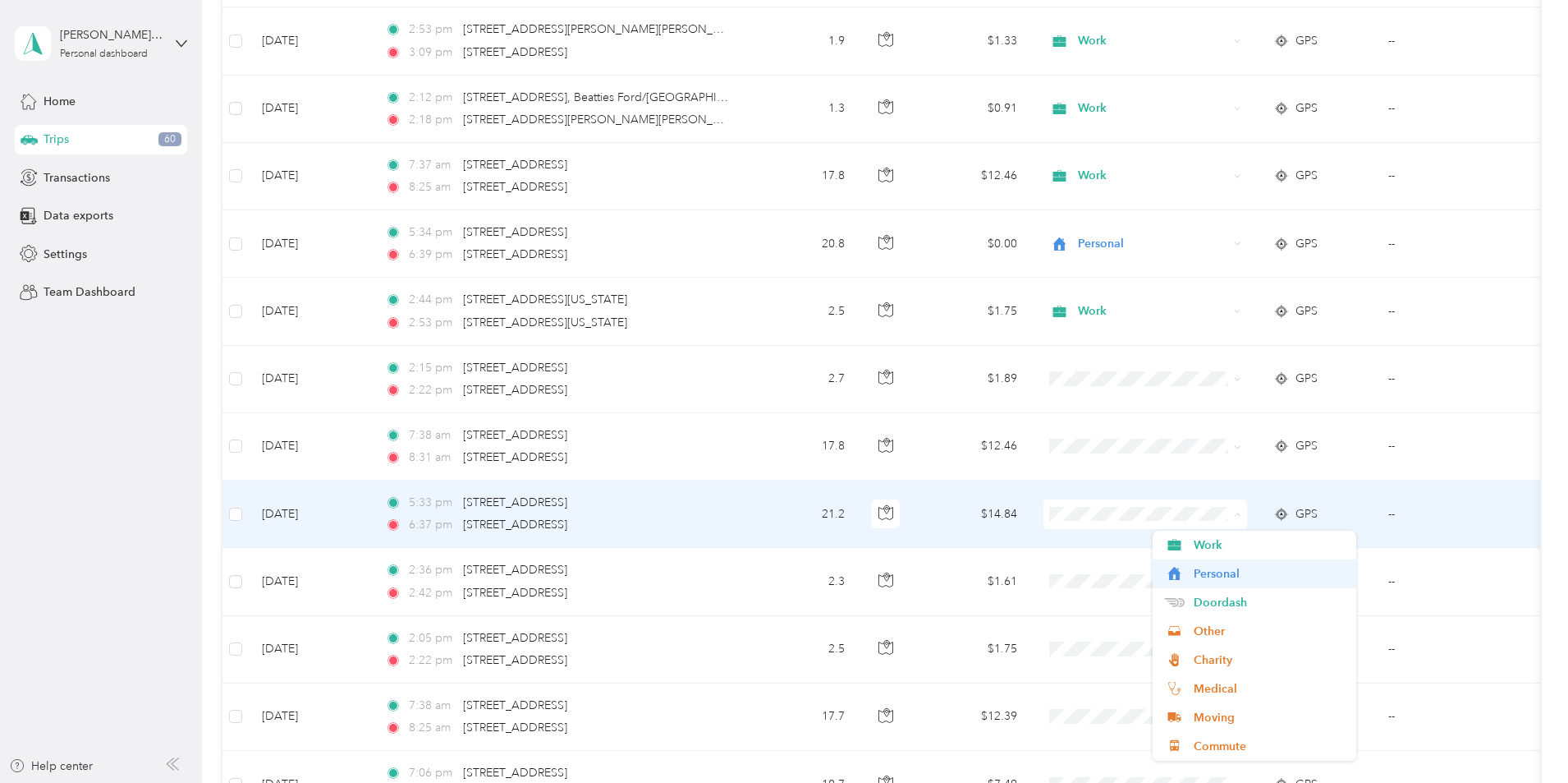
click at [1206, 571] on span "Personal" at bounding box center [1269, 574] width 151 height 17
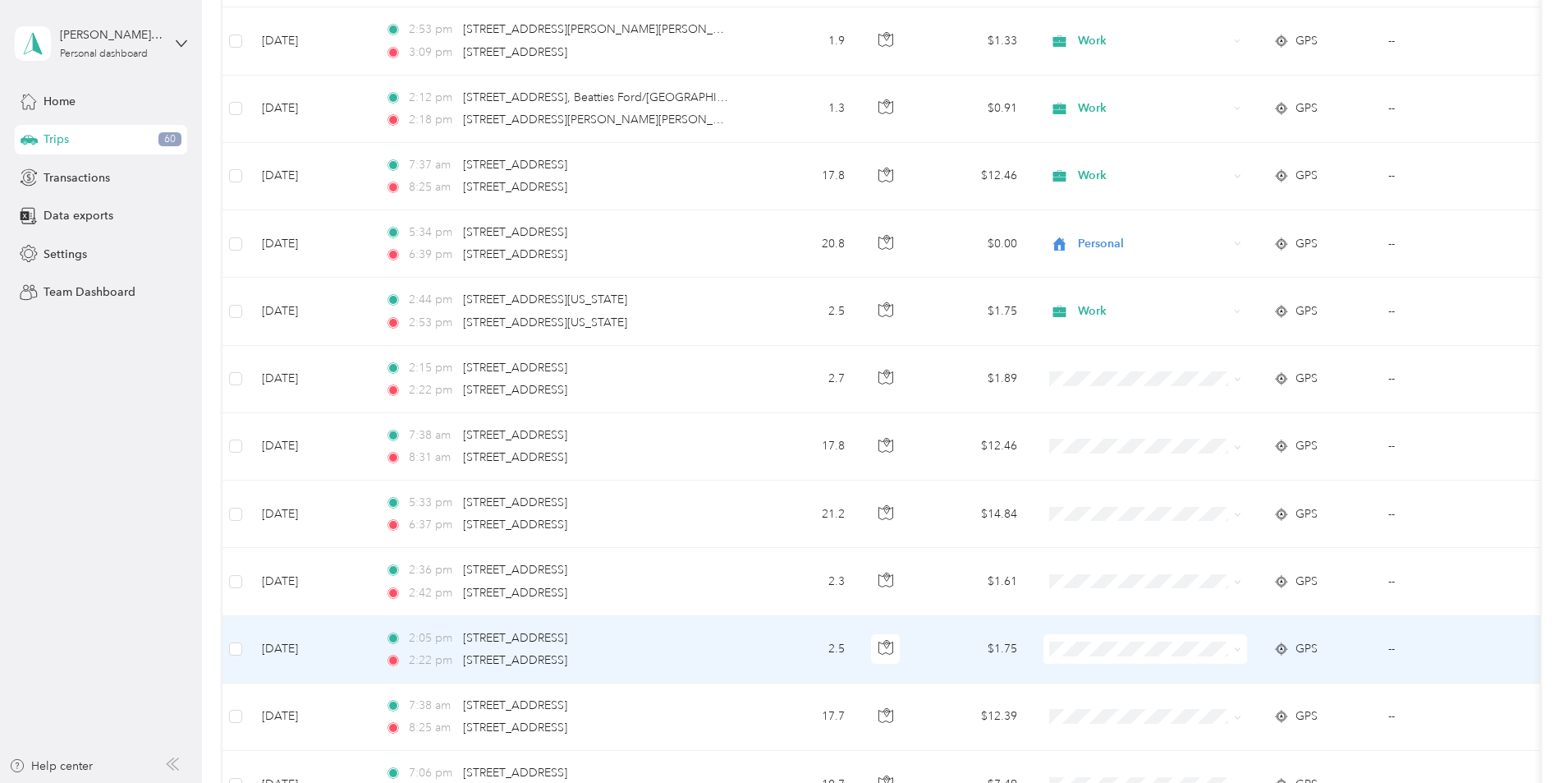
click at [1216, 421] on li "Work" at bounding box center [1254, 412] width 204 height 29
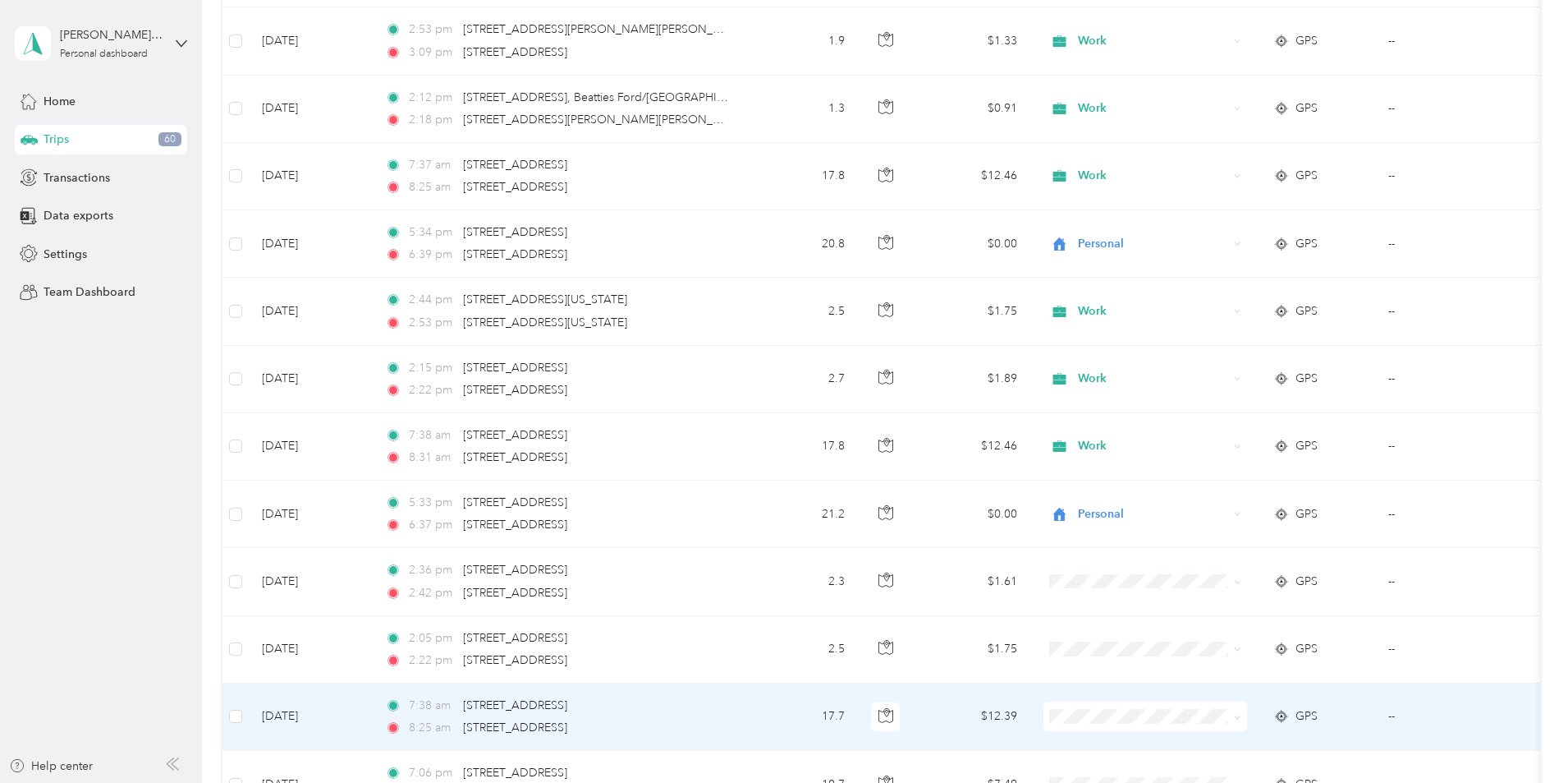
click at [1205, 484] on li "Work" at bounding box center [1254, 480] width 204 height 29
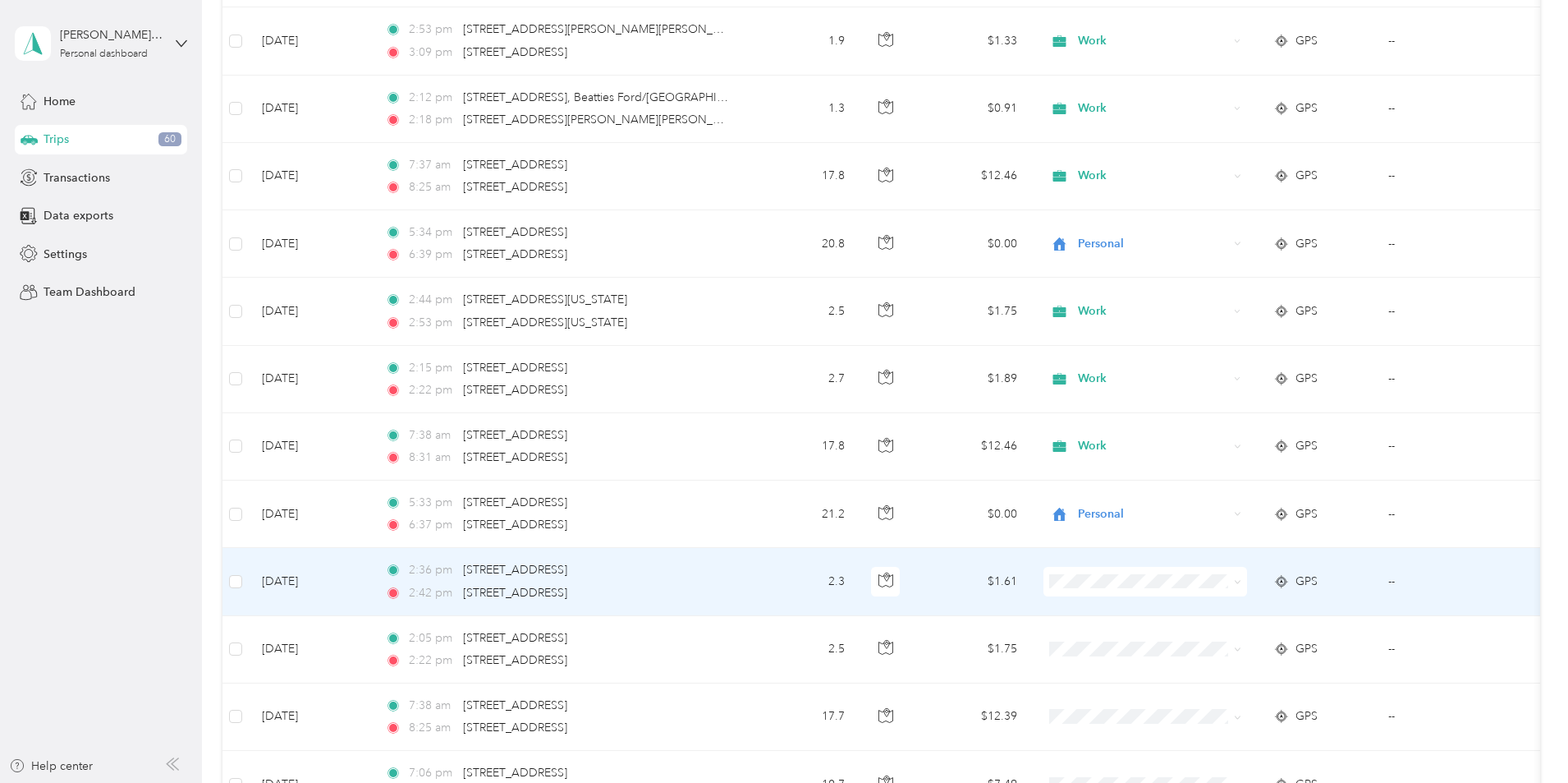
click at [1214, 351] on span "Work" at bounding box center [1269, 348] width 151 height 17
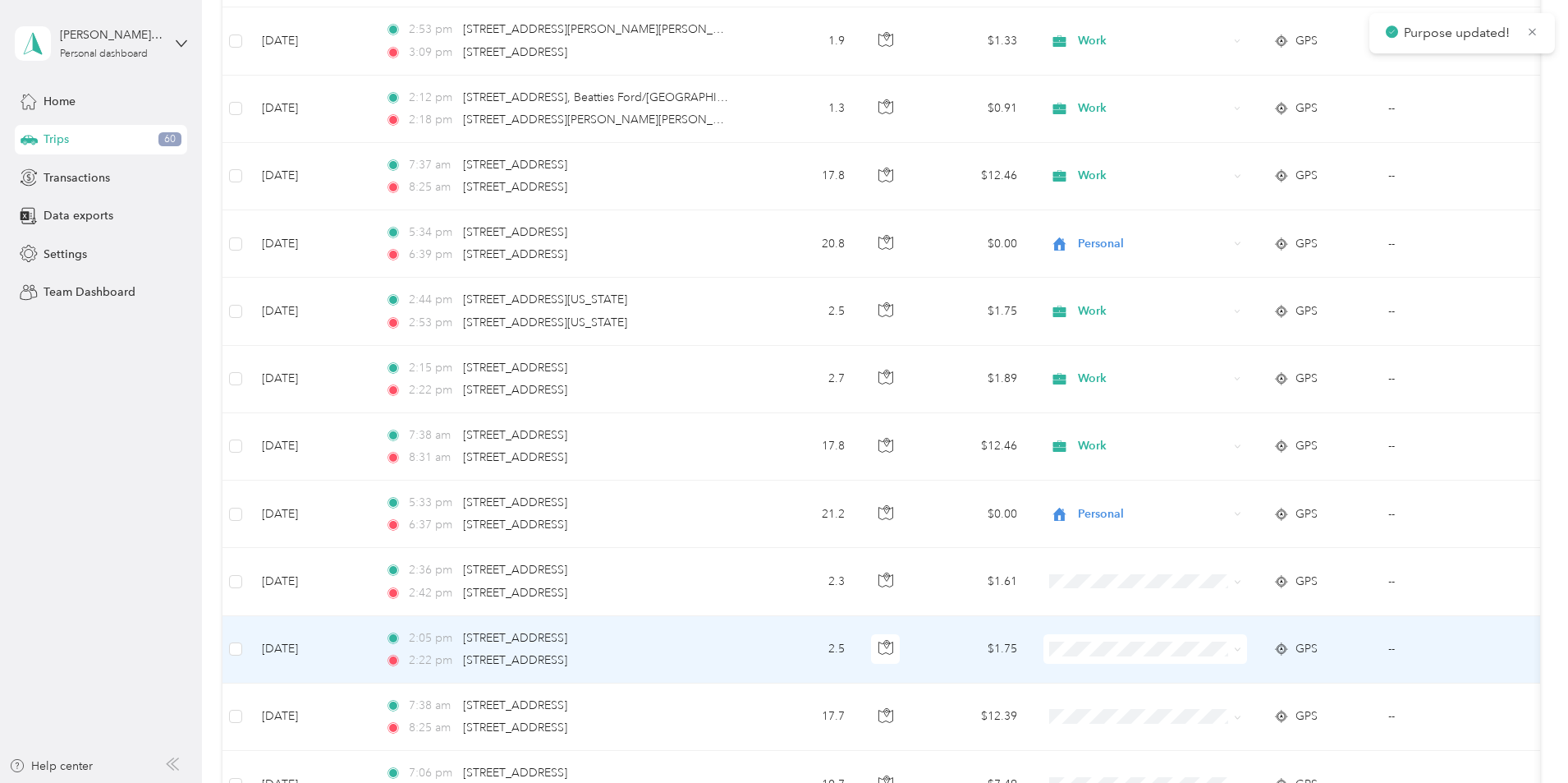
click at [1232, 416] on span "Work" at bounding box center [1269, 416] width 151 height 17
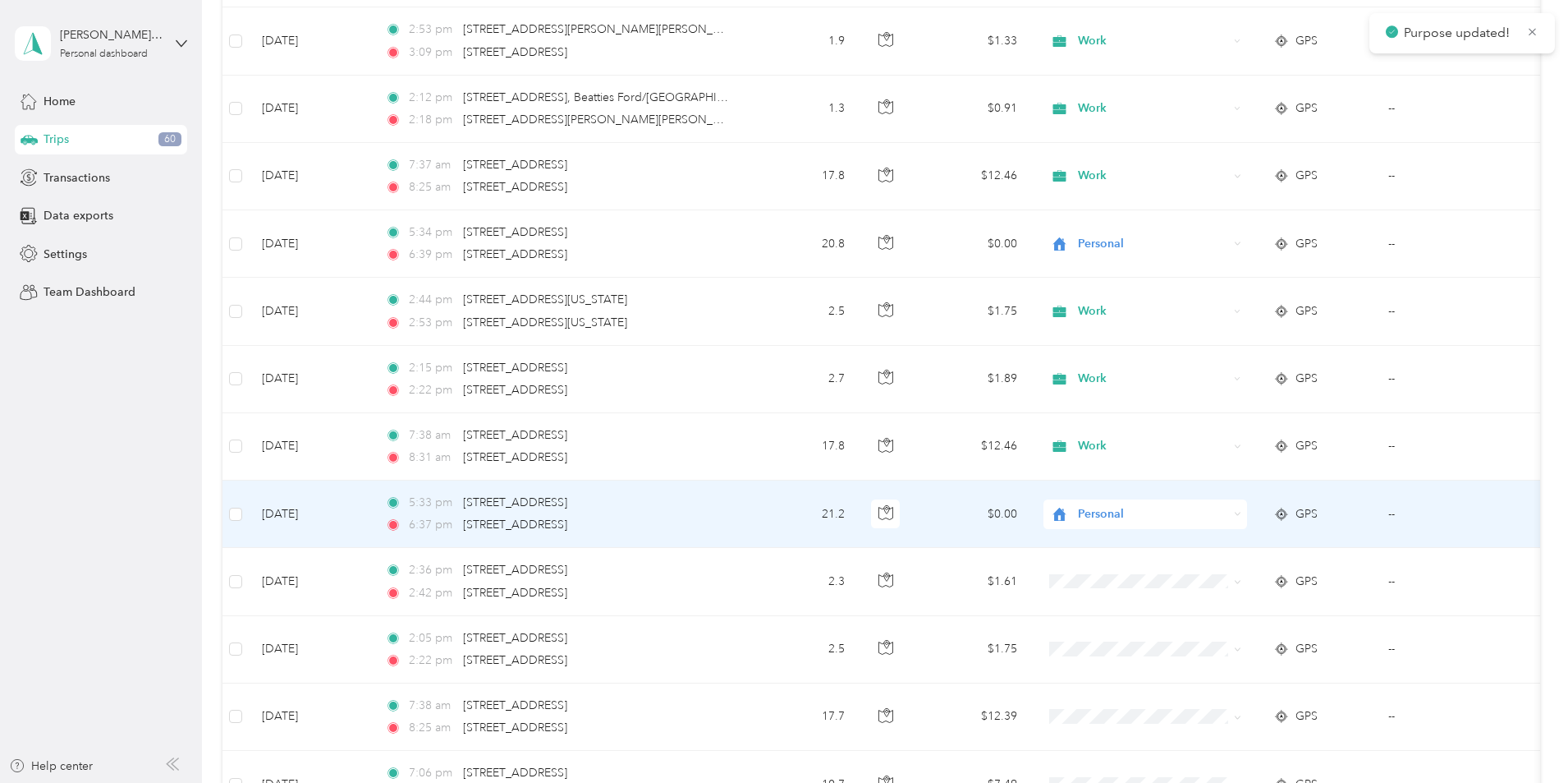
click at [1209, 516] on span "Personal" at bounding box center [1153, 514] width 151 height 18
click at [1211, 543] on span "Work" at bounding box center [1269, 540] width 151 height 17
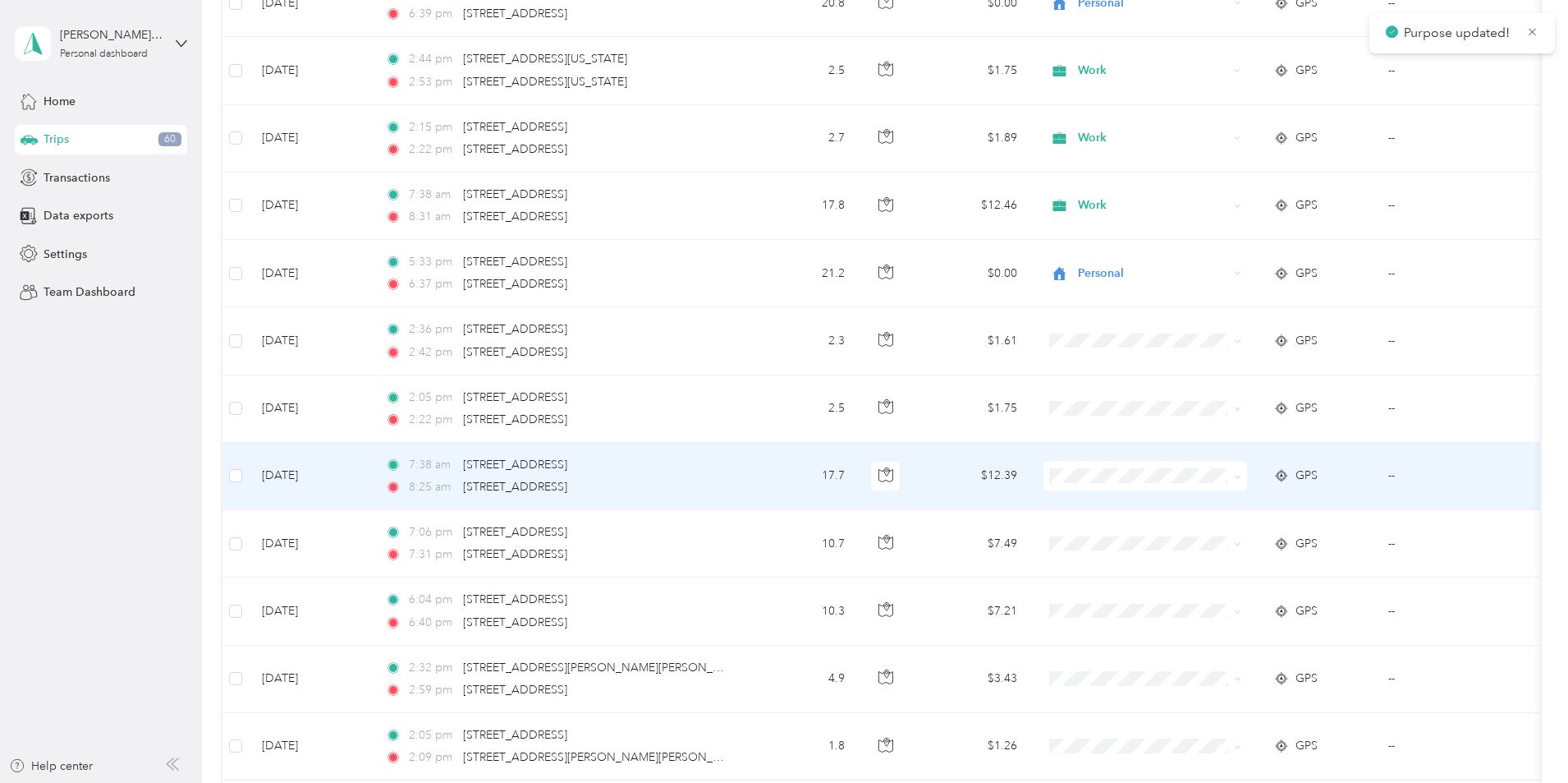
scroll to position [17500, 0]
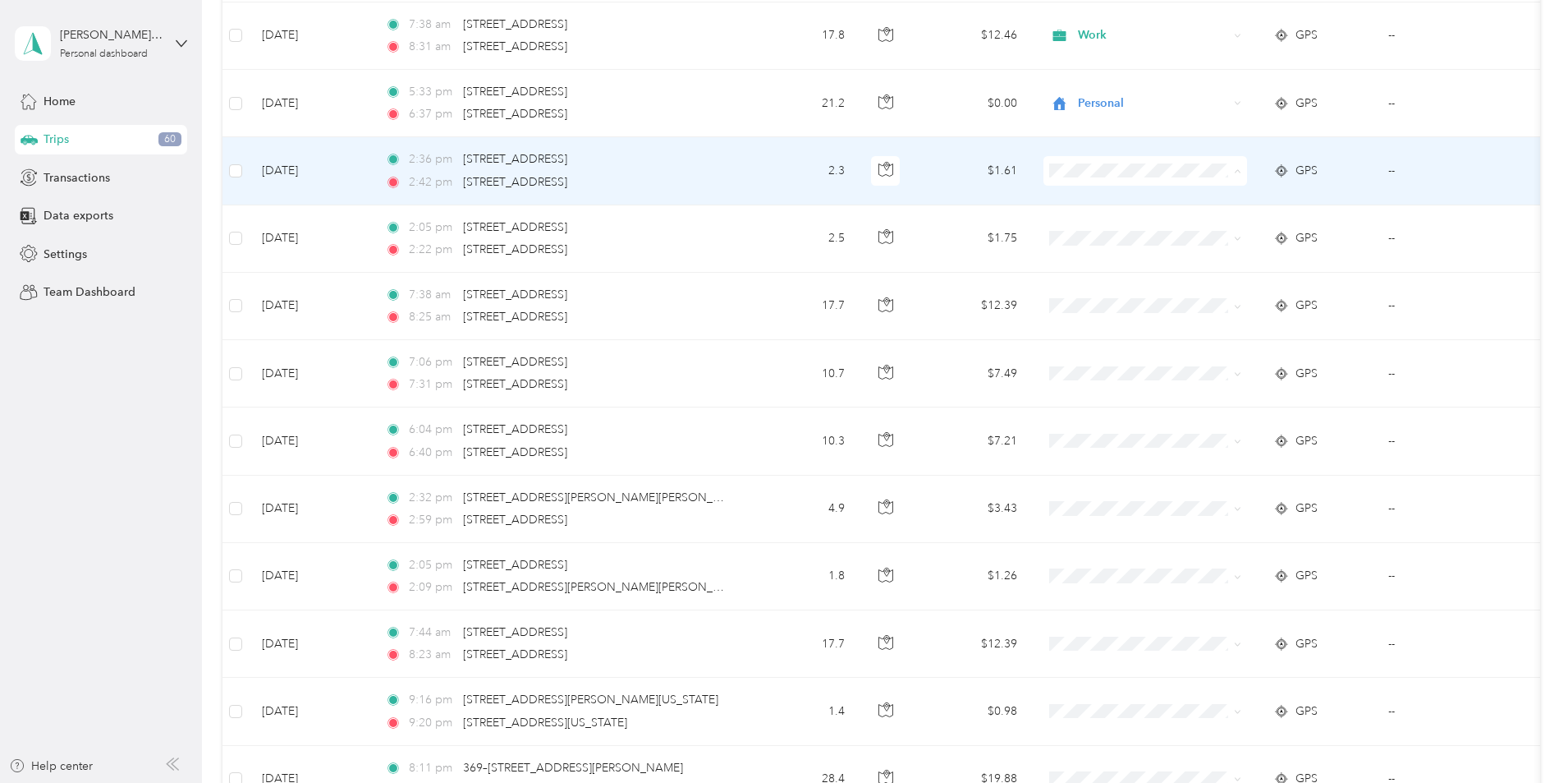
click at [1226, 205] on span "Work" at bounding box center [1269, 201] width 151 height 17
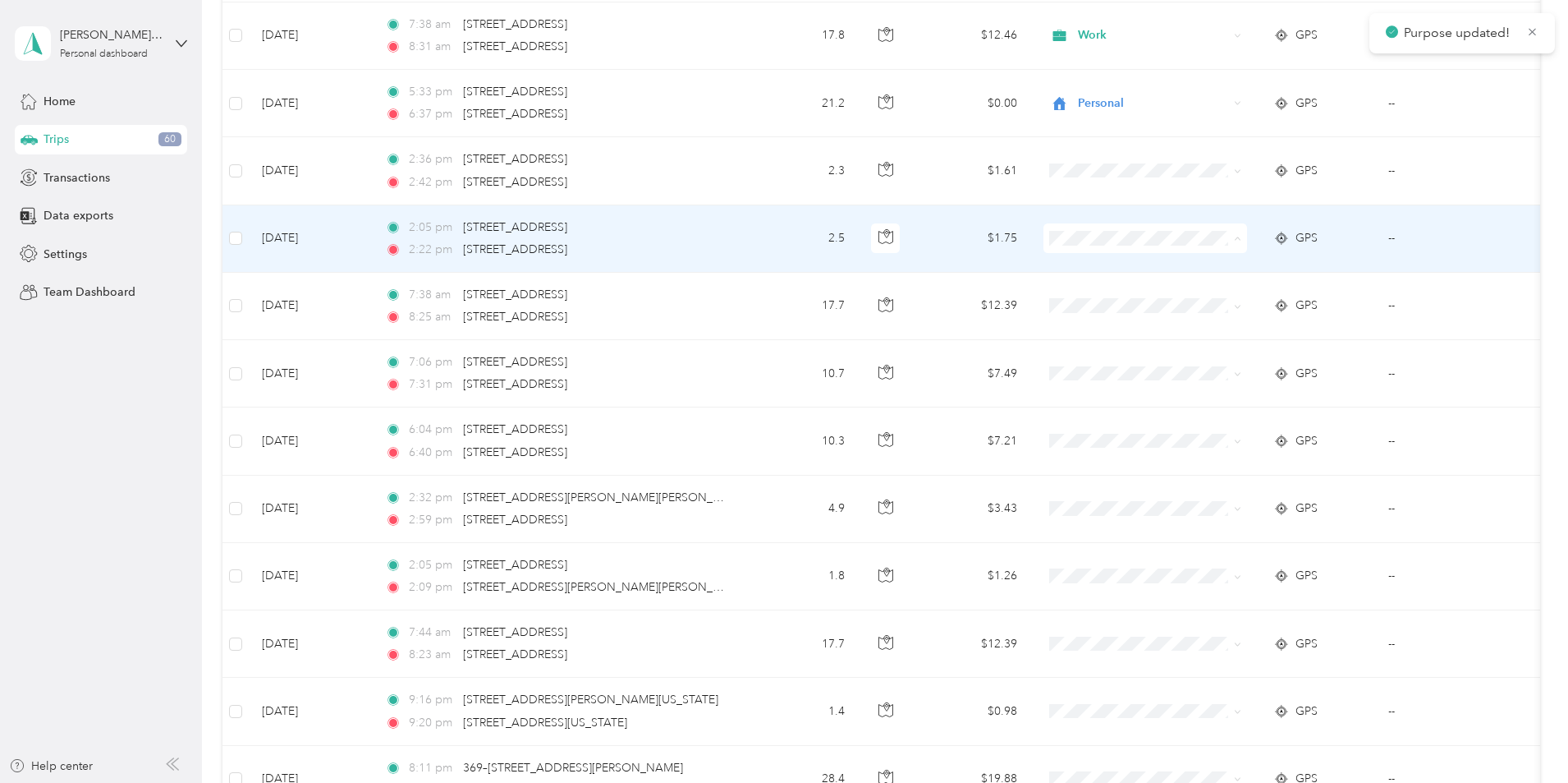
click at [1197, 269] on span "Work" at bounding box center [1269, 269] width 151 height 17
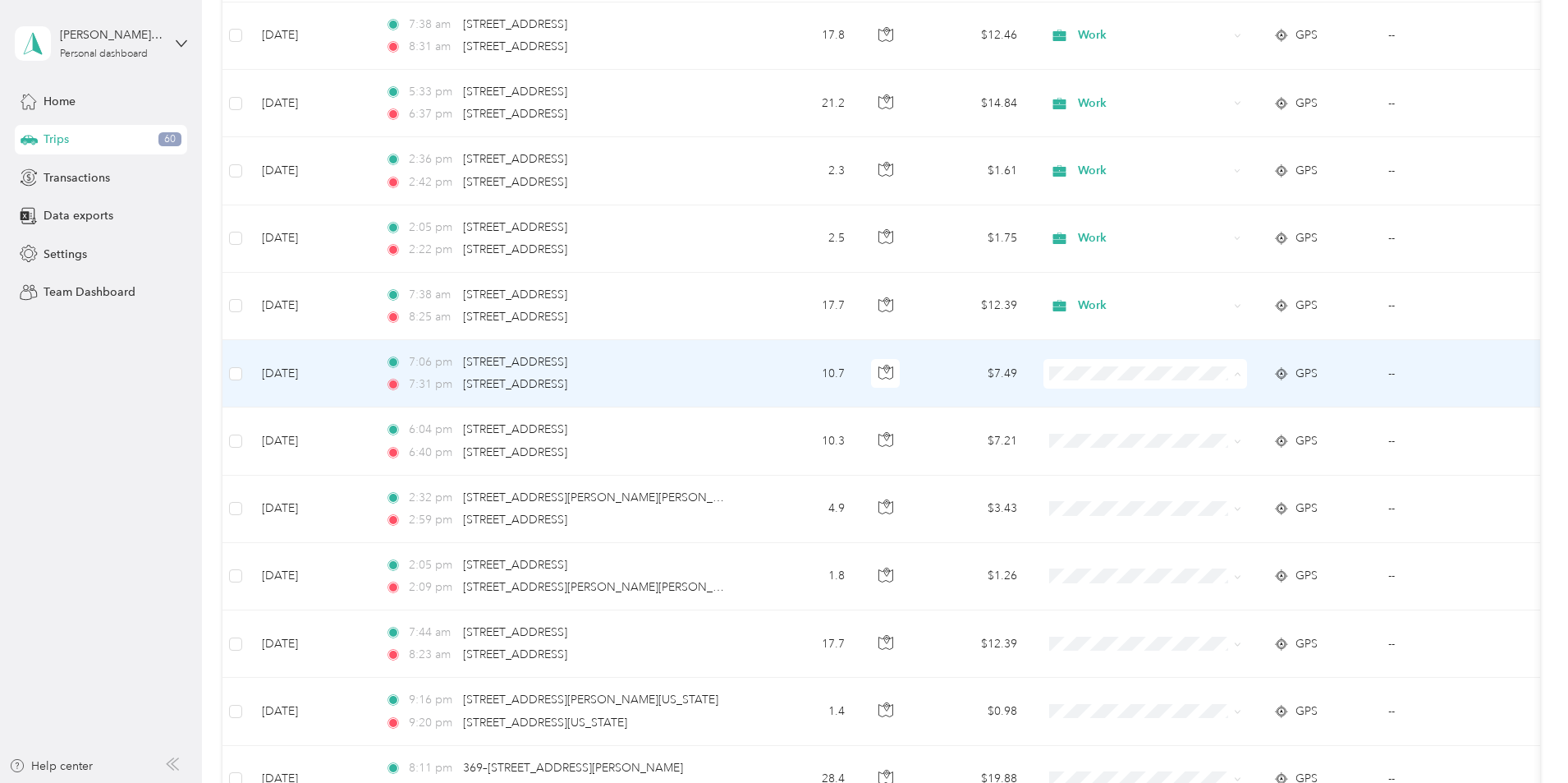
click at [1265, 434] on span "Personal" at bounding box center [1269, 433] width 151 height 17
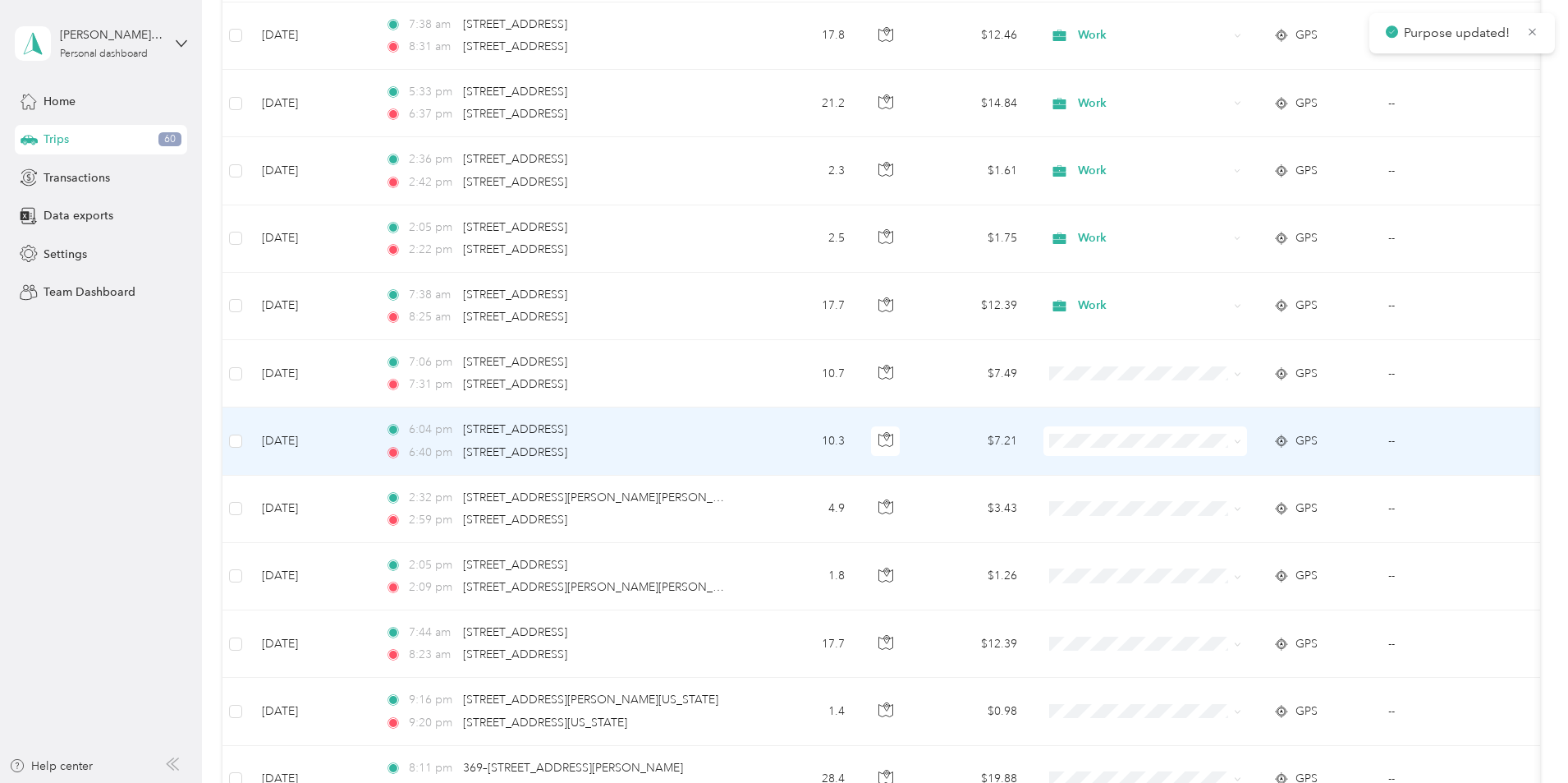
click at [1241, 503] on li "Personal" at bounding box center [1254, 499] width 204 height 29
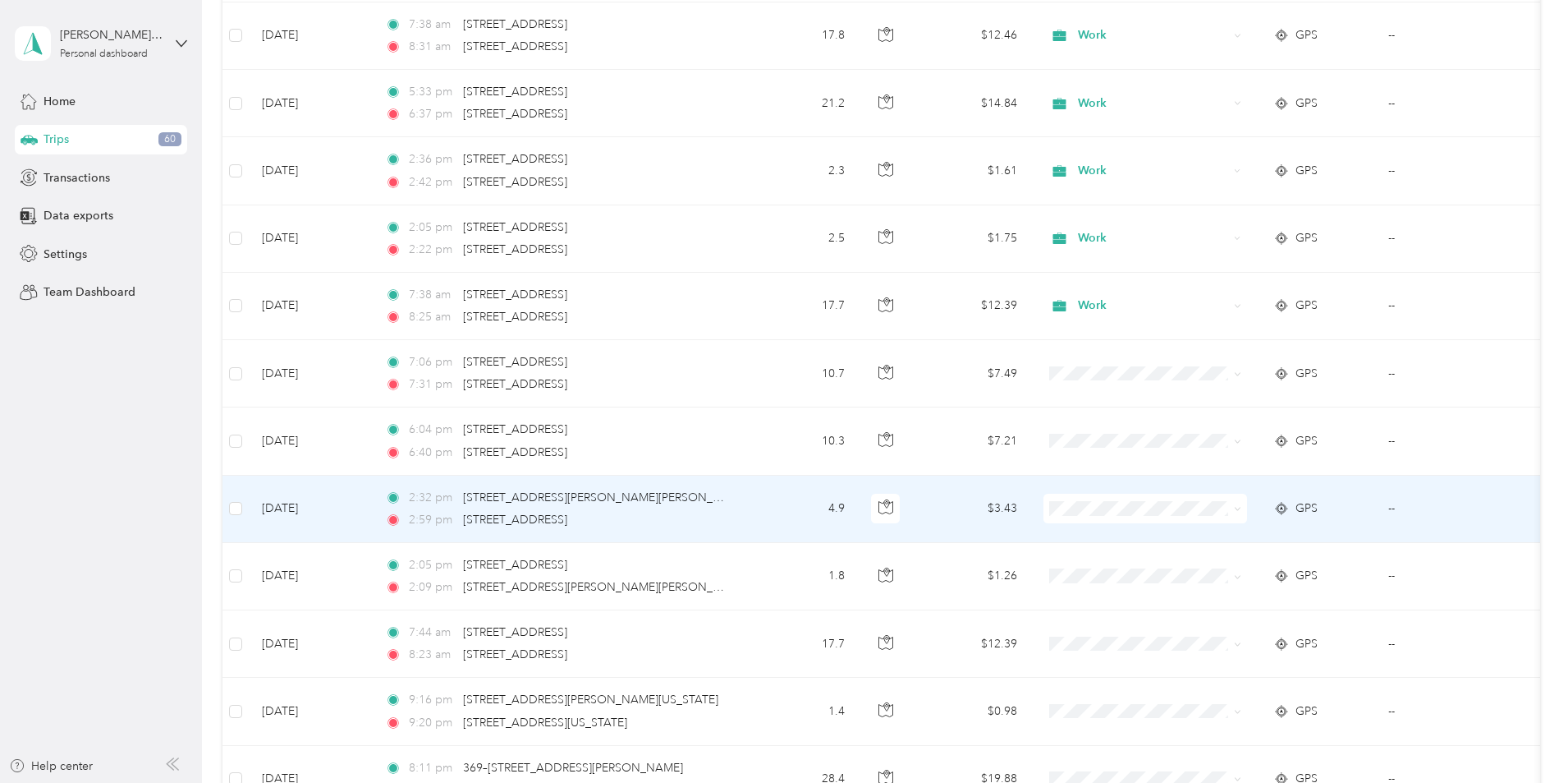
click at [1228, 543] on li "Work" at bounding box center [1254, 532] width 204 height 29
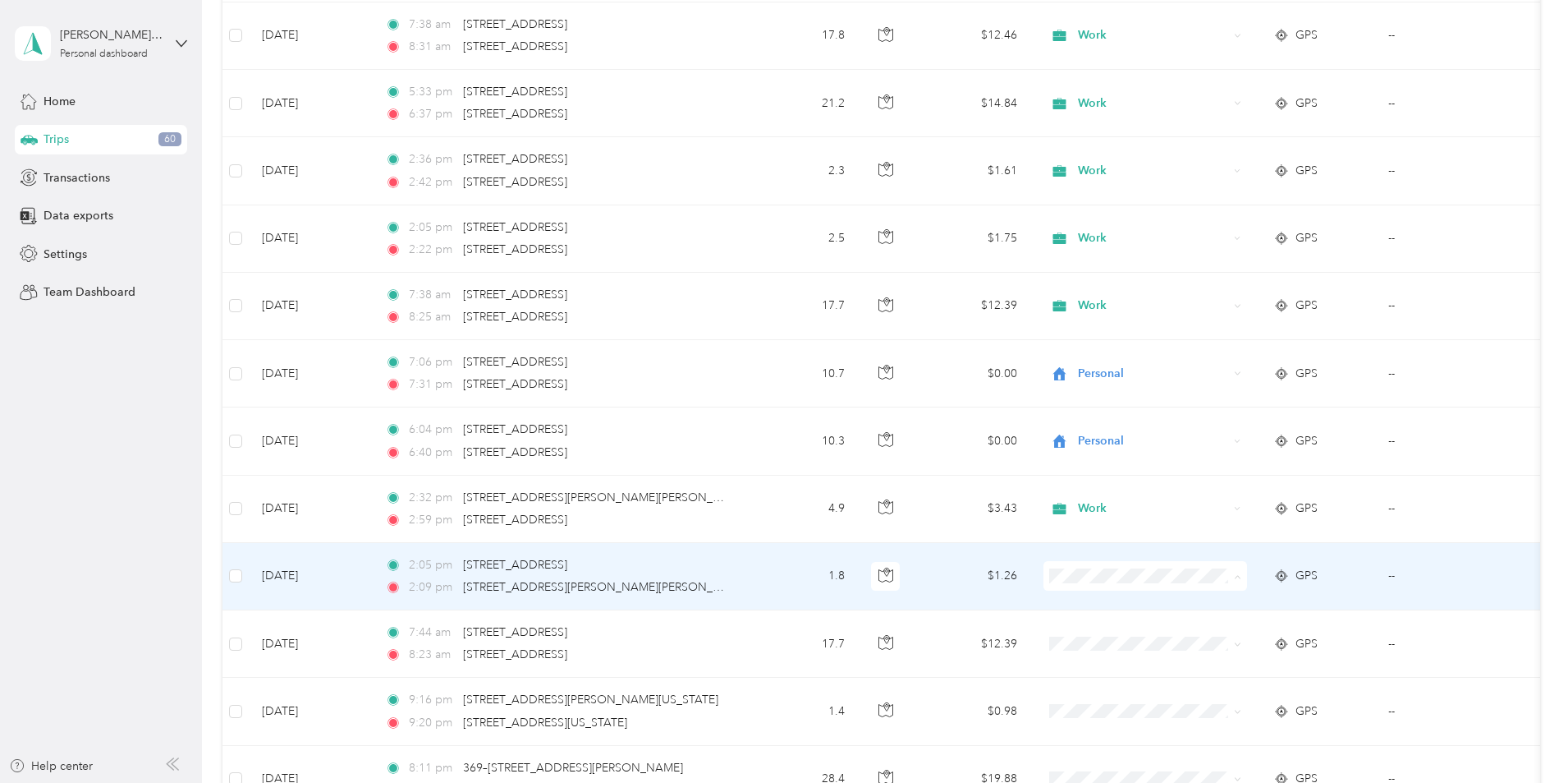
click at [1219, 346] on li "Work" at bounding box center [1254, 344] width 204 height 29
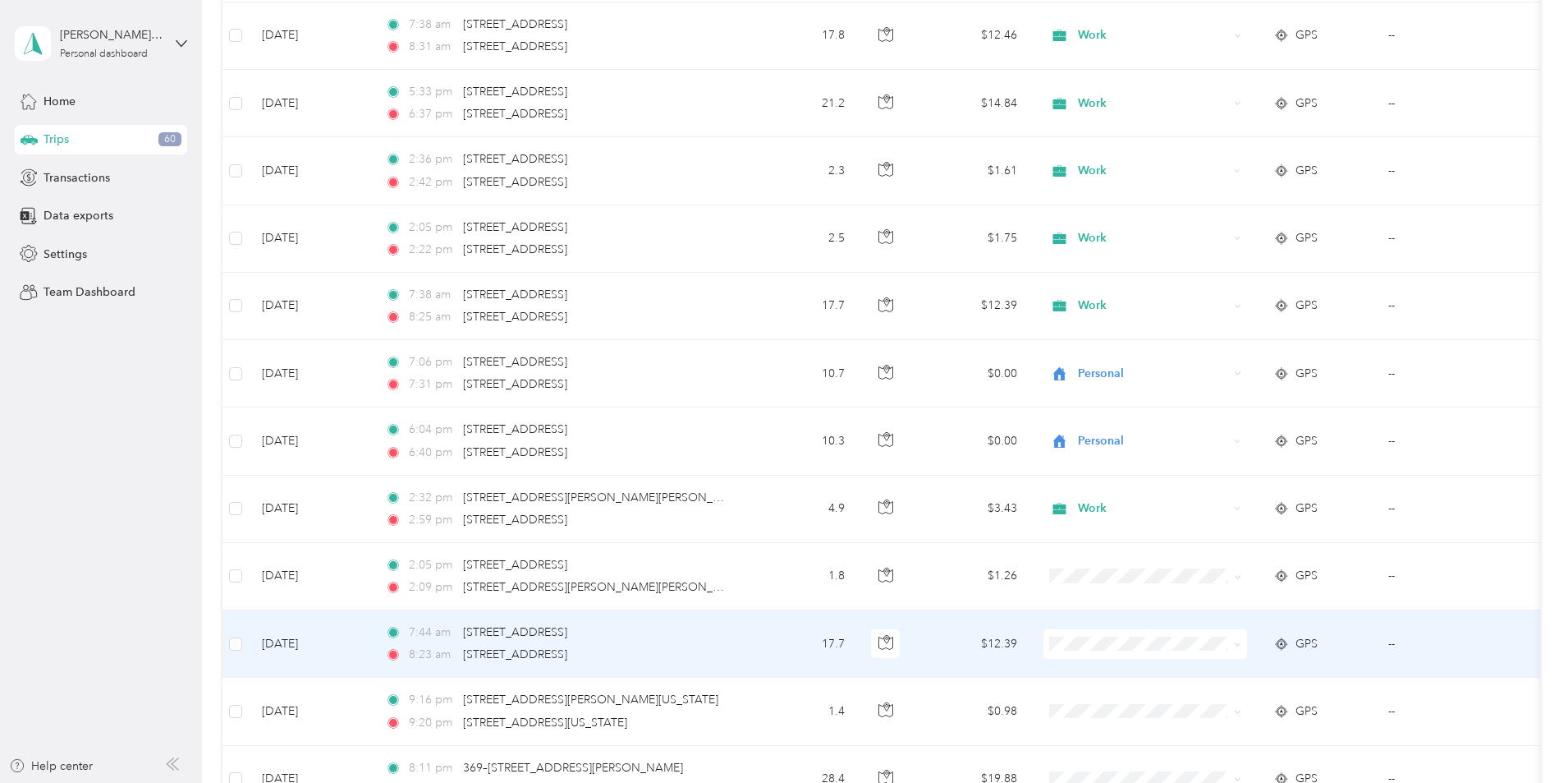
click at [1219, 414] on li "Work" at bounding box center [1254, 409] width 204 height 29
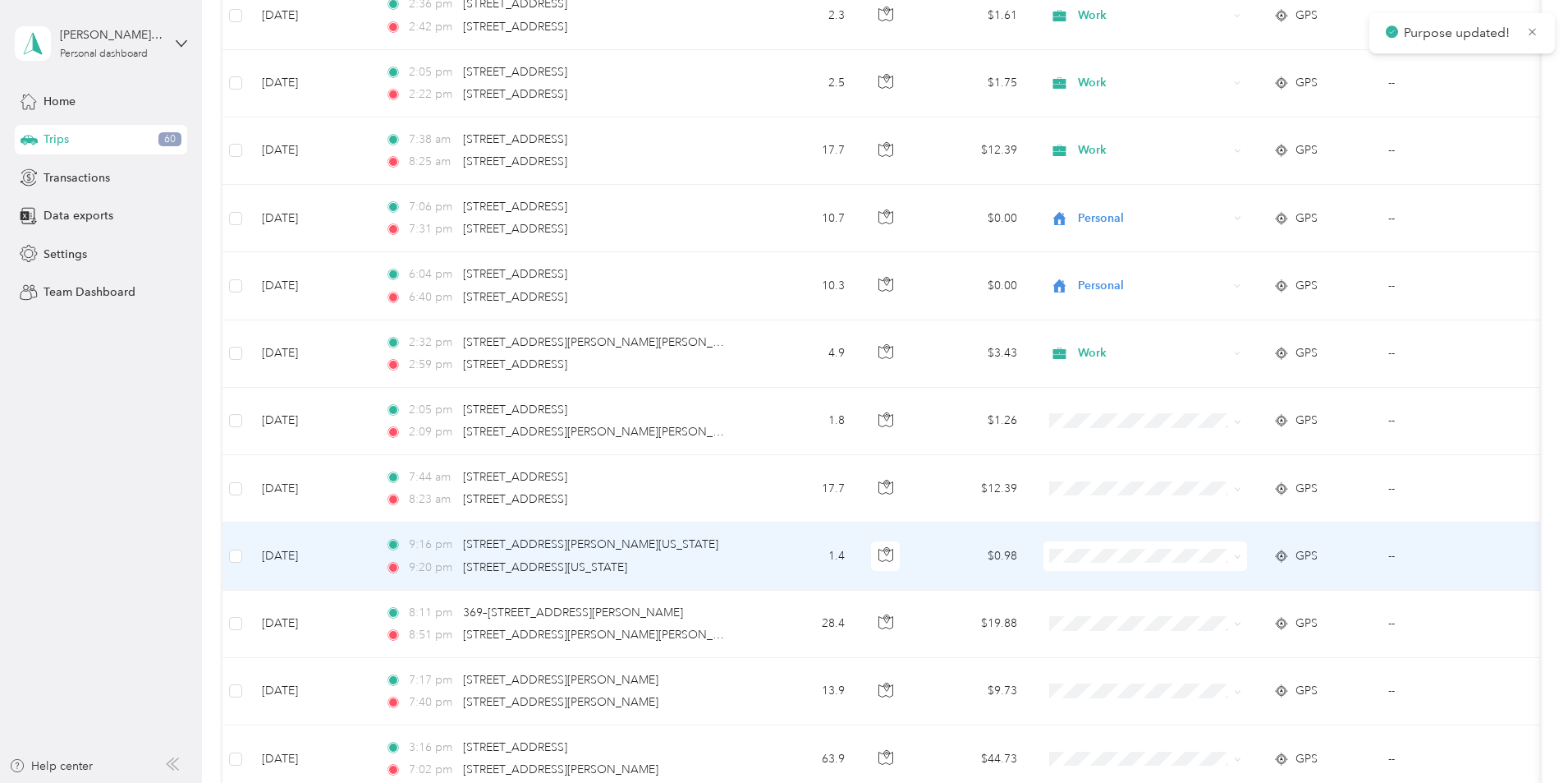
scroll to position [17829, 0]
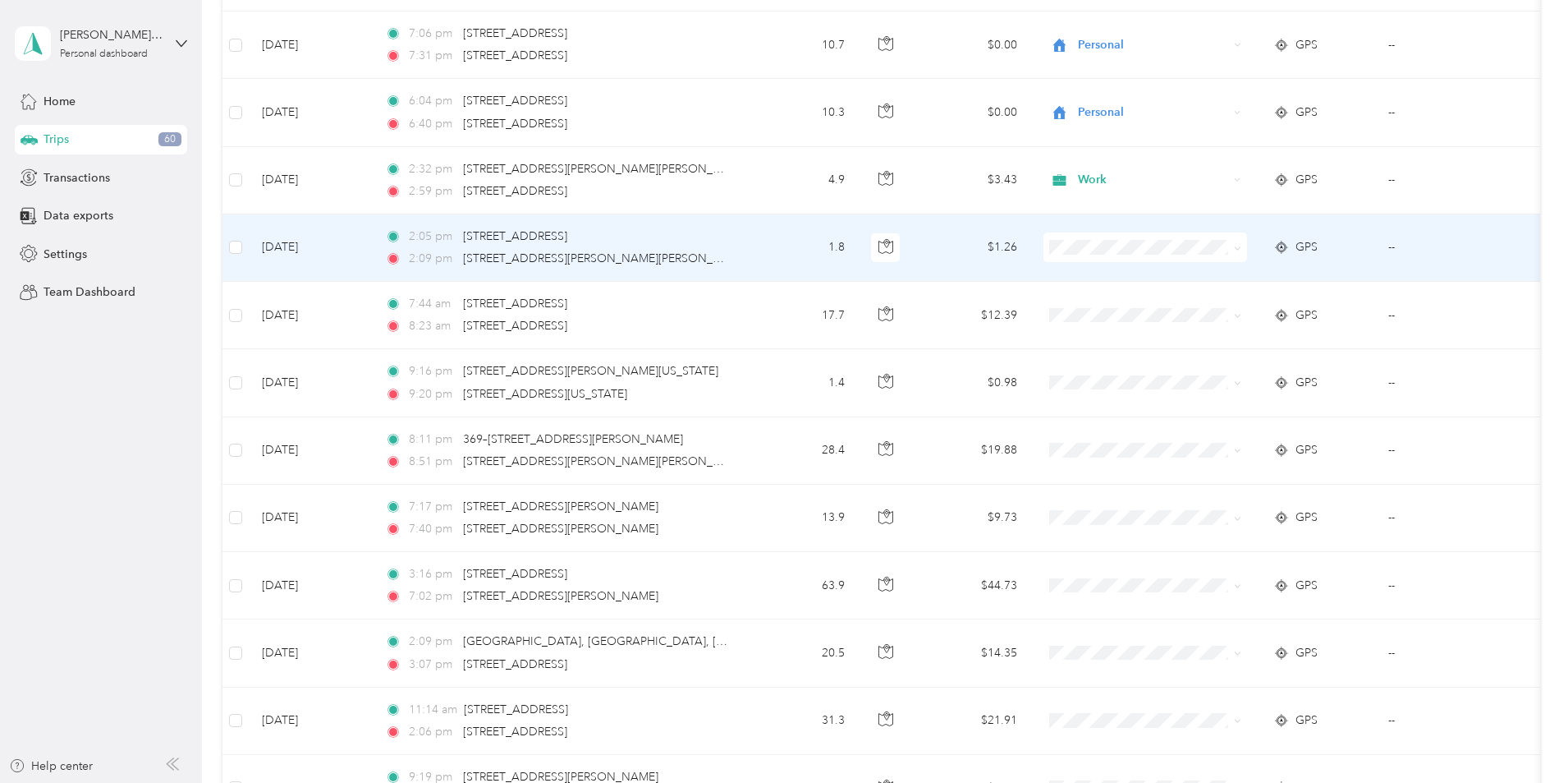
click at [1216, 257] on span at bounding box center [1145, 247] width 204 height 30
click at [1224, 278] on span "Work" at bounding box center [1269, 274] width 151 height 17
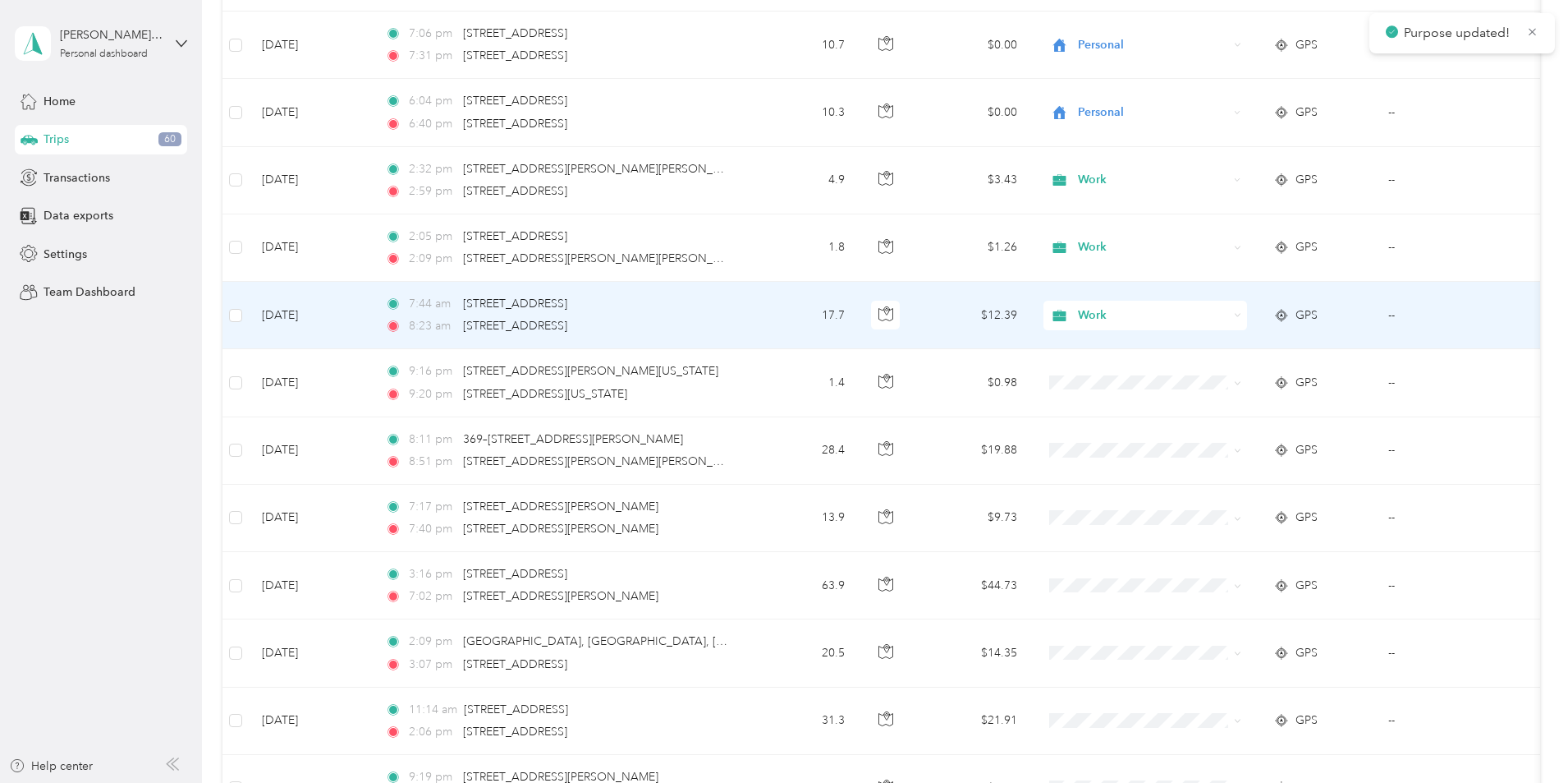
click at [1204, 314] on span "Work" at bounding box center [1153, 315] width 151 height 18
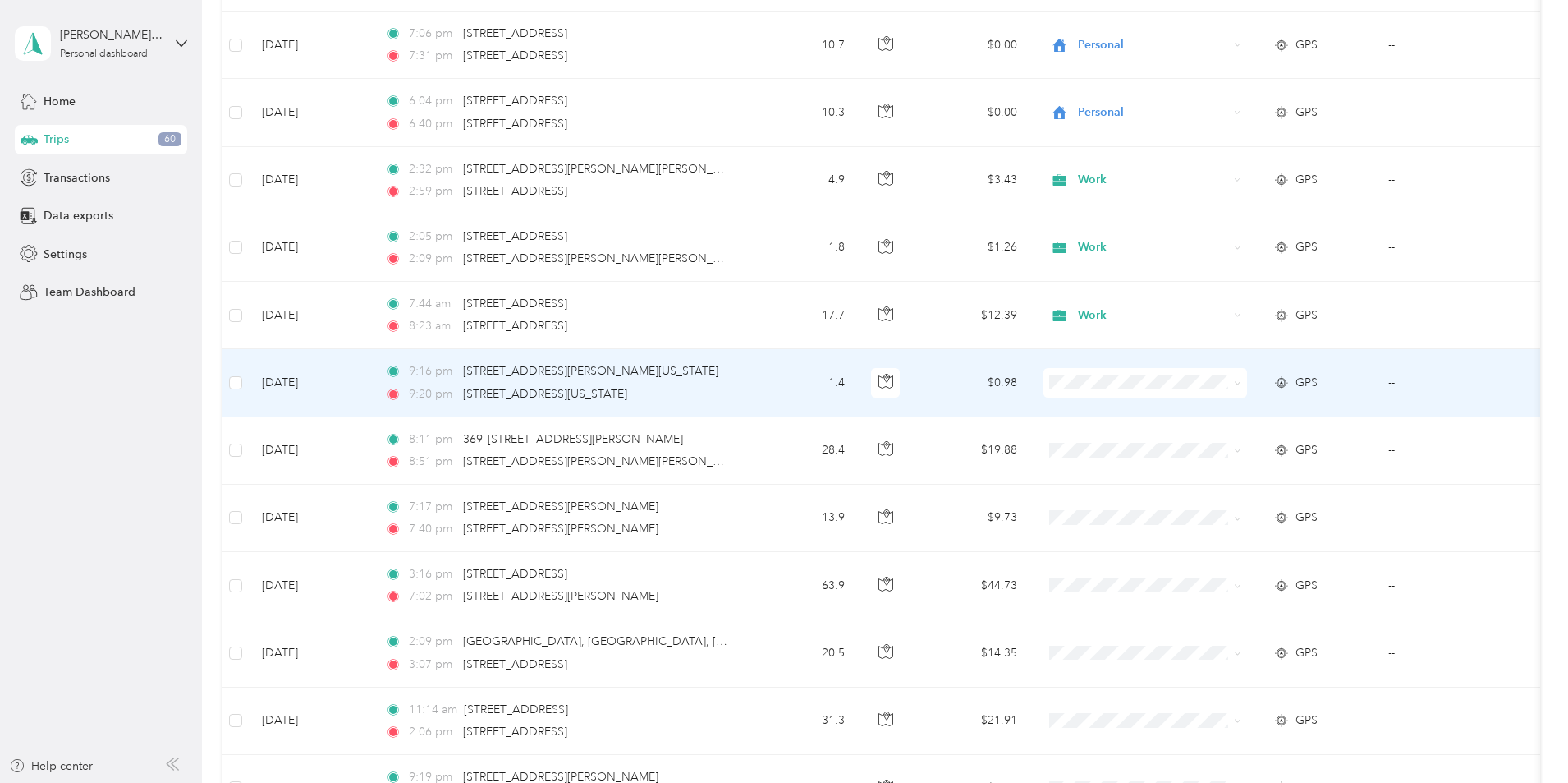
click at [1234, 444] on li "Personal" at bounding box center [1254, 438] width 204 height 29
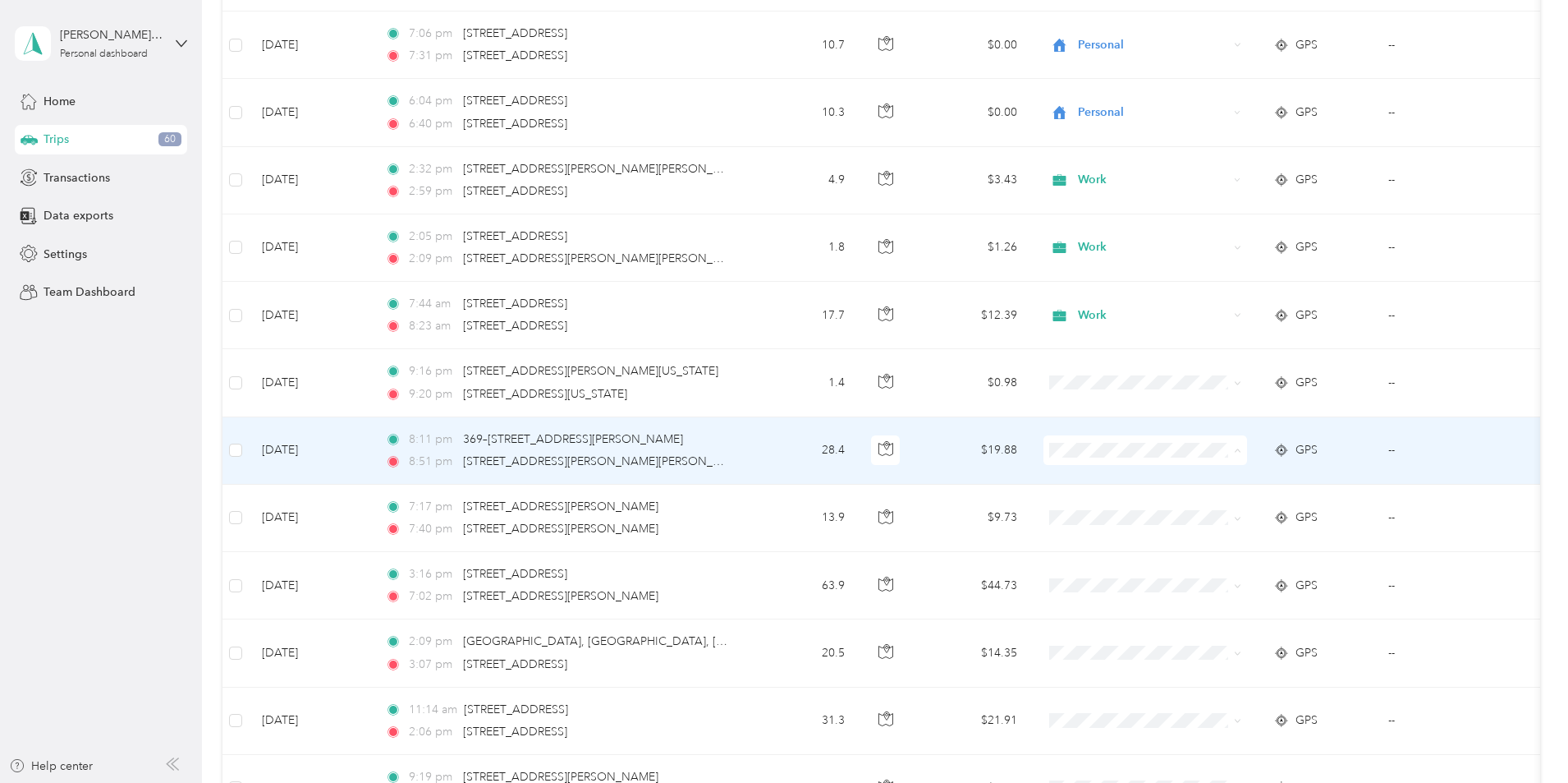
click at [1226, 518] on li "Personal" at bounding box center [1254, 510] width 204 height 29
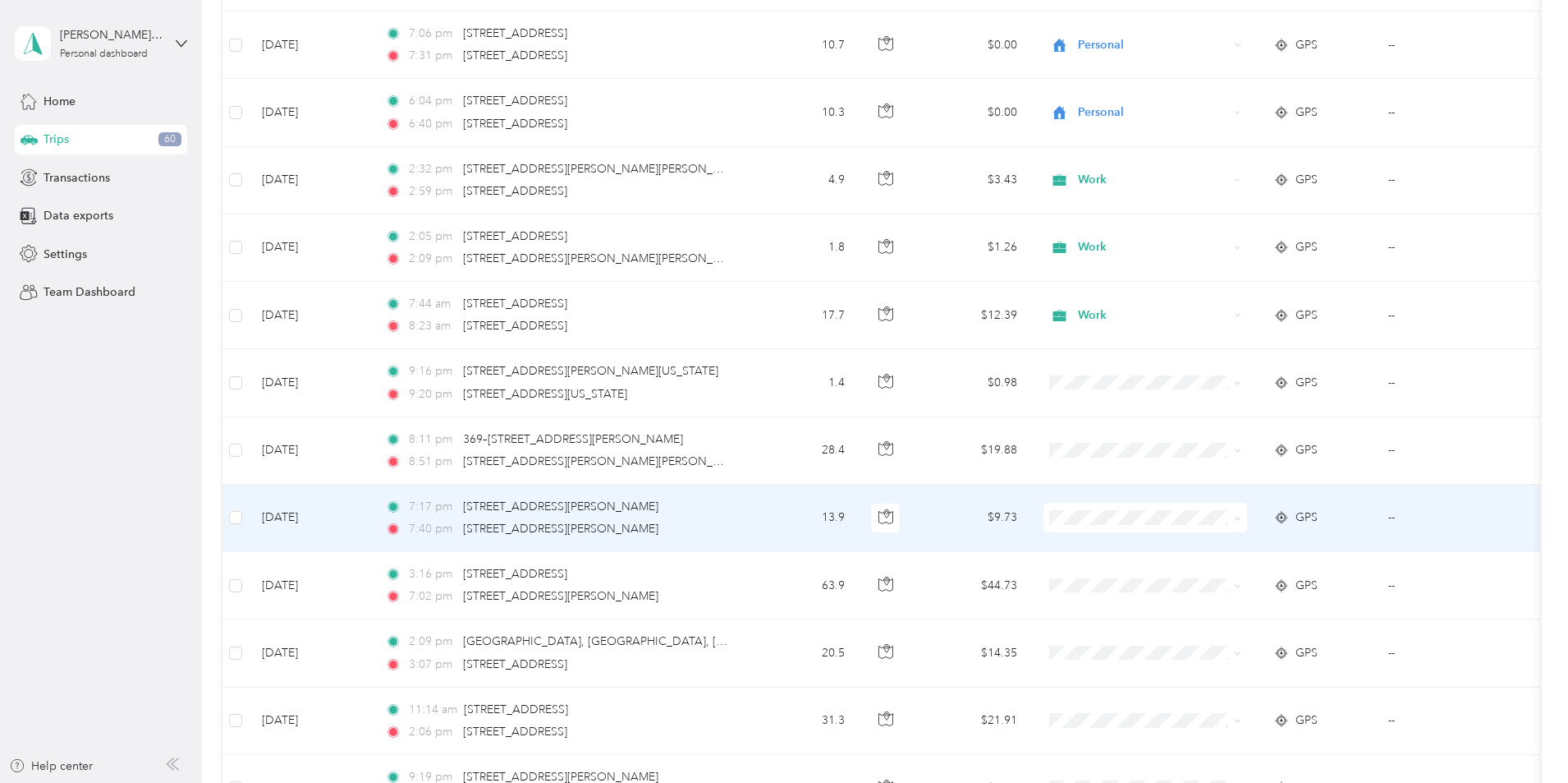
click at [1205, 576] on span "Personal" at bounding box center [1269, 573] width 151 height 17
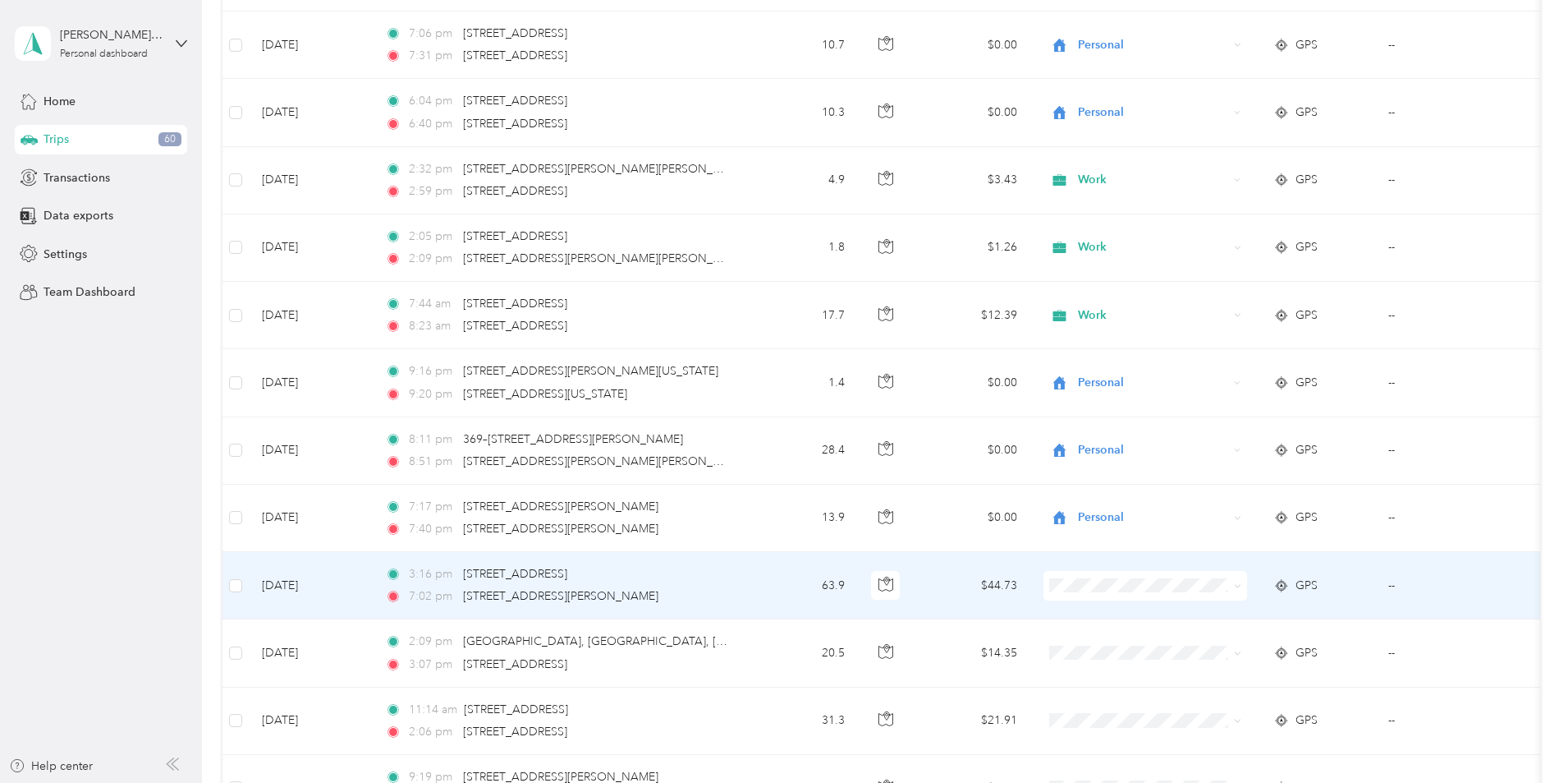
click at [1237, 414] on li "Doordash" at bounding box center [1254, 405] width 204 height 29
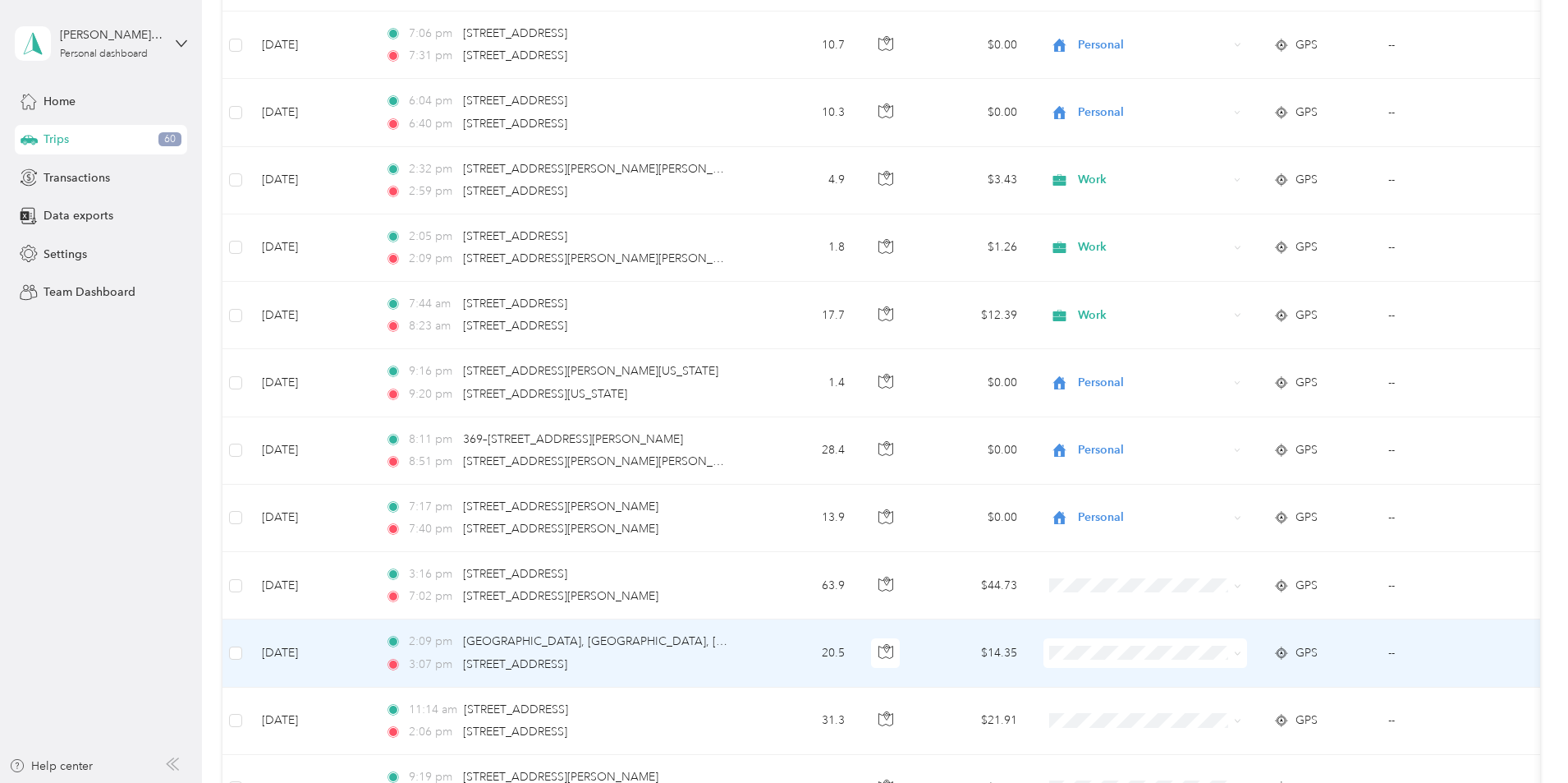
click at [1213, 477] on span "Doordash" at bounding box center [1269, 472] width 151 height 17
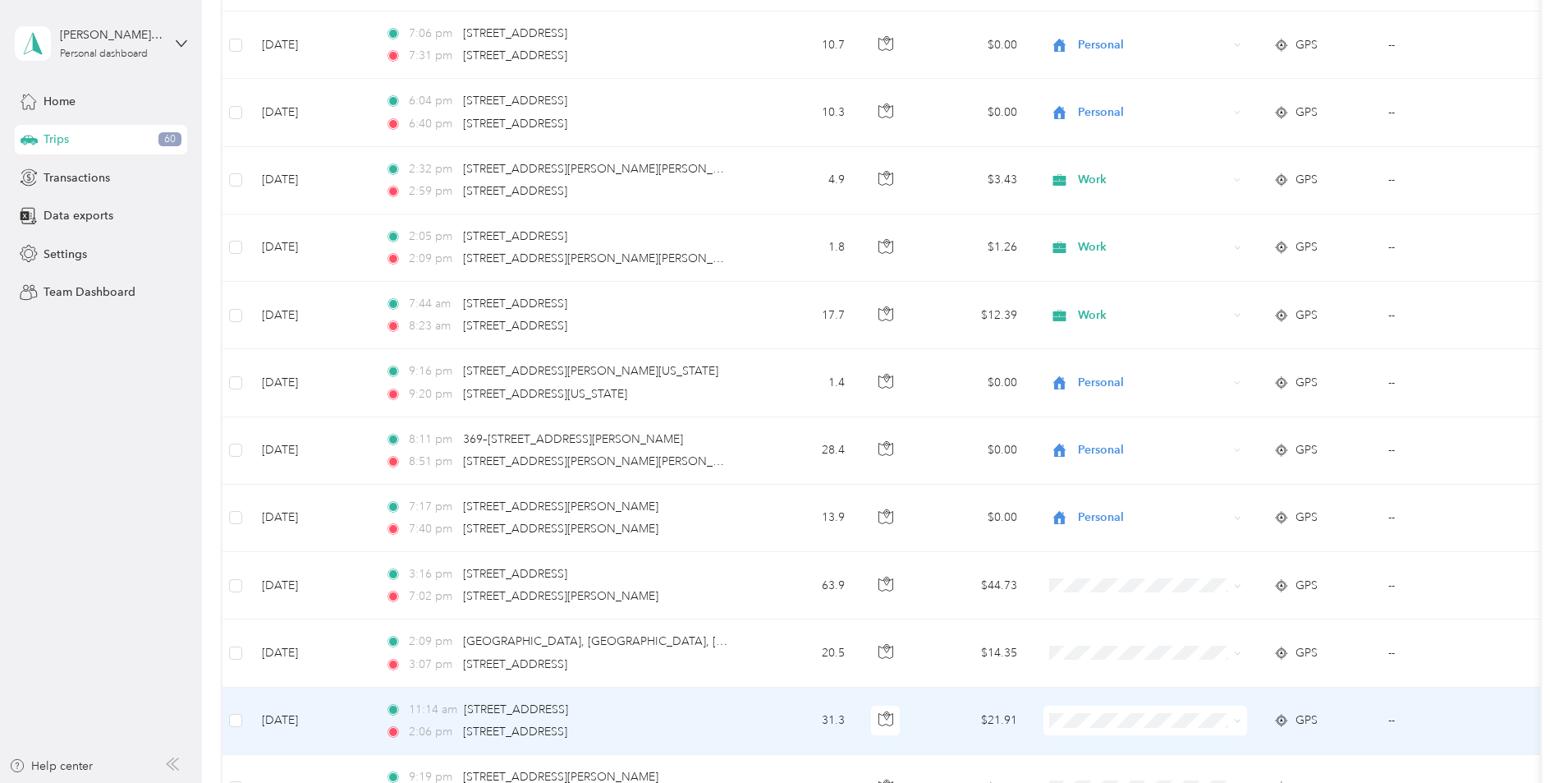
click at [1200, 709] on span at bounding box center [1145, 720] width 204 height 30
click at [1206, 544] on span "Doordash" at bounding box center [1269, 546] width 151 height 17
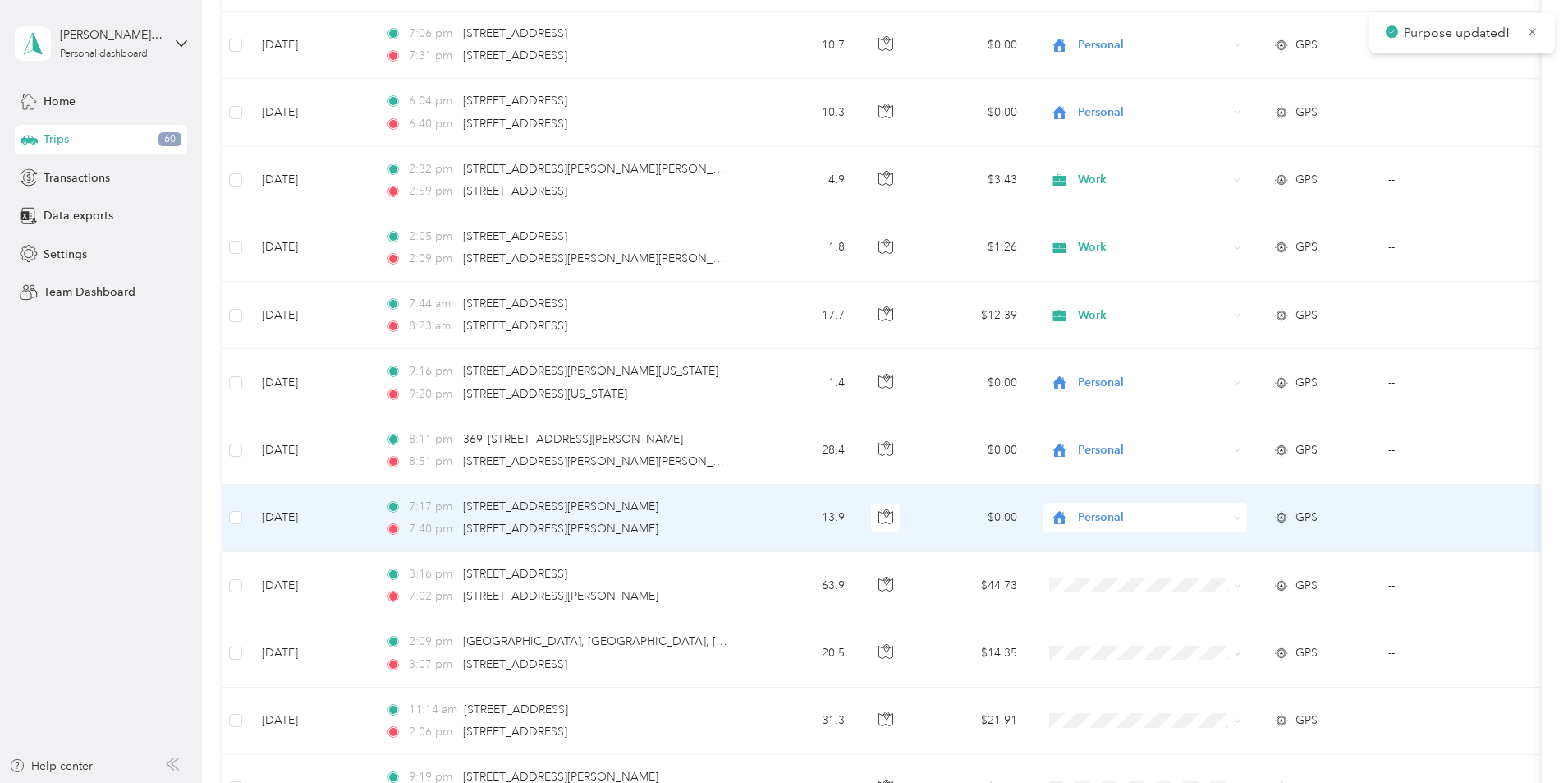
scroll to position [17993, 0]
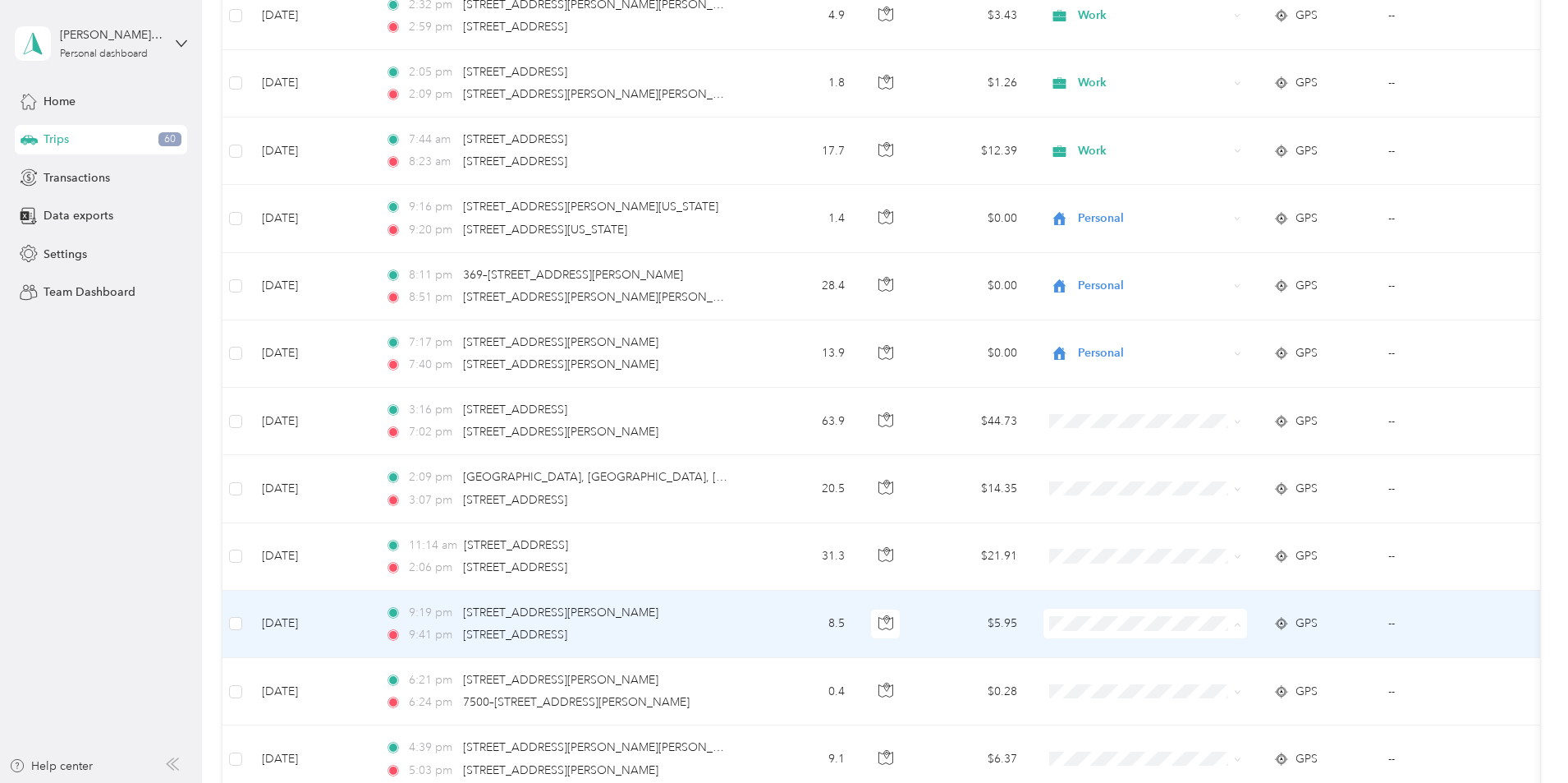
click at [1235, 442] on span "Doordash" at bounding box center [1269, 449] width 151 height 17
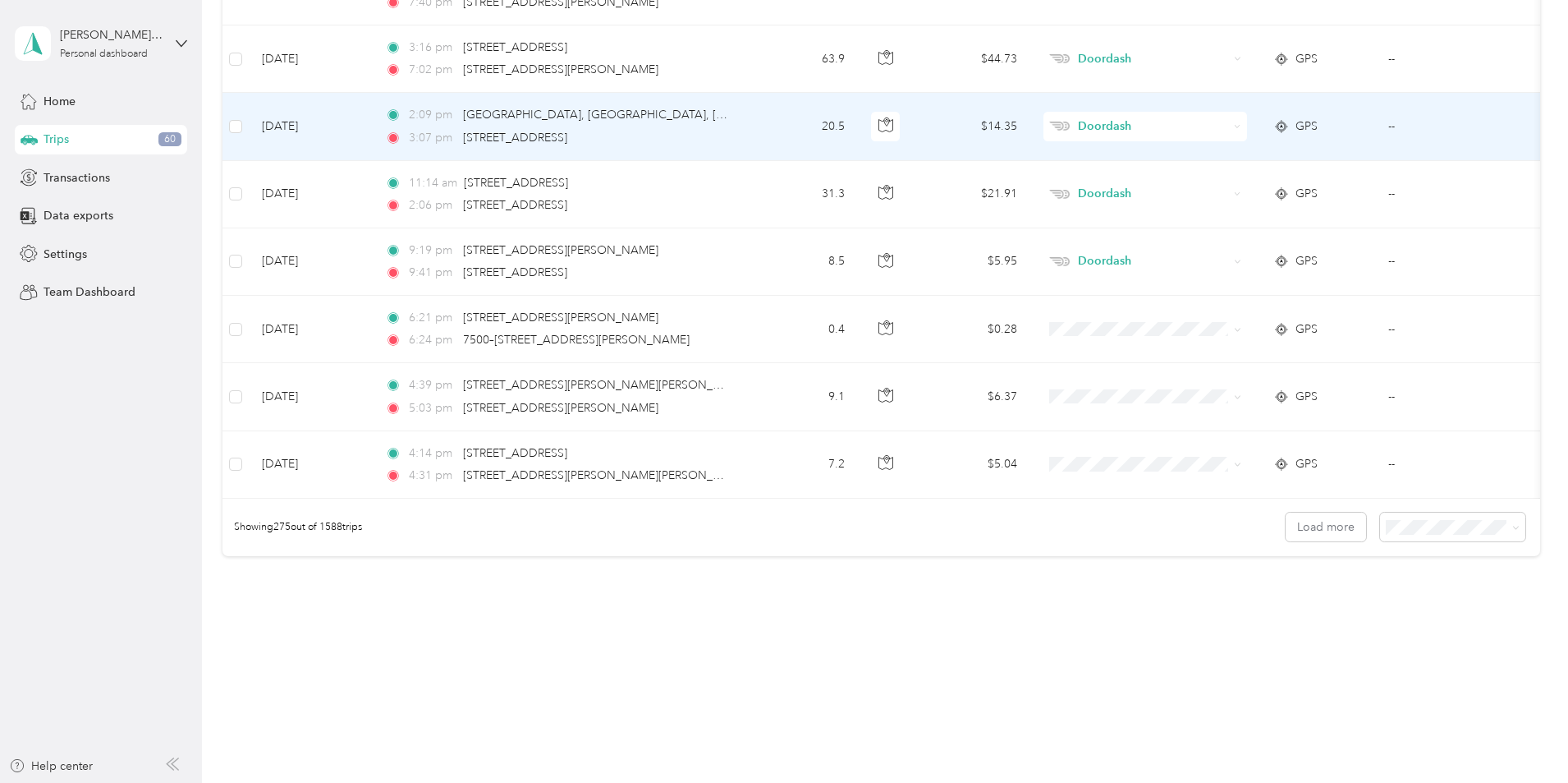
scroll to position [18367, 0]
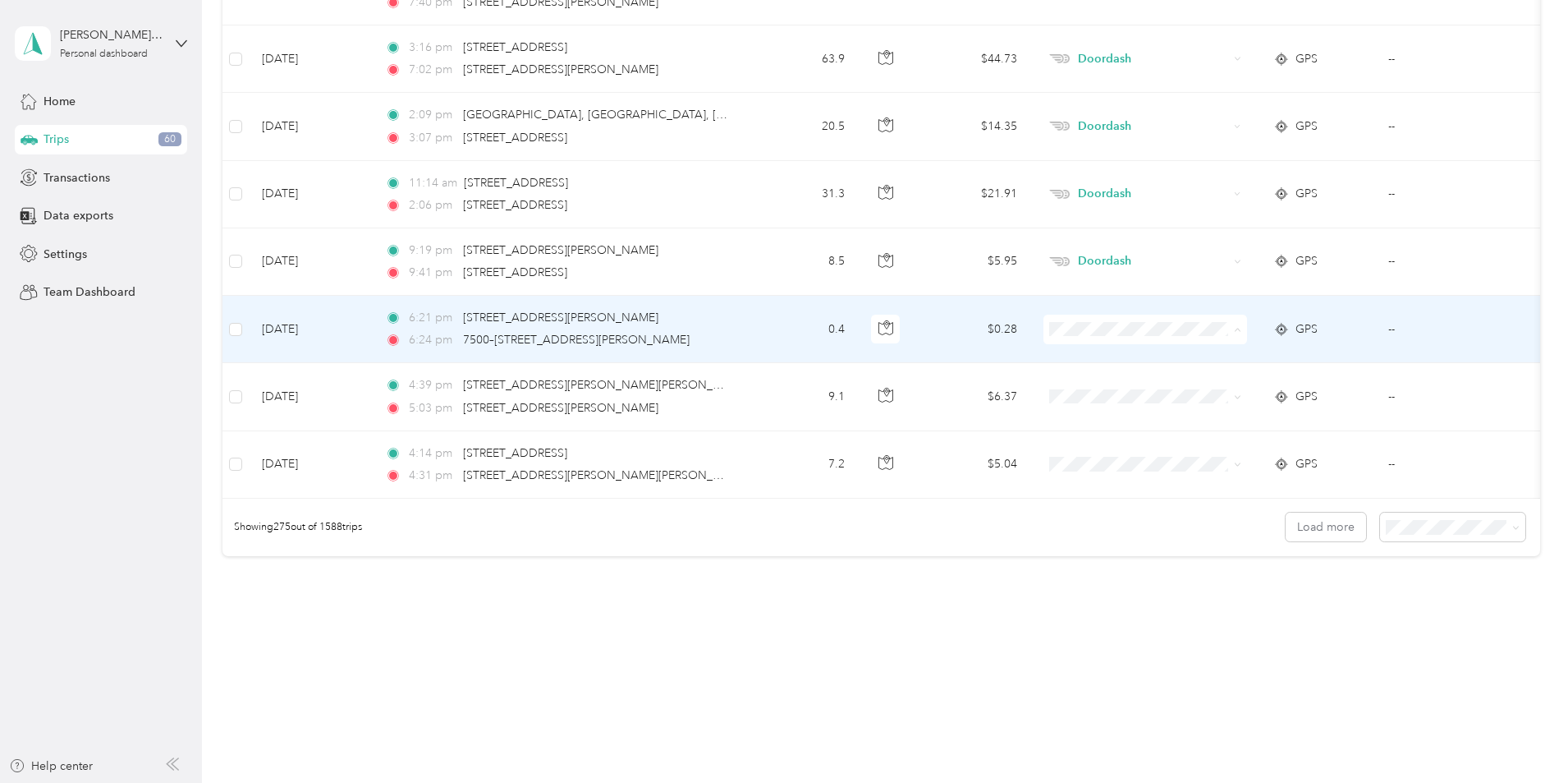
click at [1216, 407] on span "Doordash" at bounding box center [1269, 405] width 151 height 17
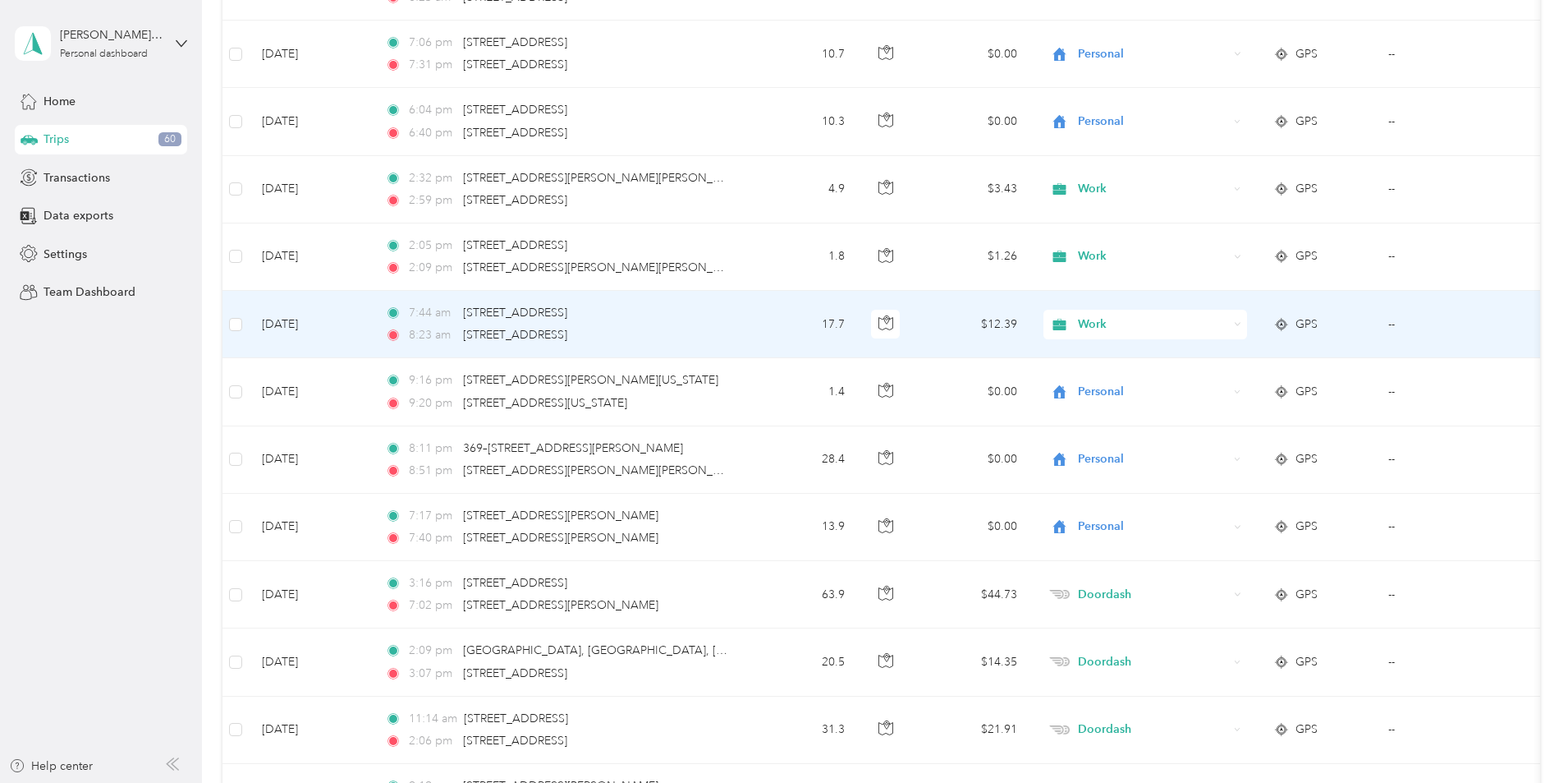
scroll to position [17382, 0]
